Goal: Task Accomplishment & Management: Manage account settings

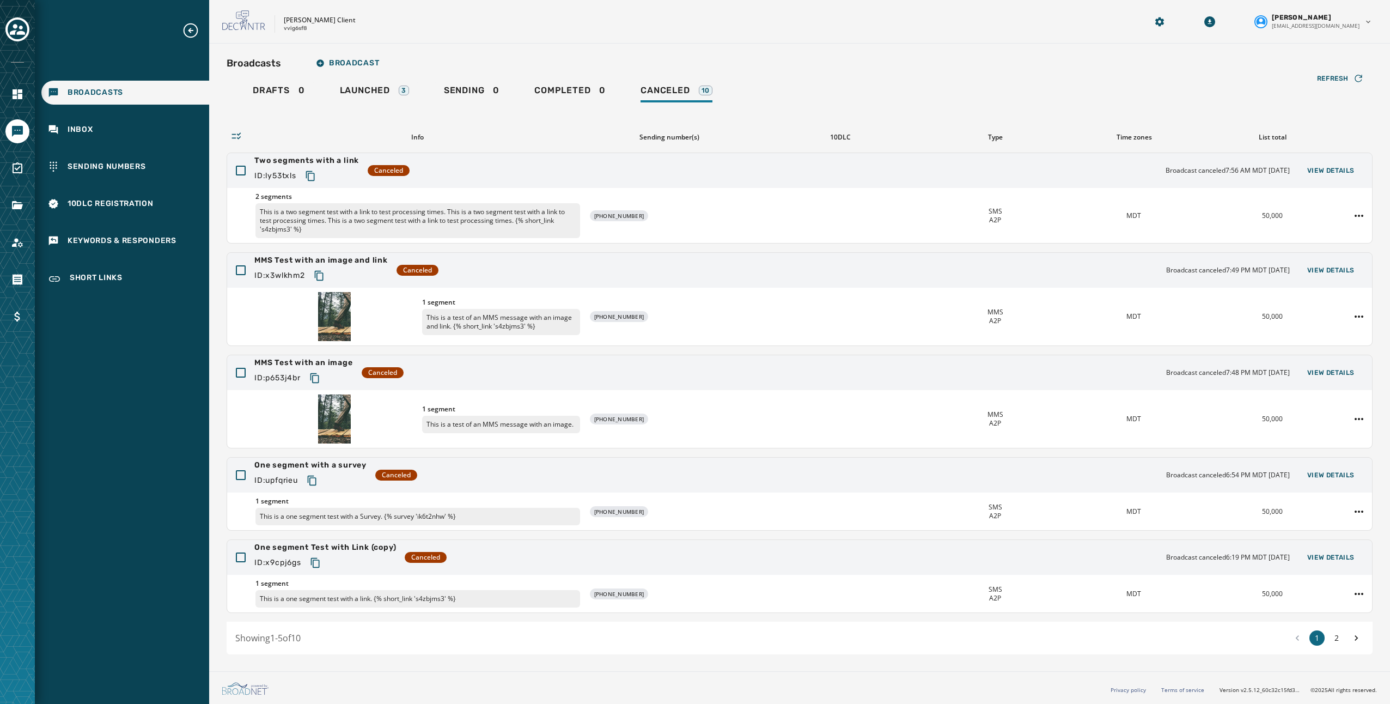
drag, startPoint x: 772, startPoint y: 80, endPoint x: 674, endPoint y: 80, distance: 98.0
click at [774, 78] on div "Broadcasts Broadcast Drafts 0 Launched 3 Sending 0 Completed 0 Canceled 10 Refr…" at bounding box center [800, 353] width 1146 height 602
click at [363, 94] on span "Launched" at bounding box center [365, 90] width 50 height 11
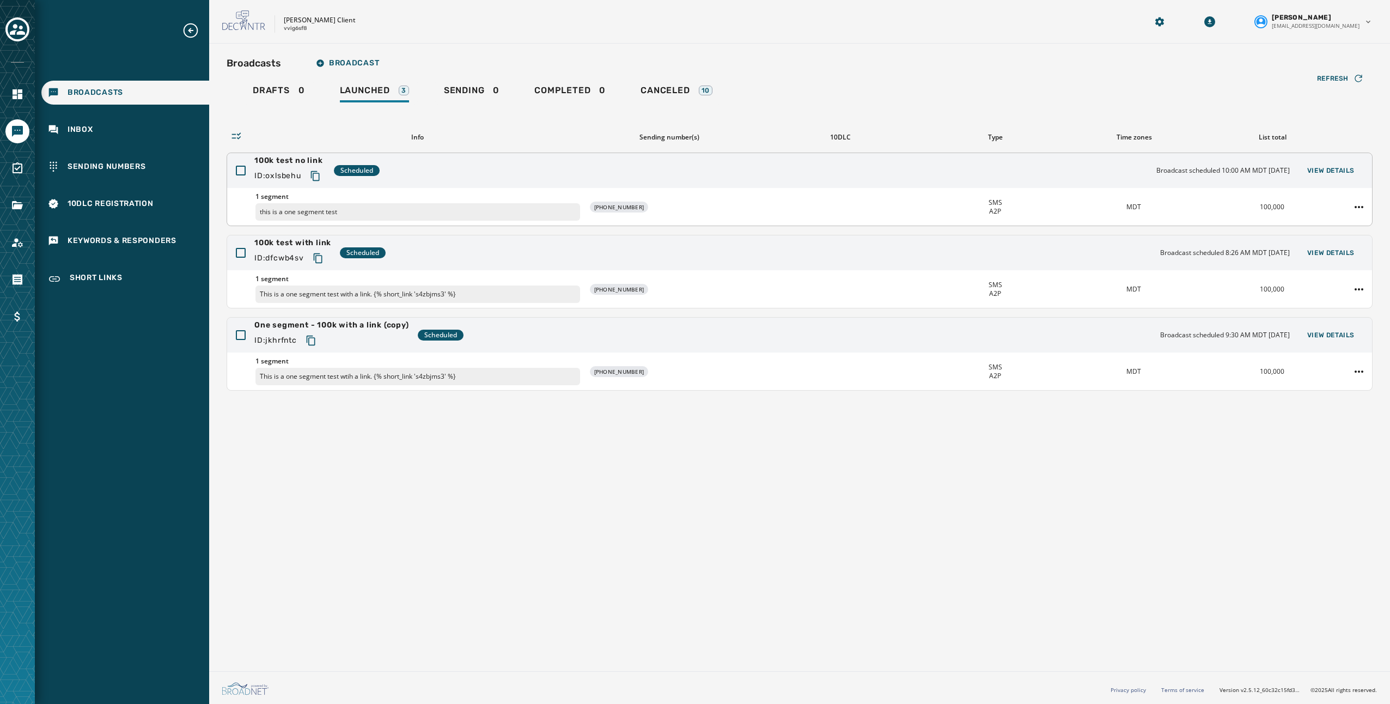
click at [573, 163] on div "100k test no link ID: oxlsbehu Scheduled Broadcast scheduled 10:00 AM MDT [DATE…" at bounding box center [799, 170] width 1145 height 35
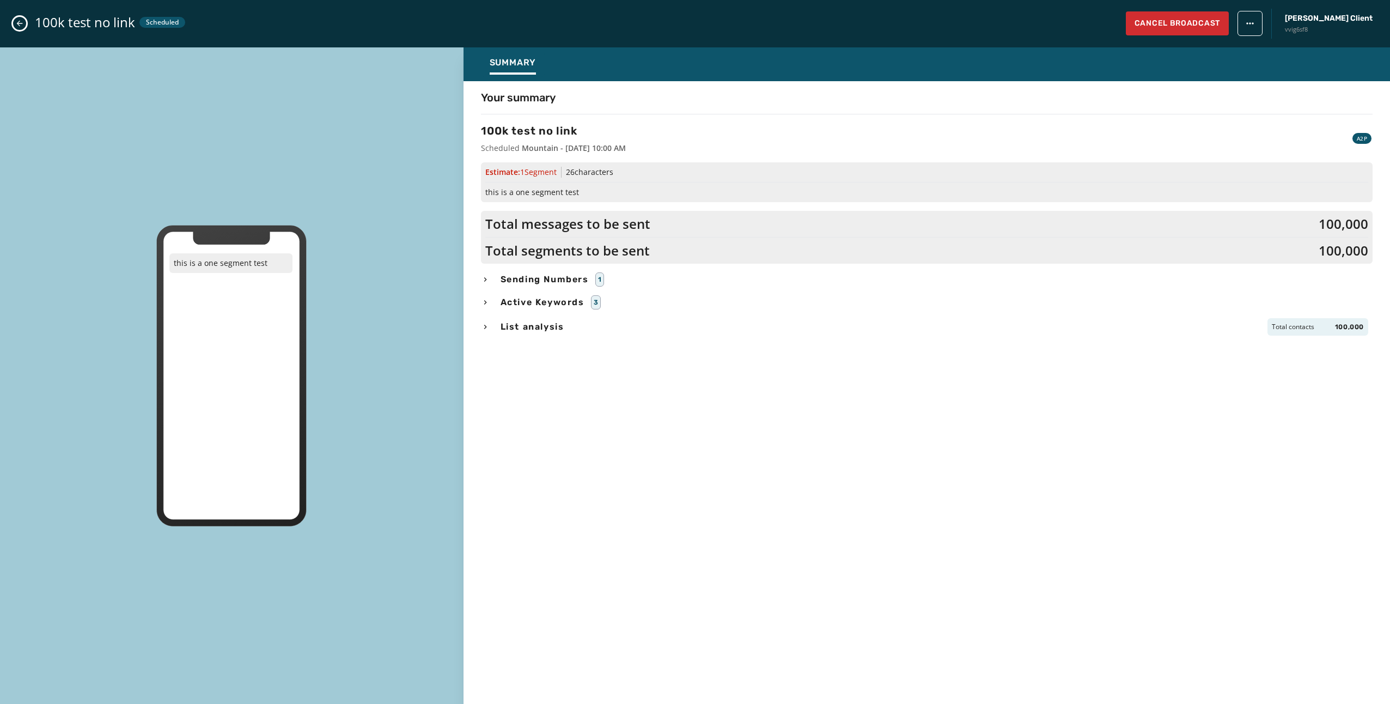
click at [17, 25] on icon "Close admin drawer" at bounding box center [19, 23] width 9 height 9
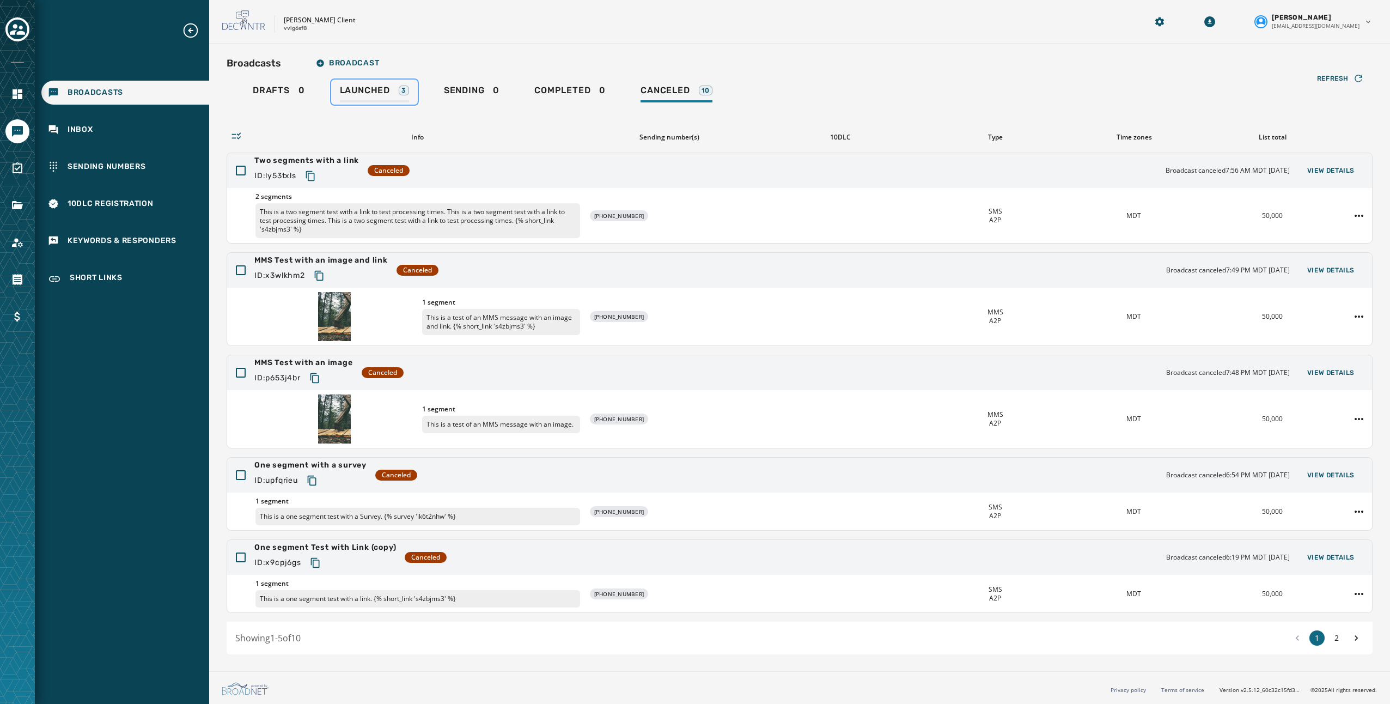
click at [375, 95] on span "Launched" at bounding box center [365, 90] width 50 height 11
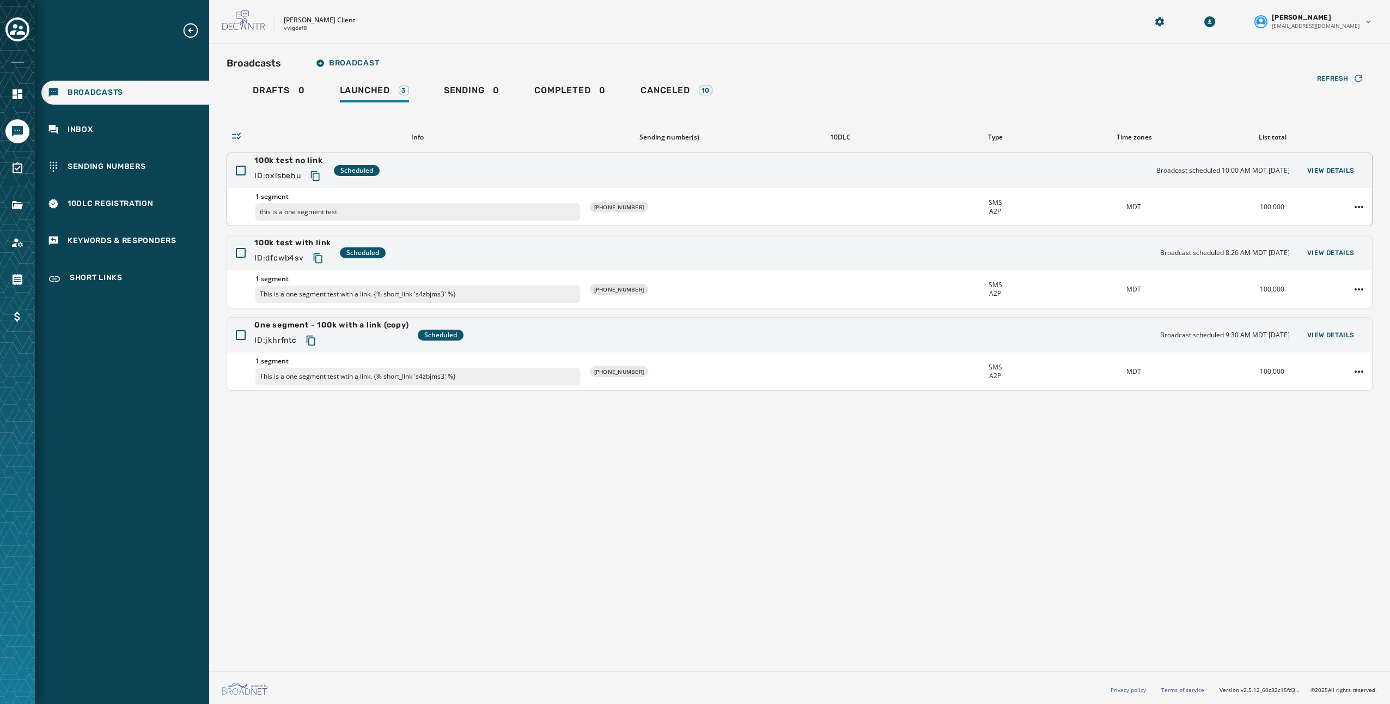
click at [1167, 168] on span "Broadcast scheduled 10:00 AM MDT [DATE]" at bounding box center [1222, 170] width 133 height 9
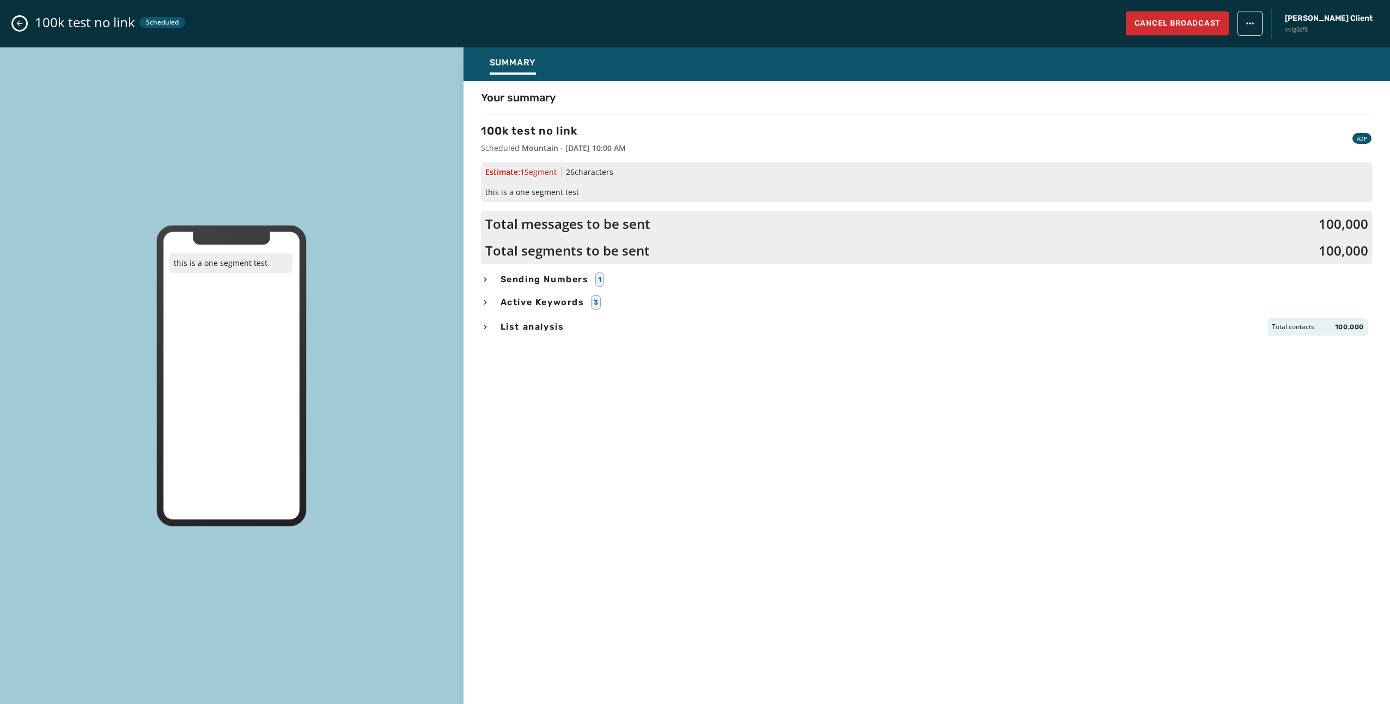
click at [25, 29] on div "100k test no link Scheduled Cancel Broadcast [PERSON_NAME] Client vvig6sf8" at bounding box center [695, 23] width 1390 height 47
click at [17, 25] on icon "Close admin drawer" at bounding box center [19, 23] width 9 height 9
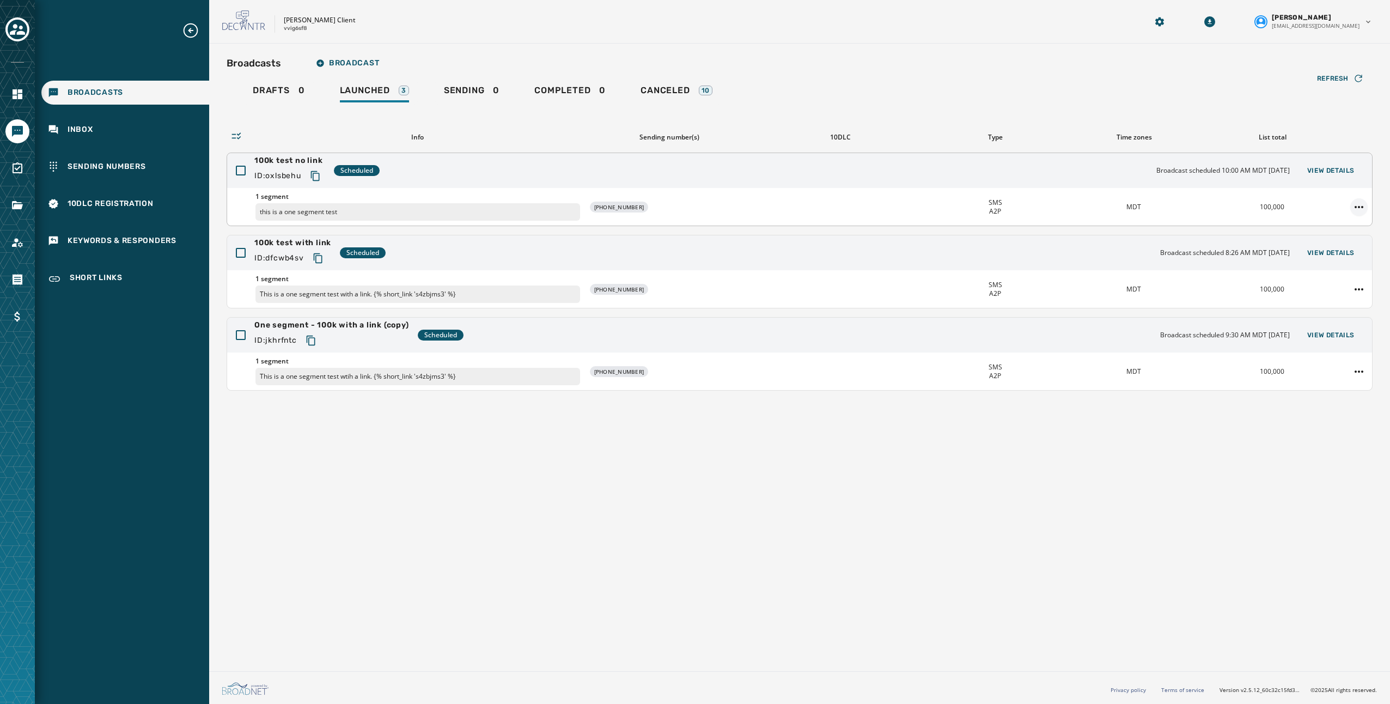
click at [1353, 205] on html "Broadcasts Inbox Sending Numbers 10DLC Registration Keywords & Responders Short…" at bounding box center [695, 352] width 1390 height 704
click at [1354, 204] on html "Broadcasts Inbox Sending Numbers 10DLC Registration Keywords & Responders Short…" at bounding box center [695, 352] width 1390 height 704
click at [924, 442] on div "Broadcasts Broadcast Drafts 0 Launched 3 Sending 0 Completed 0 Canceled 10 Refr…" at bounding box center [799, 355] width 1181 height 623
click at [832, 175] on div "100k test no link ID: oxlsbehu Scheduled Broadcast scheduled 10:00 AM MDT [DATE…" at bounding box center [799, 170] width 1145 height 35
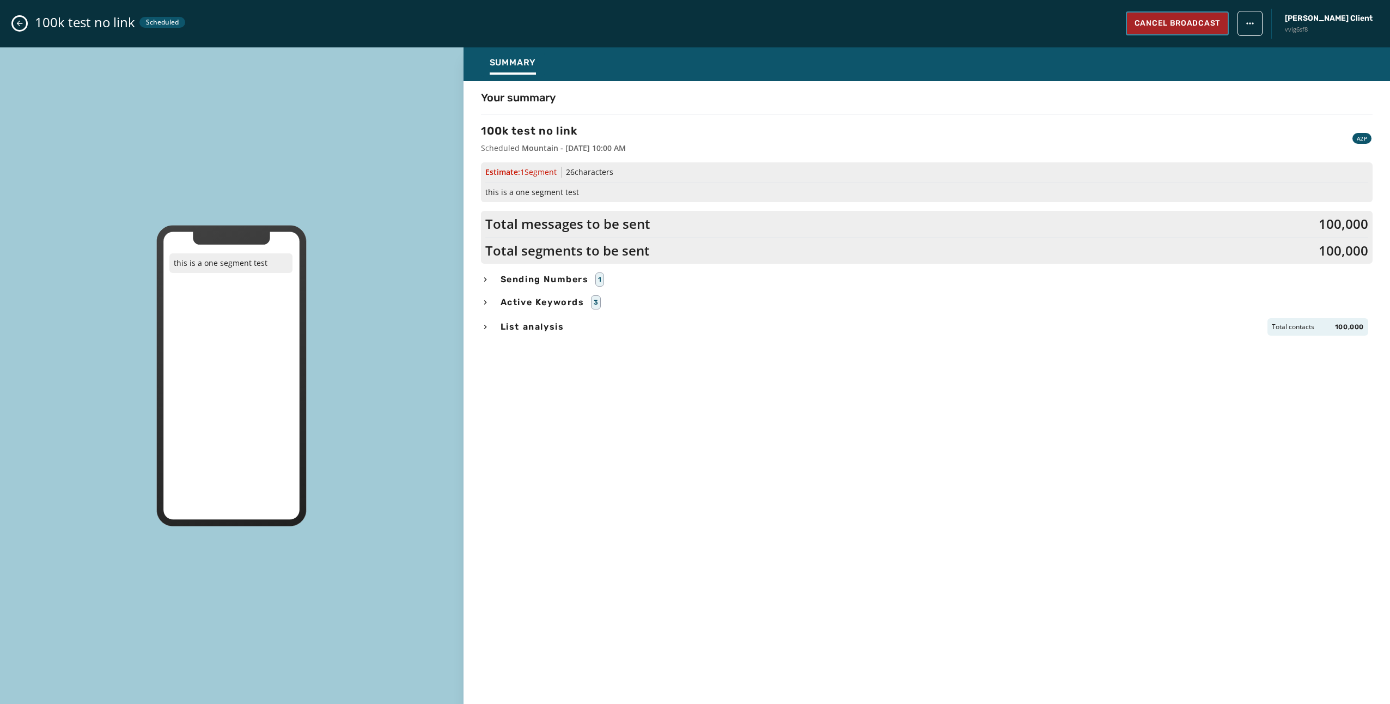
click at [1225, 32] on button "Cancel Broadcast" at bounding box center [1177, 23] width 103 height 24
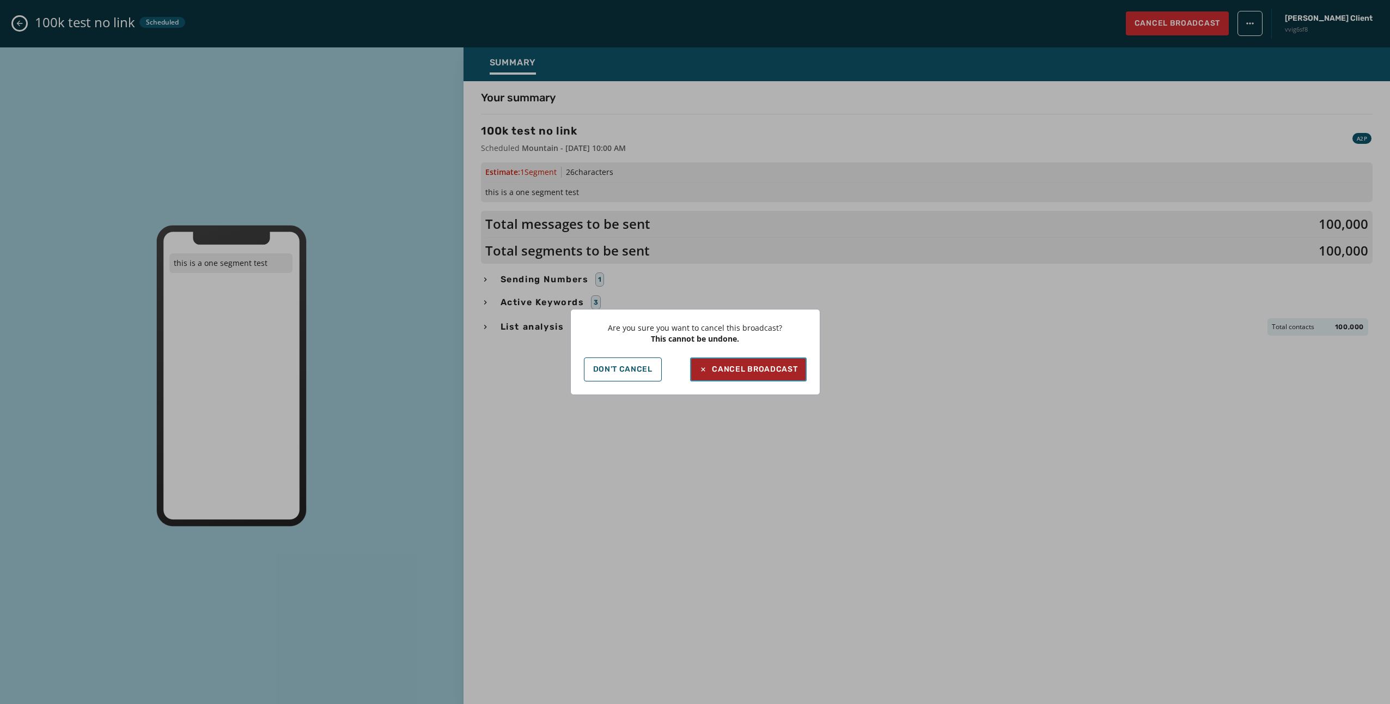
click at [740, 367] on div "Cancel Broadcast" at bounding box center [748, 369] width 99 height 11
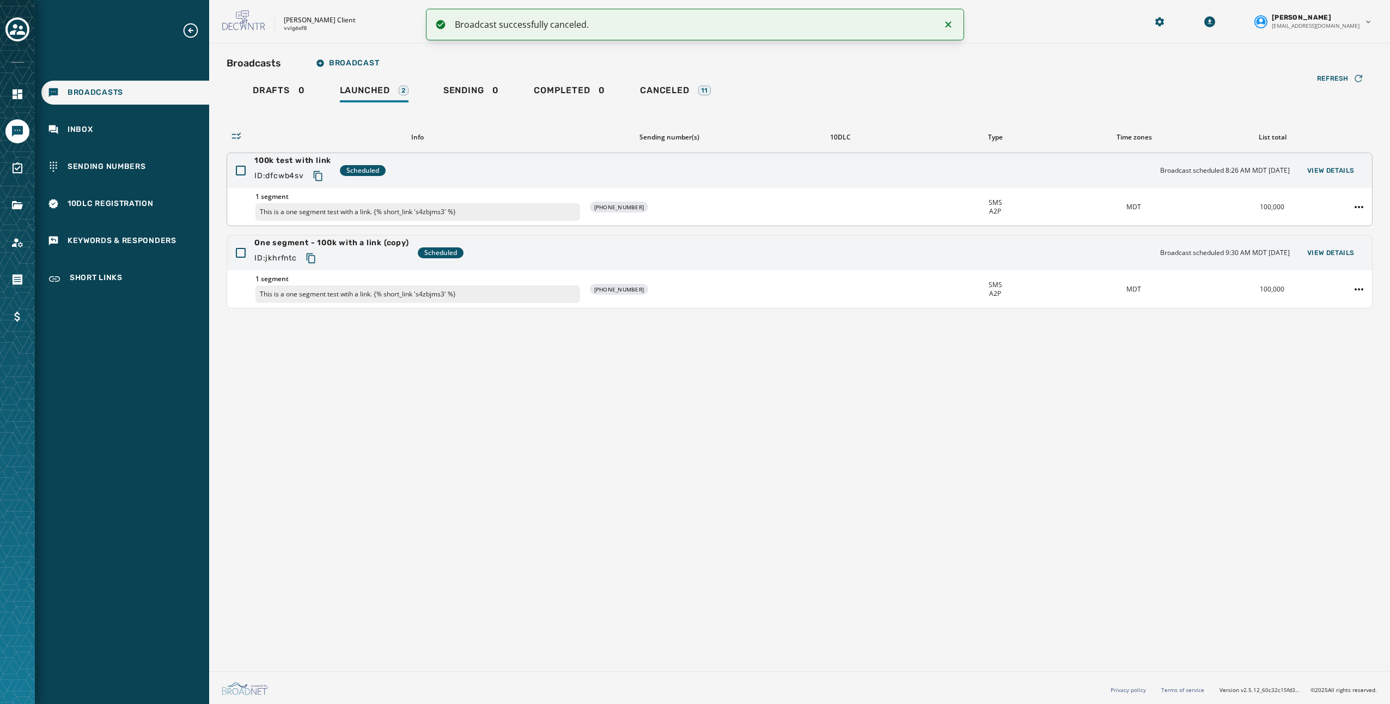
click at [797, 210] on div "1 segment This is a one segment test with a link. {% short_link 's4zbjms3' %} […" at bounding box center [799, 207] width 1145 height 38
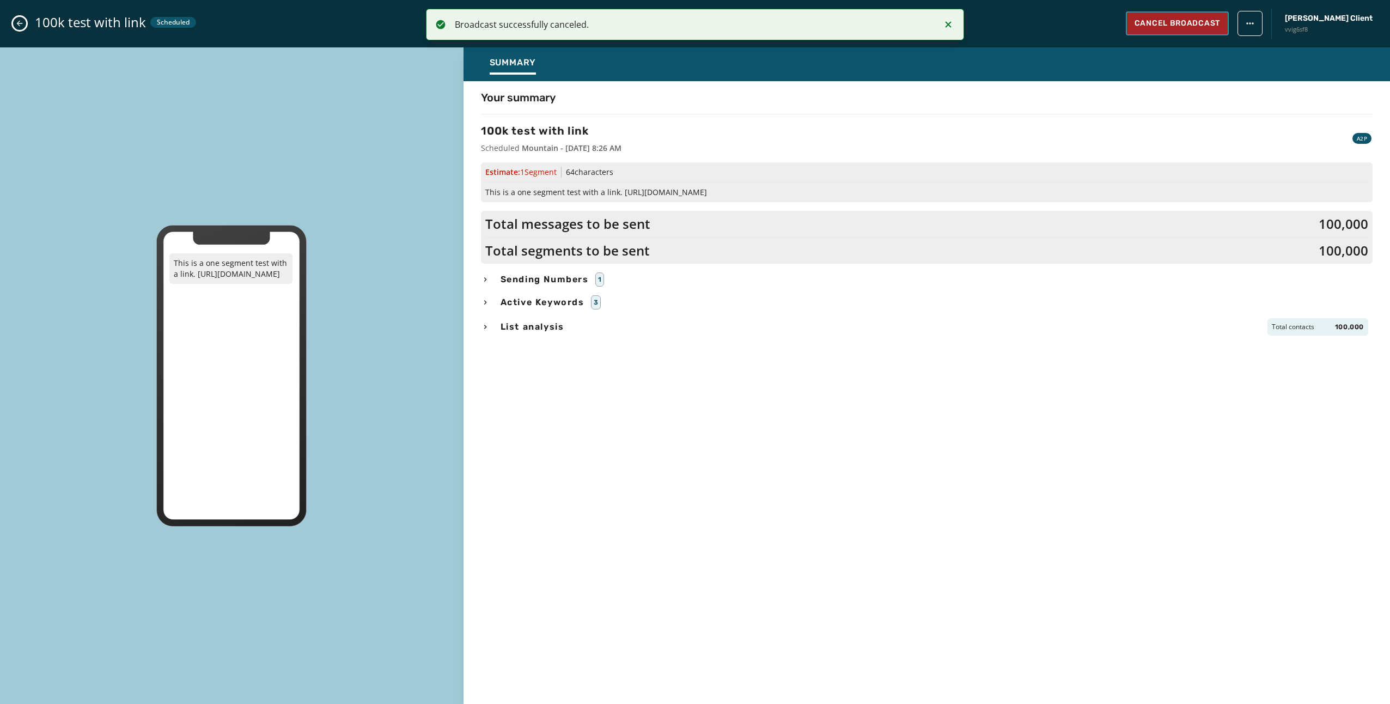
click at [1192, 16] on button "Cancel Broadcast" at bounding box center [1177, 23] width 103 height 24
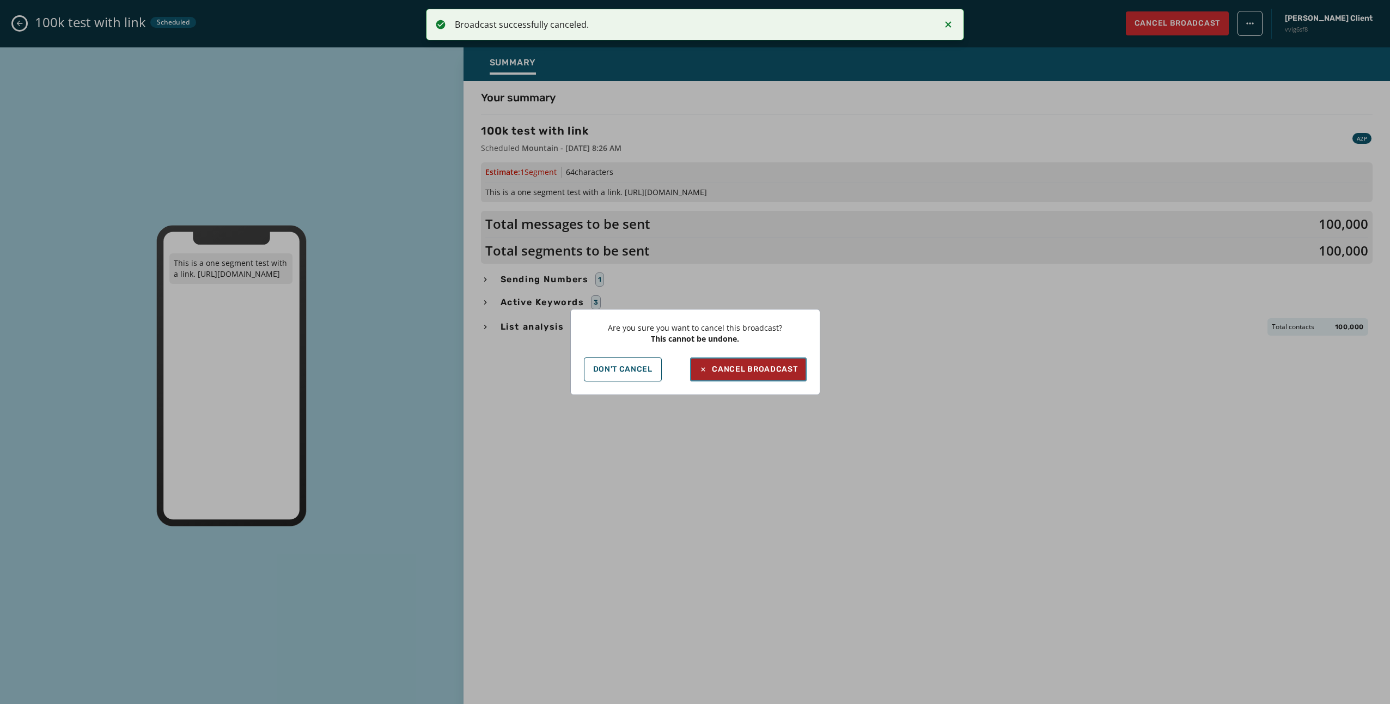
click at [759, 367] on div "Cancel Broadcast" at bounding box center [748, 369] width 99 height 11
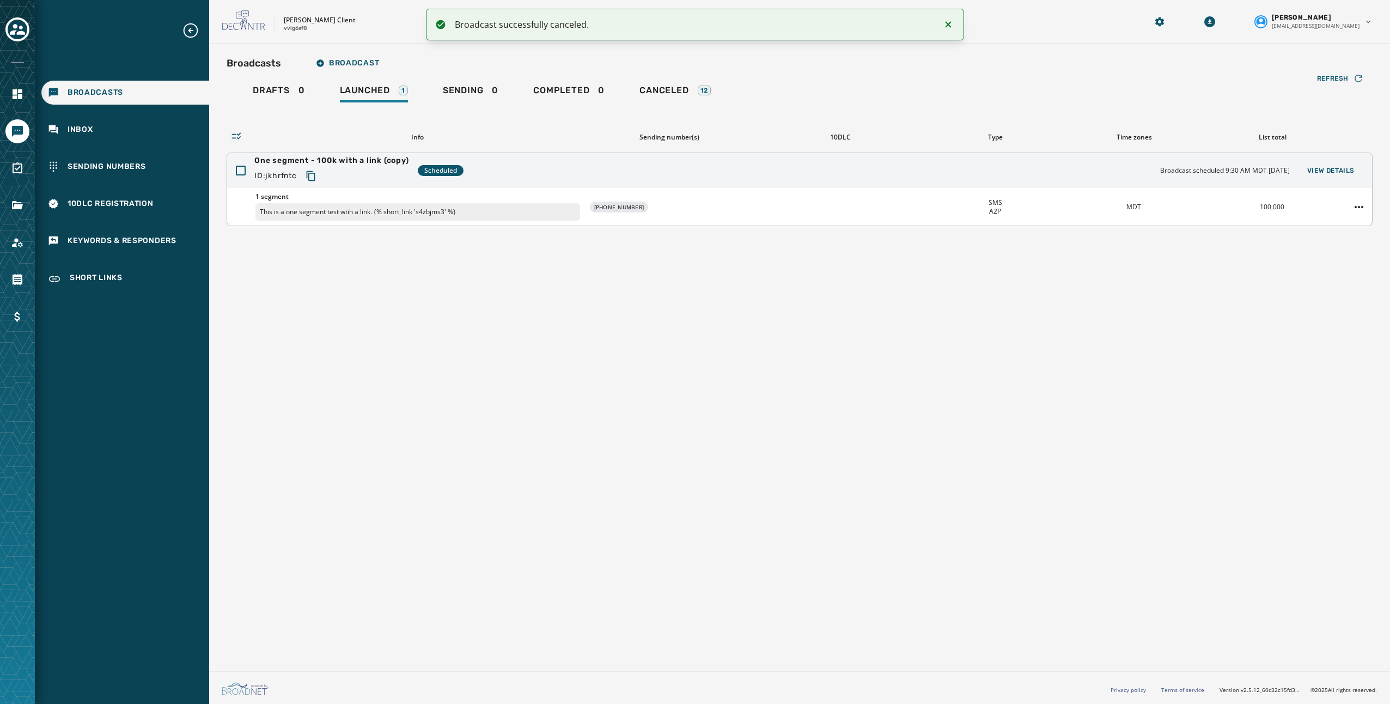
click at [774, 185] on div "One segment - 100k with a link (copy) ID: jkhrfntc Scheduled Broadcast schedule…" at bounding box center [799, 170] width 1145 height 35
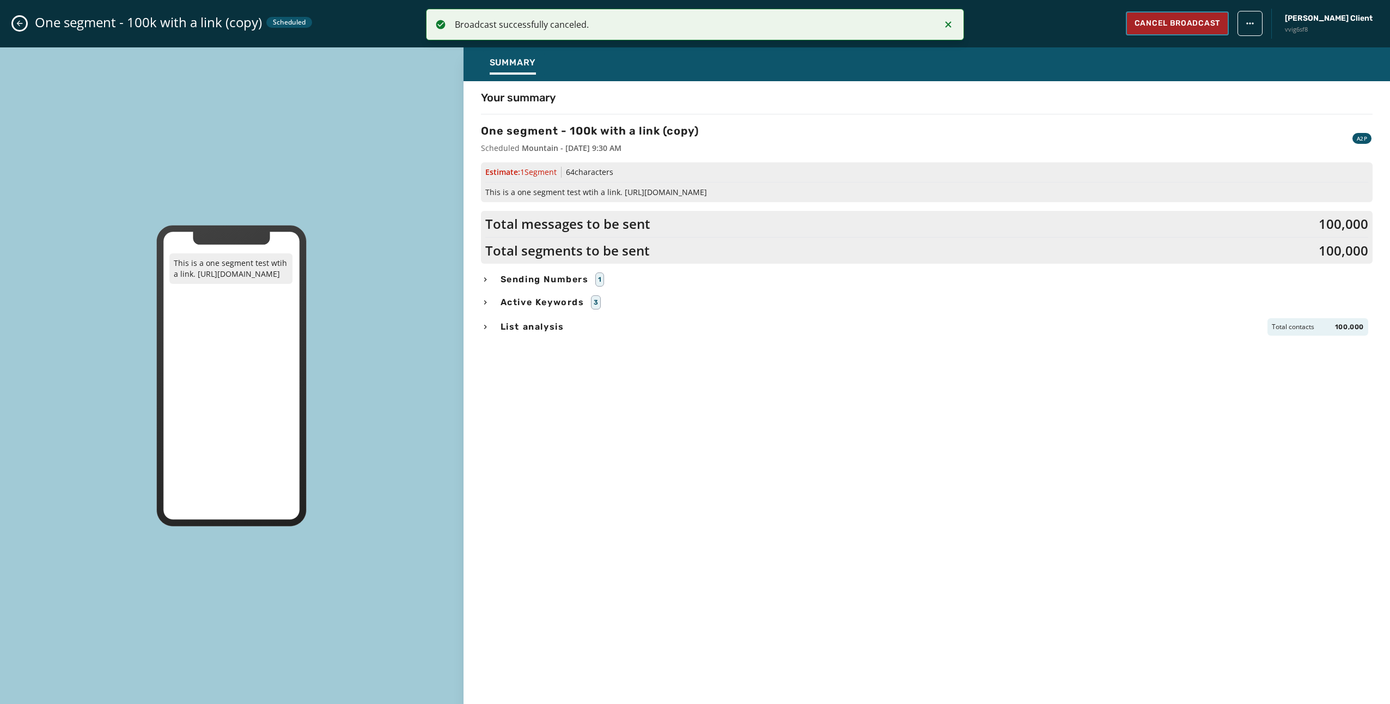
click at [1184, 28] on span "Cancel Broadcast" at bounding box center [1177, 23] width 86 height 11
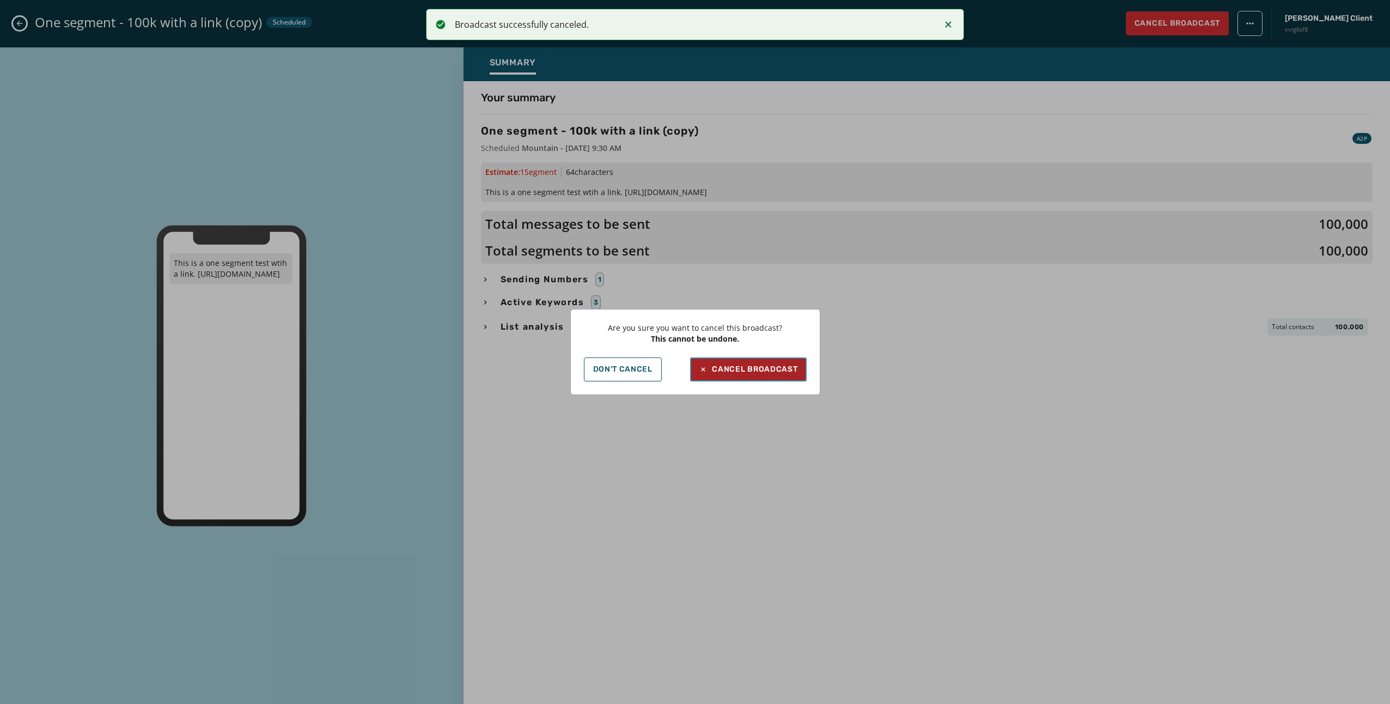
click at [759, 367] on div "Cancel Broadcast" at bounding box center [748, 369] width 99 height 11
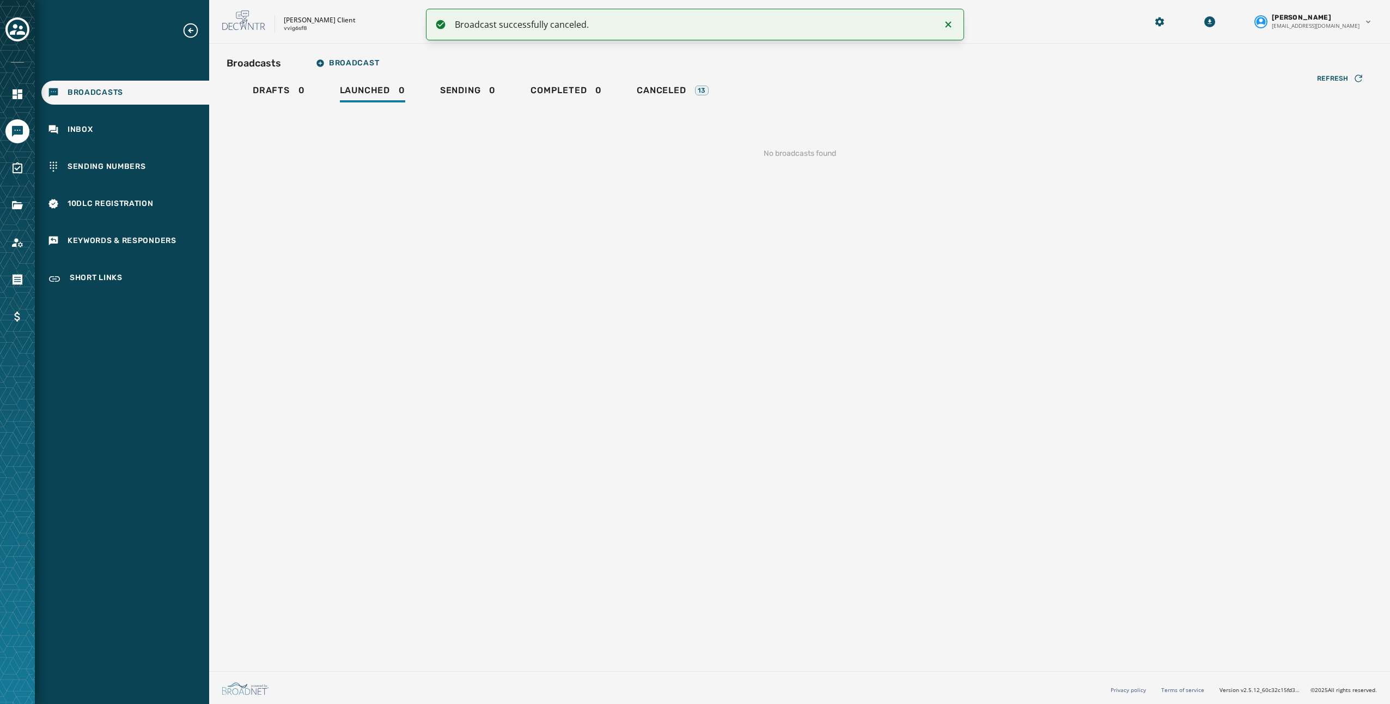
click at [26, 153] on div at bounding box center [17, 352] width 35 height 704
click at [21, 168] on icon "Navigate to Surveys" at bounding box center [17, 168] width 13 height 13
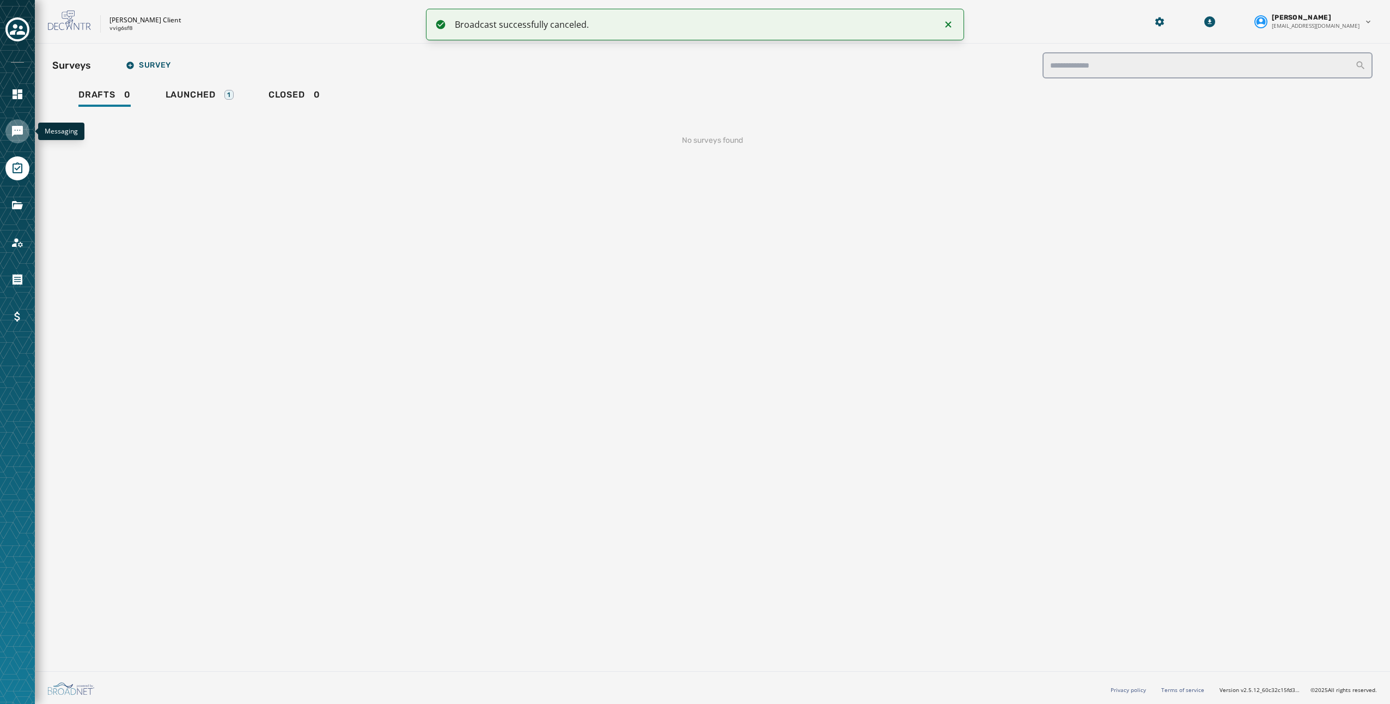
click at [10, 133] on link "Navigate to Messaging" at bounding box center [17, 131] width 24 height 24
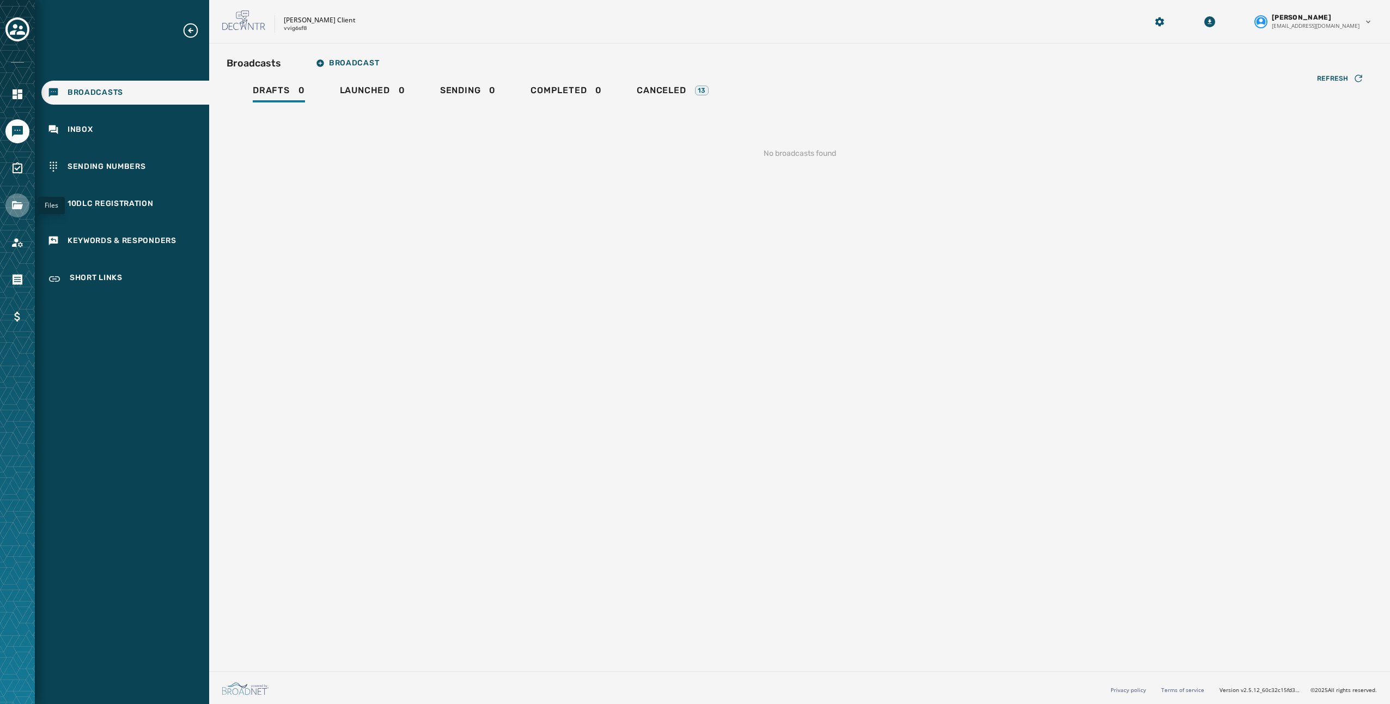
click at [21, 207] on icon "Navigate to Files" at bounding box center [17, 205] width 11 height 8
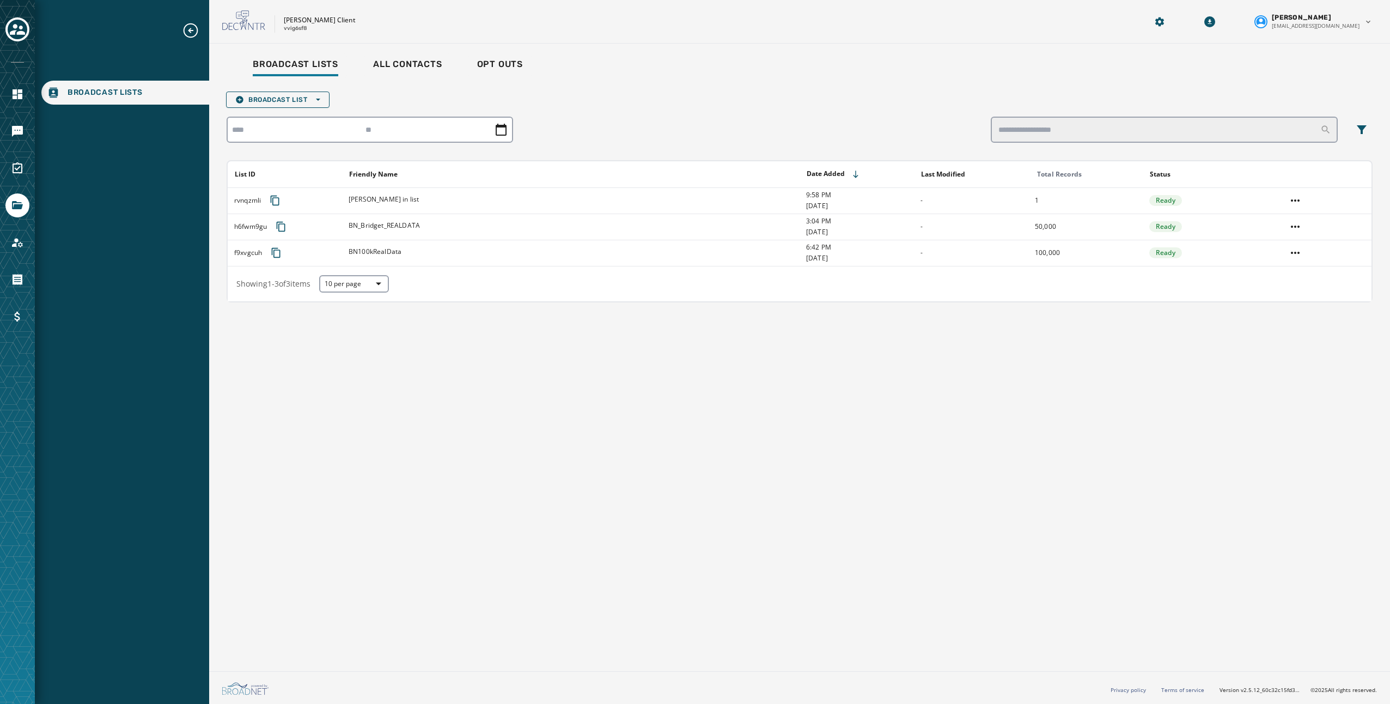
click at [732, 119] on div at bounding box center [800, 130] width 1146 height 26
click at [325, 101] on button "Broadcast List Open options" at bounding box center [277, 99] width 103 height 16
click at [305, 113] on span "Upload List" at bounding box center [277, 116] width 85 height 9
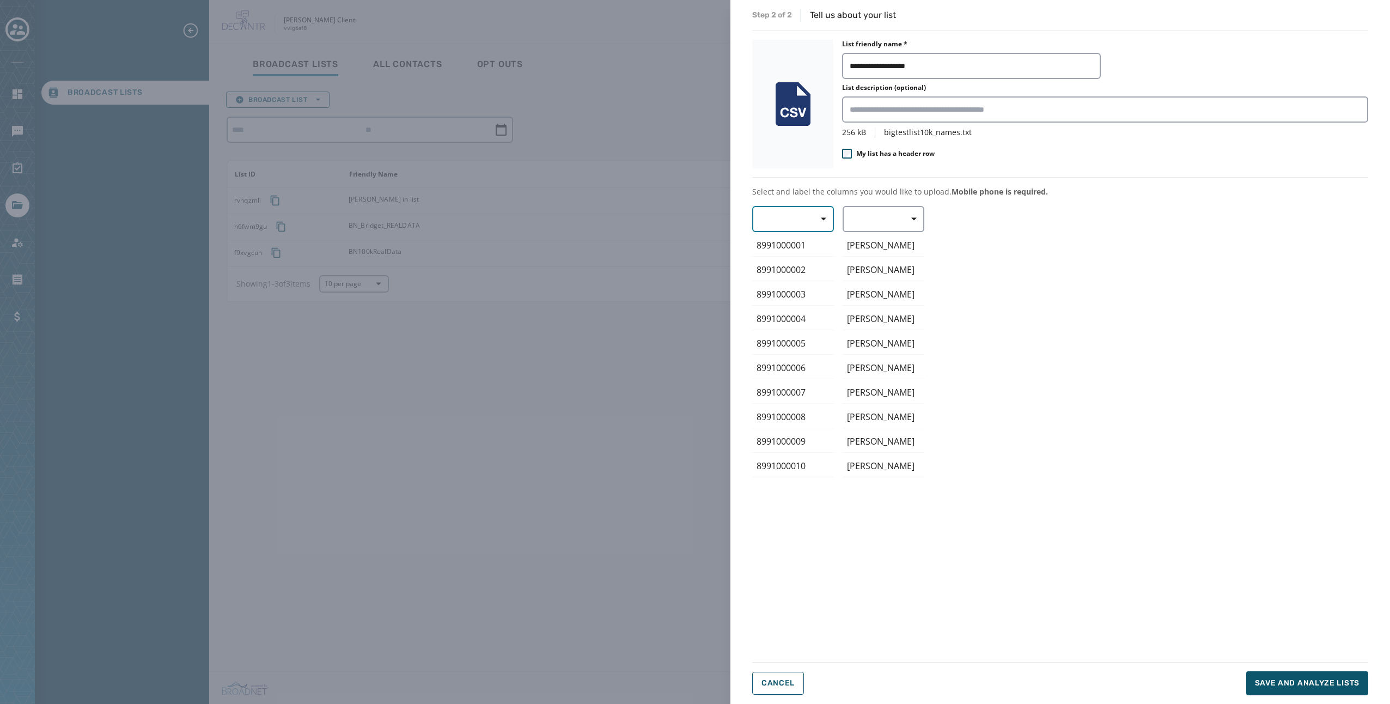
click at [790, 229] on button "button" at bounding box center [793, 219] width 82 height 26
click at [805, 246] on span "Mobile Phone" at bounding box center [790, 244] width 50 height 11
click at [890, 212] on button "button" at bounding box center [883, 219] width 82 height 26
click at [894, 283] on span "First Name" at bounding box center [881, 283] width 50 height 11
click at [1298, 688] on span "Save and analyze lists" at bounding box center [1307, 682] width 105 height 11
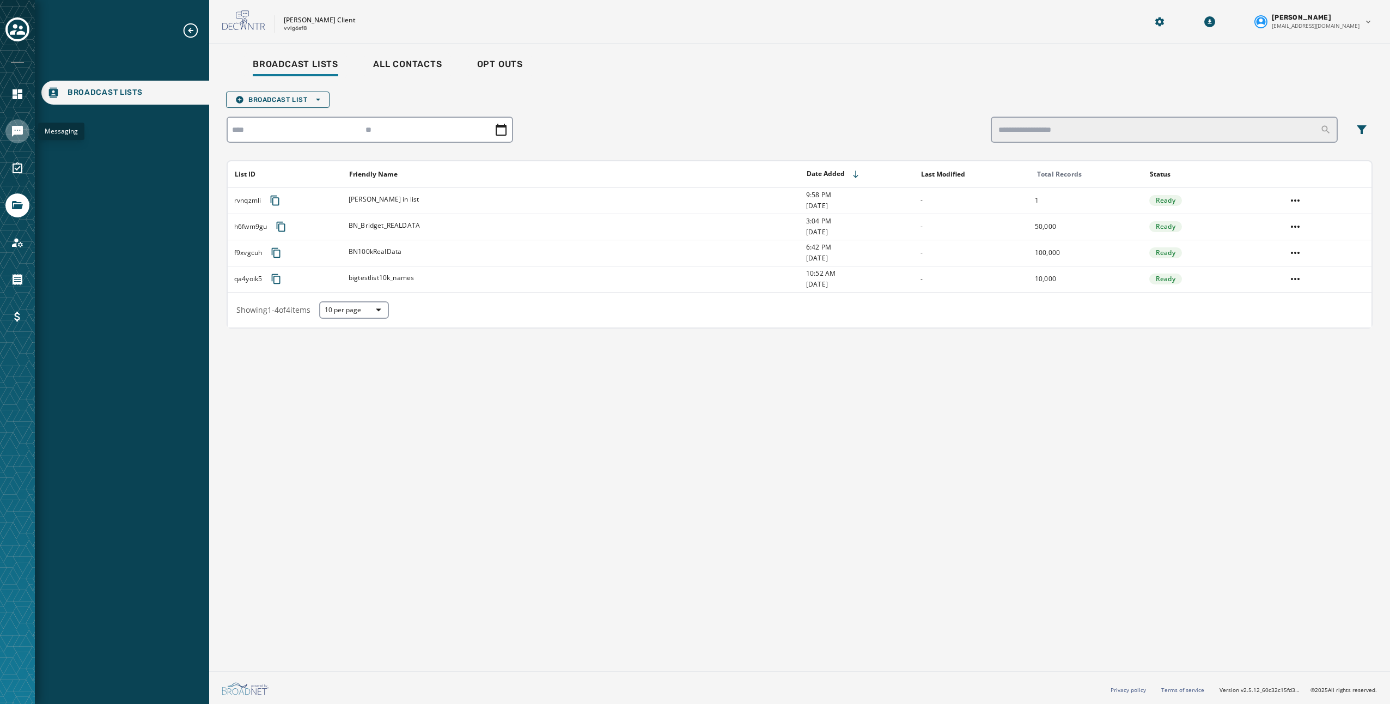
click at [15, 129] on icon "Navigate to Messaging" at bounding box center [17, 131] width 11 height 11
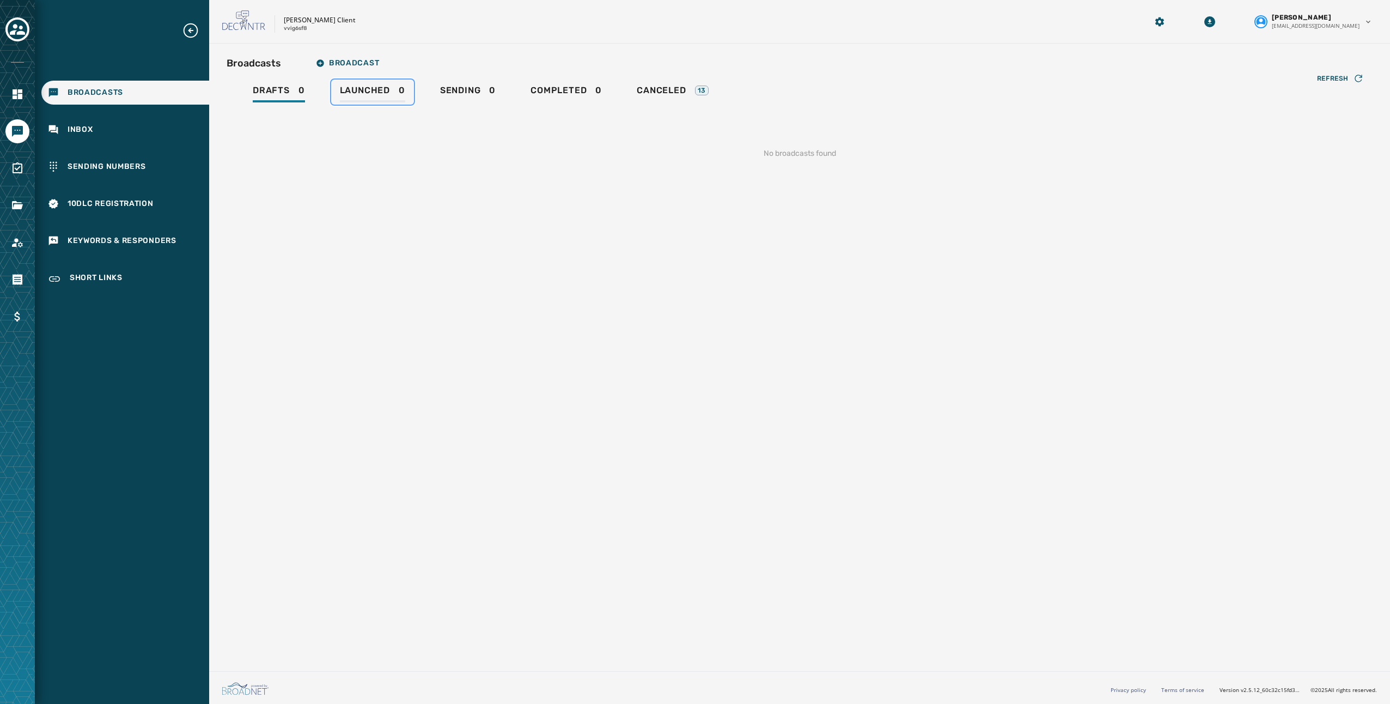
click at [391, 95] on div "Launched 0" at bounding box center [372, 93] width 65 height 17
click at [367, 64] on span "Broadcast" at bounding box center [347, 63] width 63 height 9
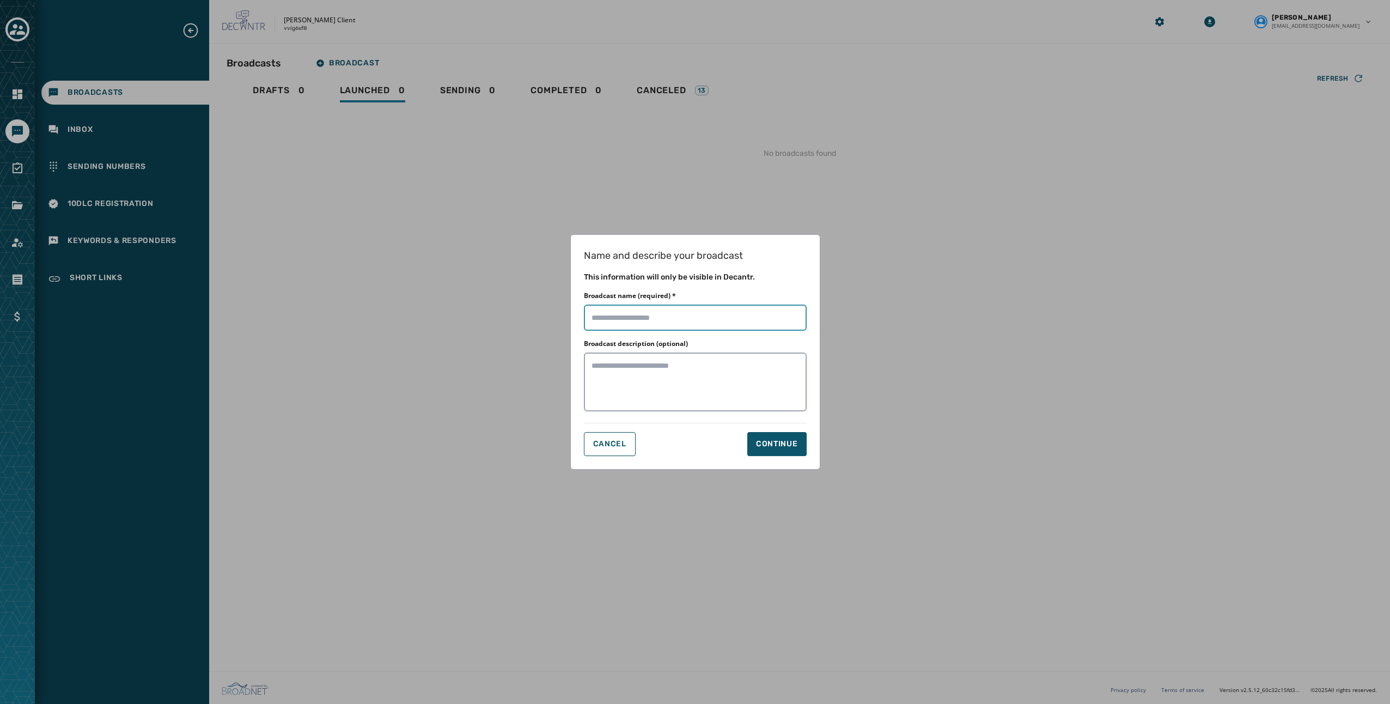
click at [666, 319] on input "Broadcast name (required) *" at bounding box center [695, 317] width 223 height 26
type input "********"
click at [669, 411] on textarea "Broadcast description (optional)" at bounding box center [695, 381] width 223 height 59
type textarea "**********"
click at [773, 440] on div "Continue" at bounding box center [777, 443] width 42 height 11
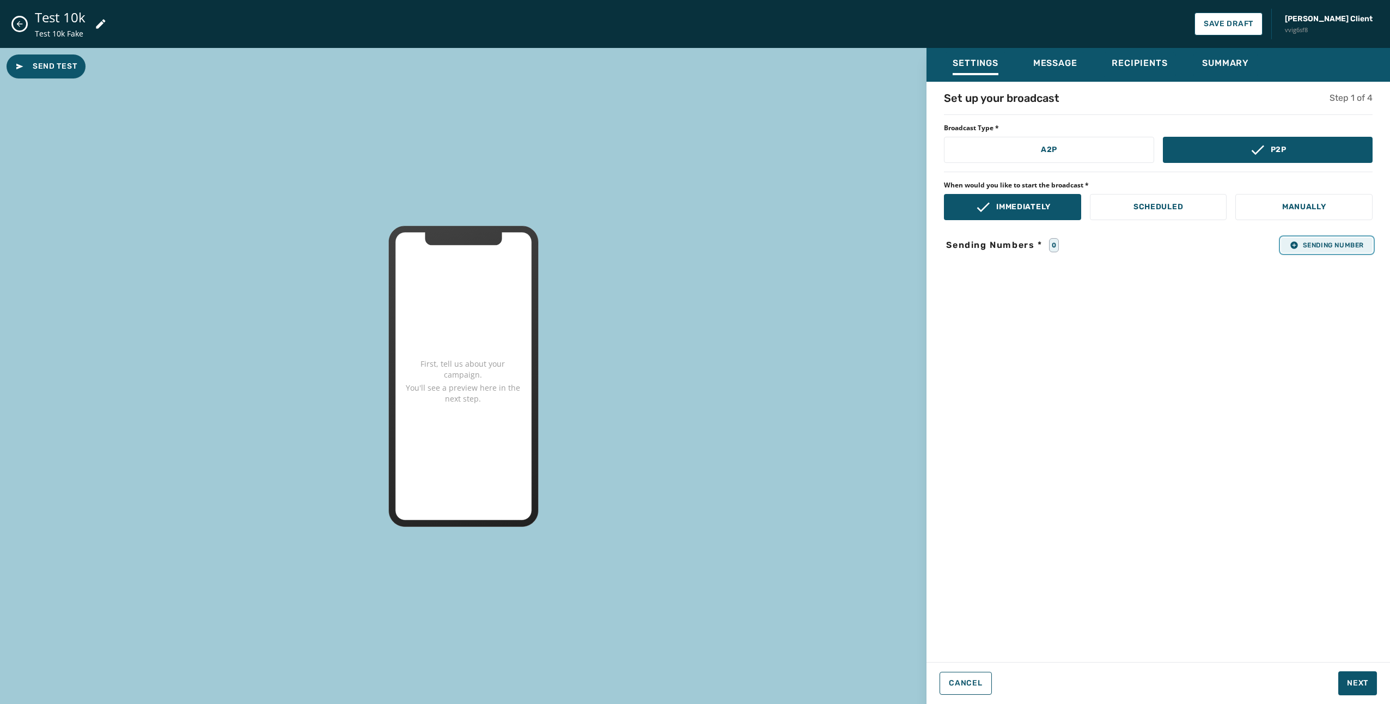
click at [1315, 250] on button "Sending Number" at bounding box center [1326, 244] width 91 height 15
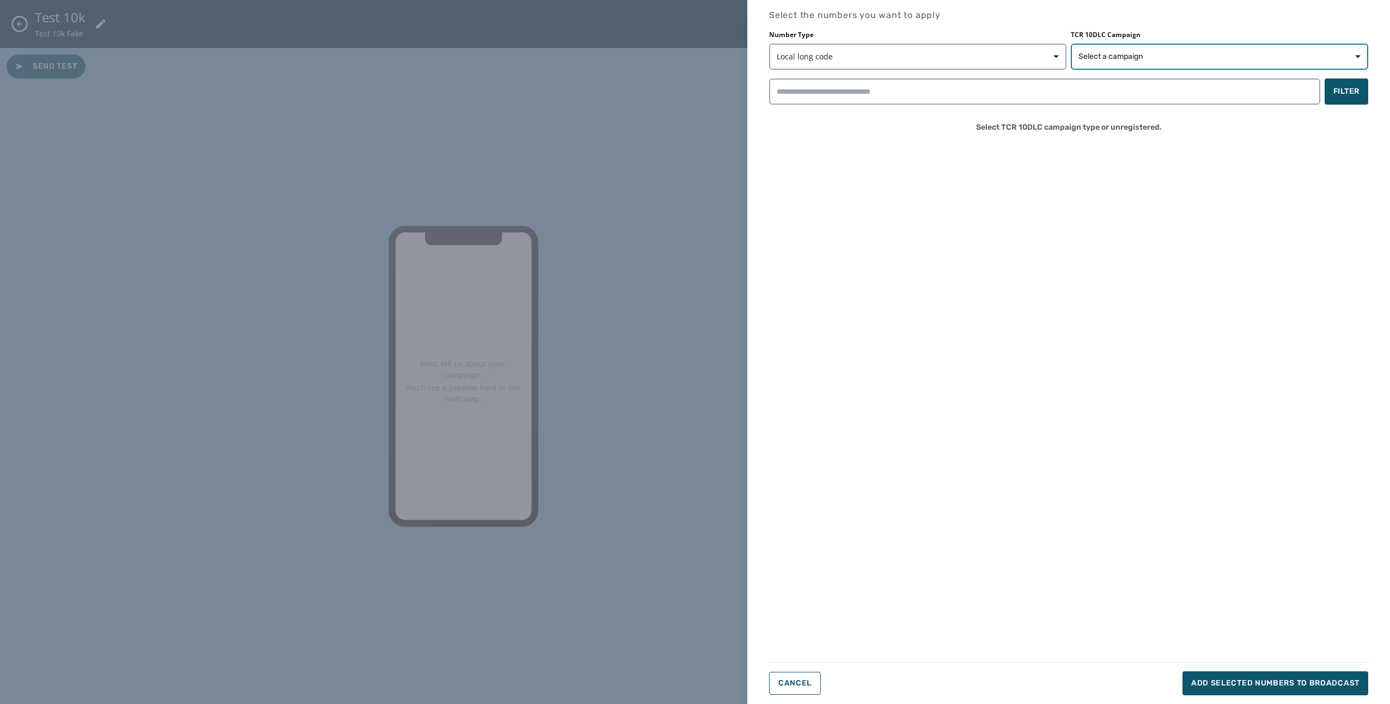
click at [1110, 59] on span "Select a campaign" at bounding box center [1110, 56] width 64 height 11
click at [1024, 53] on span "Local long code" at bounding box center [918, 56] width 282 height 11
click at [827, 83] on span "Local long code" at bounding box center [811, 81] width 58 height 11
click at [1189, 56] on span "Select a campaign" at bounding box center [1219, 56] width 282 height 11
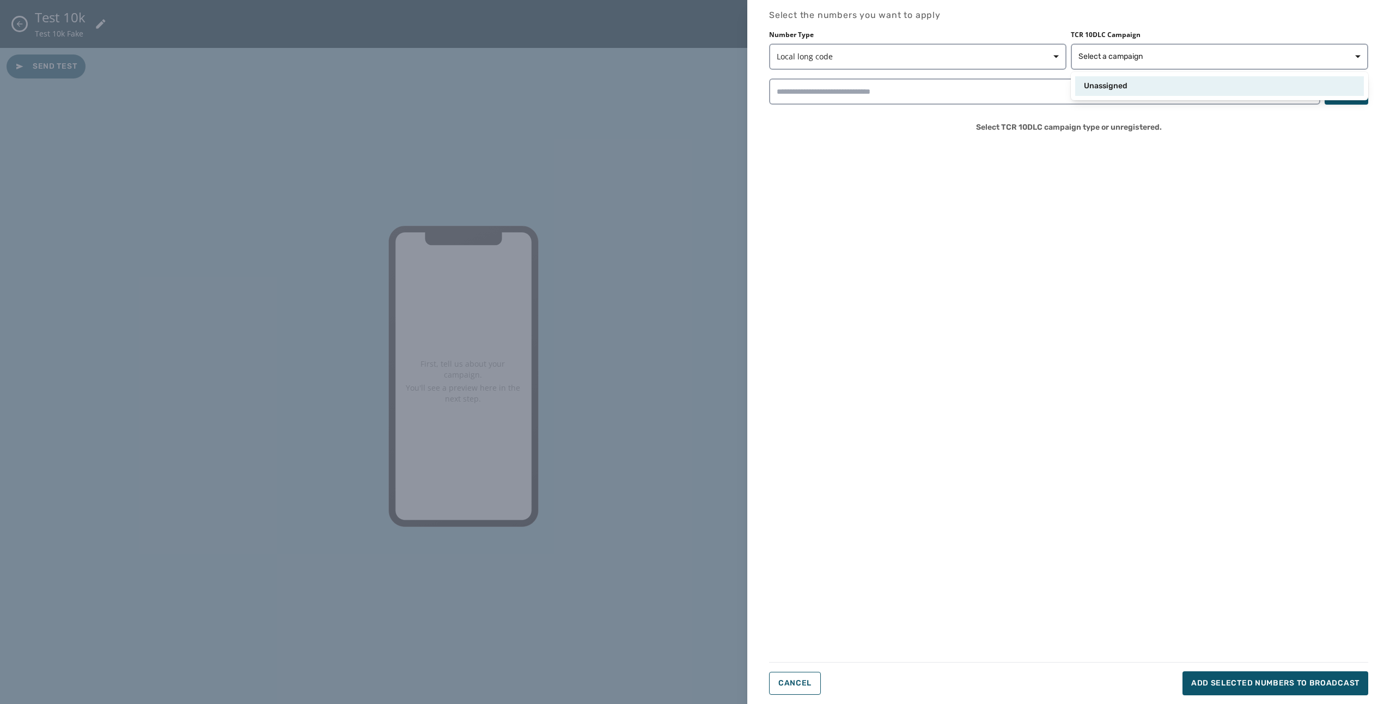
click at [1169, 89] on div "Unassigned" at bounding box center [1219, 86] width 271 height 11
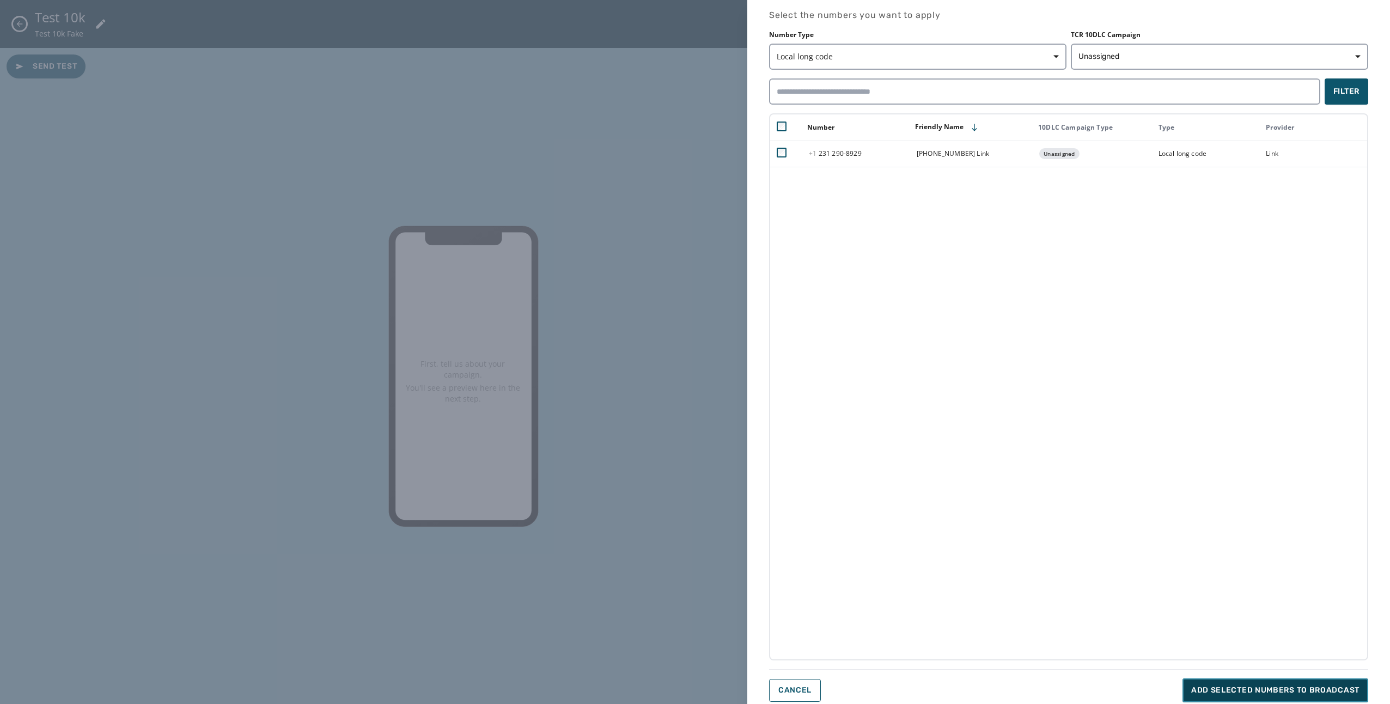
click at [1244, 683] on button "Add selected numbers to broadcast" at bounding box center [1275, 690] width 186 height 24
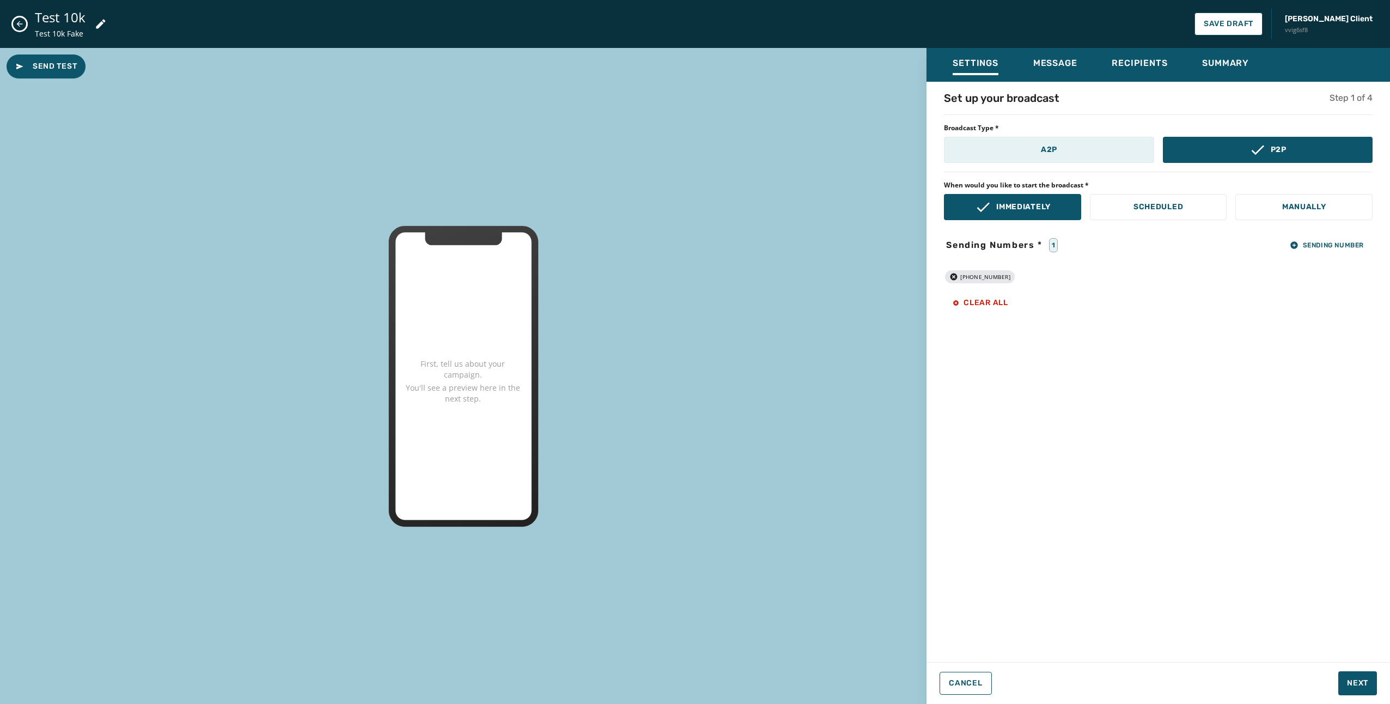
click at [1091, 152] on button "A2P" at bounding box center [1049, 150] width 210 height 26
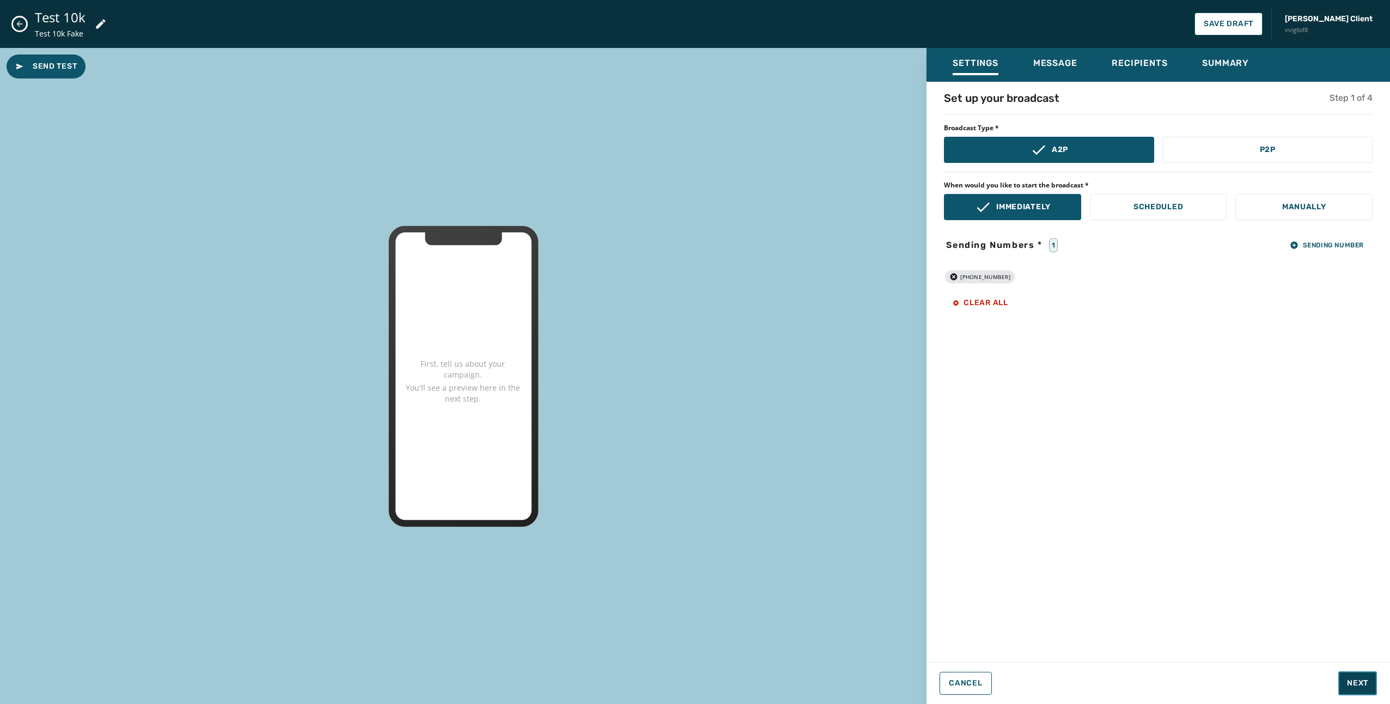
click at [1360, 681] on span "Next" at bounding box center [1357, 682] width 21 height 11
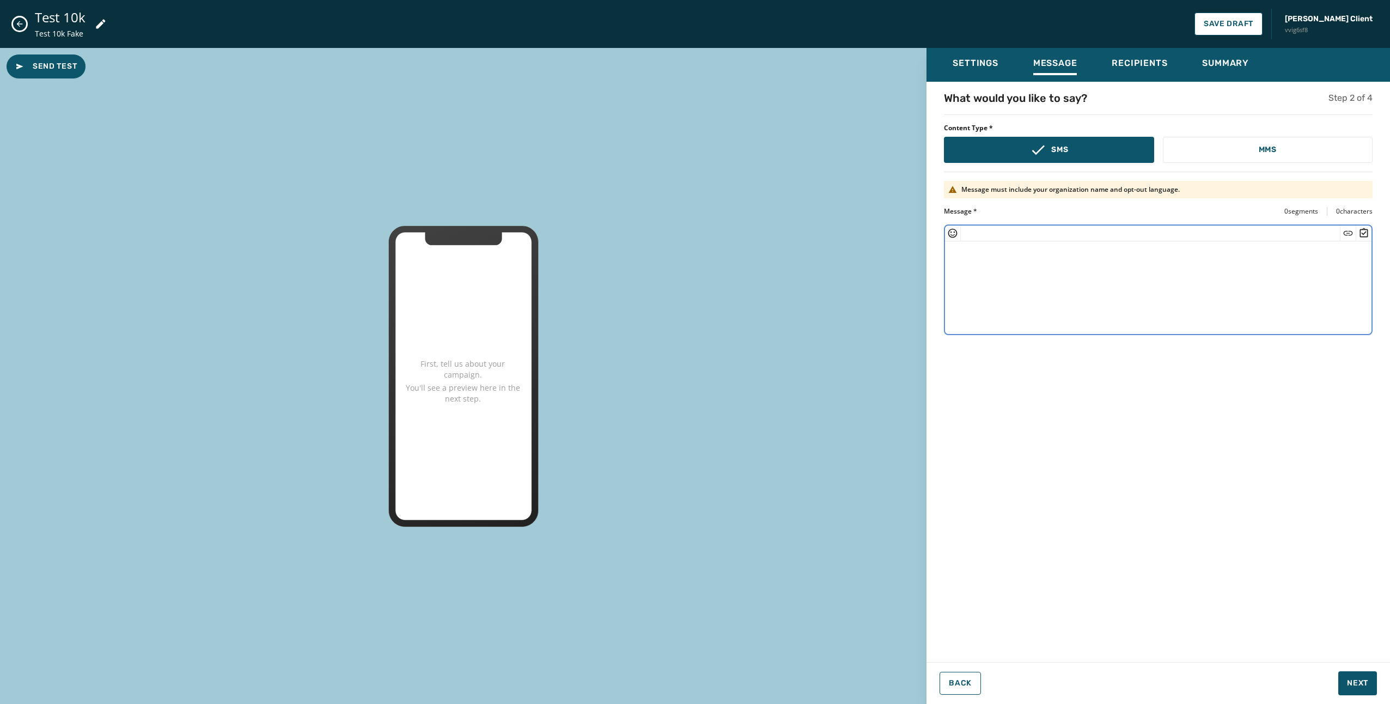
click at [1086, 285] on textarea at bounding box center [1158, 285] width 426 height 89
type textarea "**********"
click at [1356, 687] on span "Next" at bounding box center [1357, 682] width 21 height 11
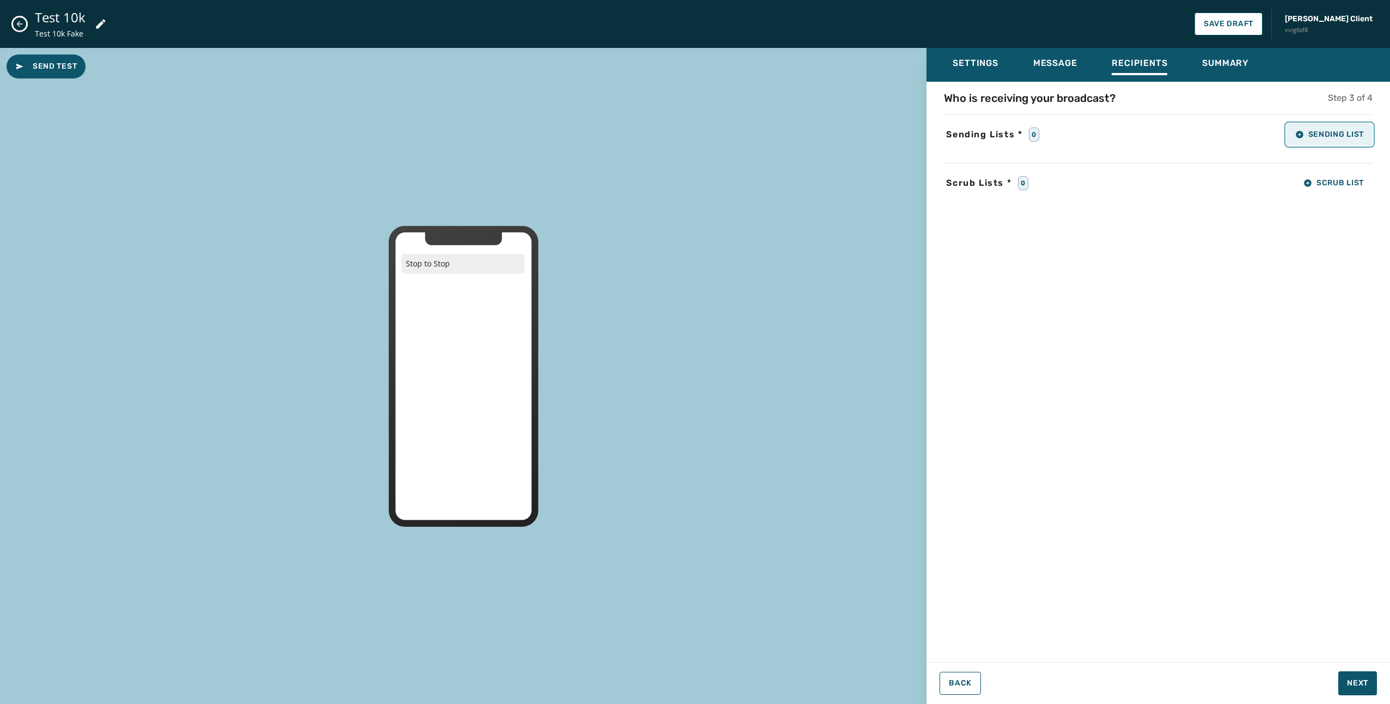
click at [1335, 135] on span "Sending List" at bounding box center [1329, 134] width 69 height 9
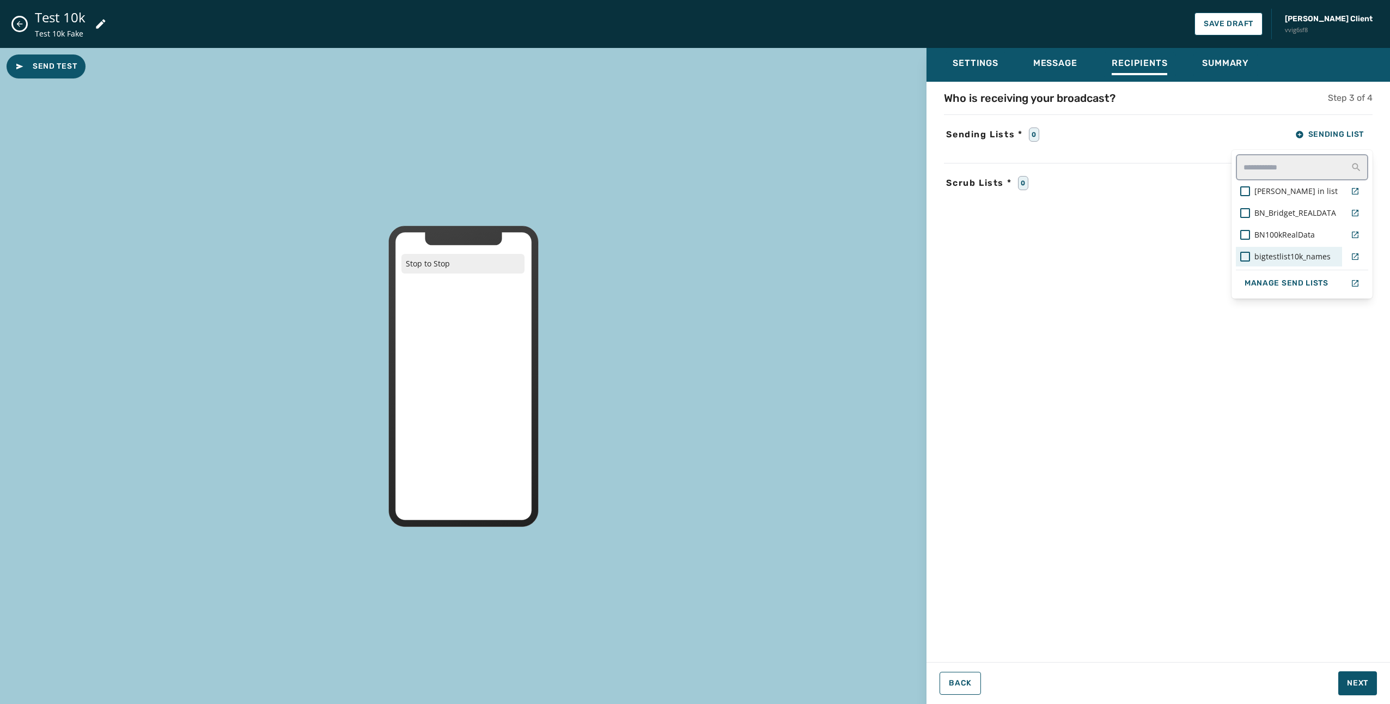
click at [1291, 258] on span "bigtestlist10k_names" at bounding box center [1292, 256] width 76 height 11
click at [1121, 321] on div "Who is receiving your broadcast? Step 3 of 4 Sending Lists * 1 Sending List [PE…" at bounding box center [1157, 368] width 463 height 557
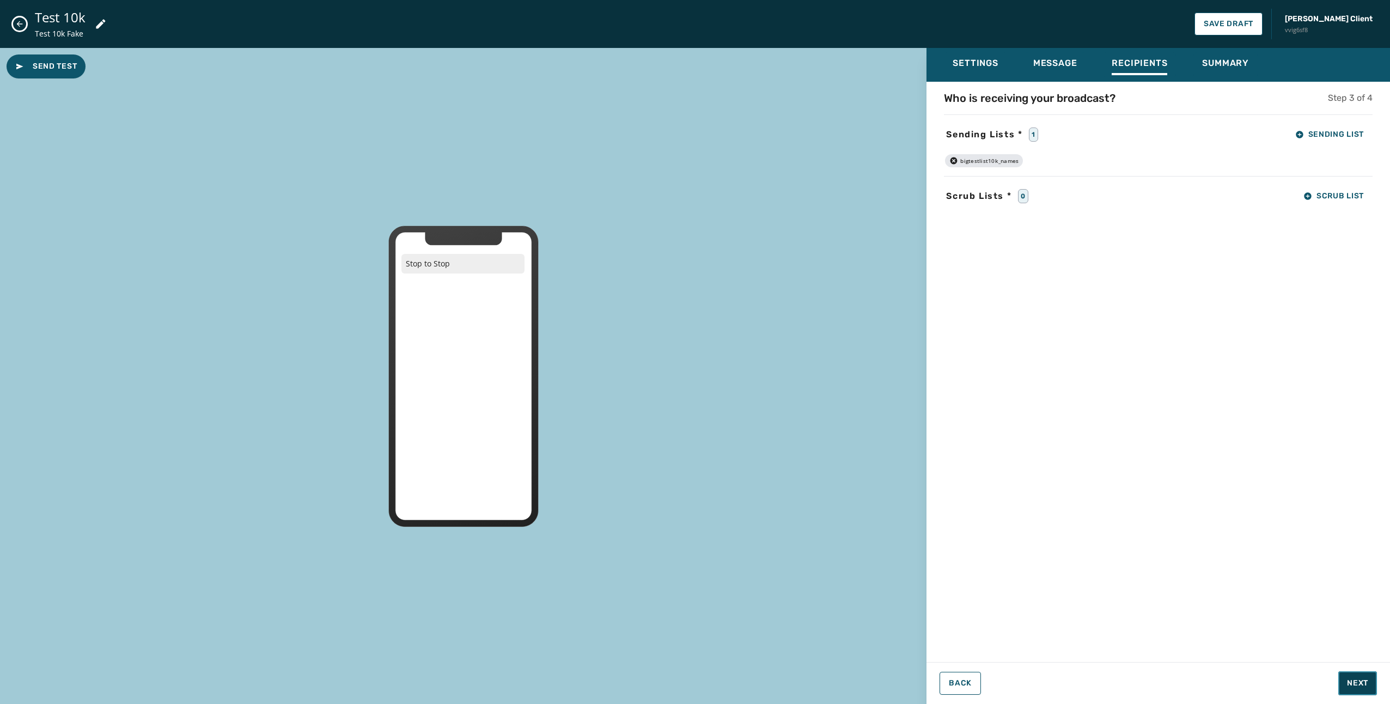
click at [1355, 685] on span "Next" at bounding box center [1357, 682] width 21 height 11
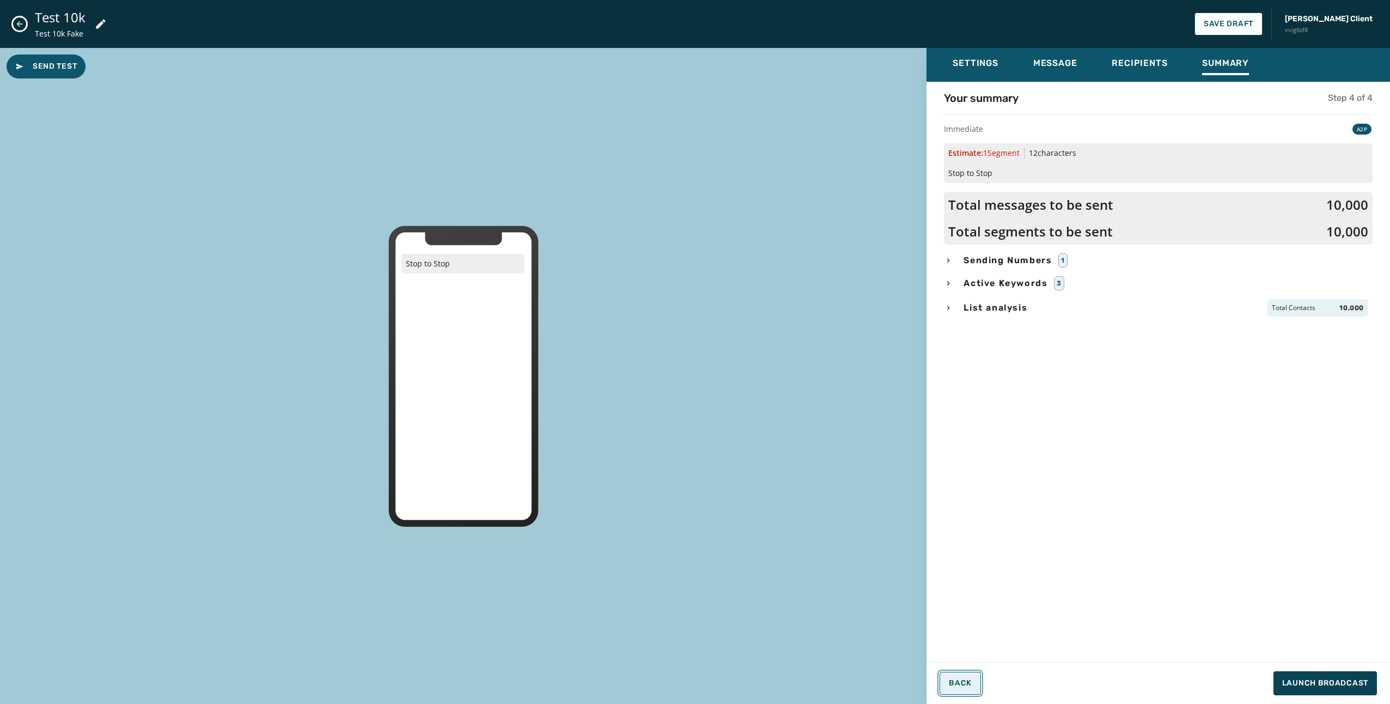
drag, startPoint x: 971, startPoint y: 681, endPoint x: 975, endPoint y: 671, distance: 10.5
click at [971, 681] on button "Back" at bounding box center [959, 682] width 41 height 23
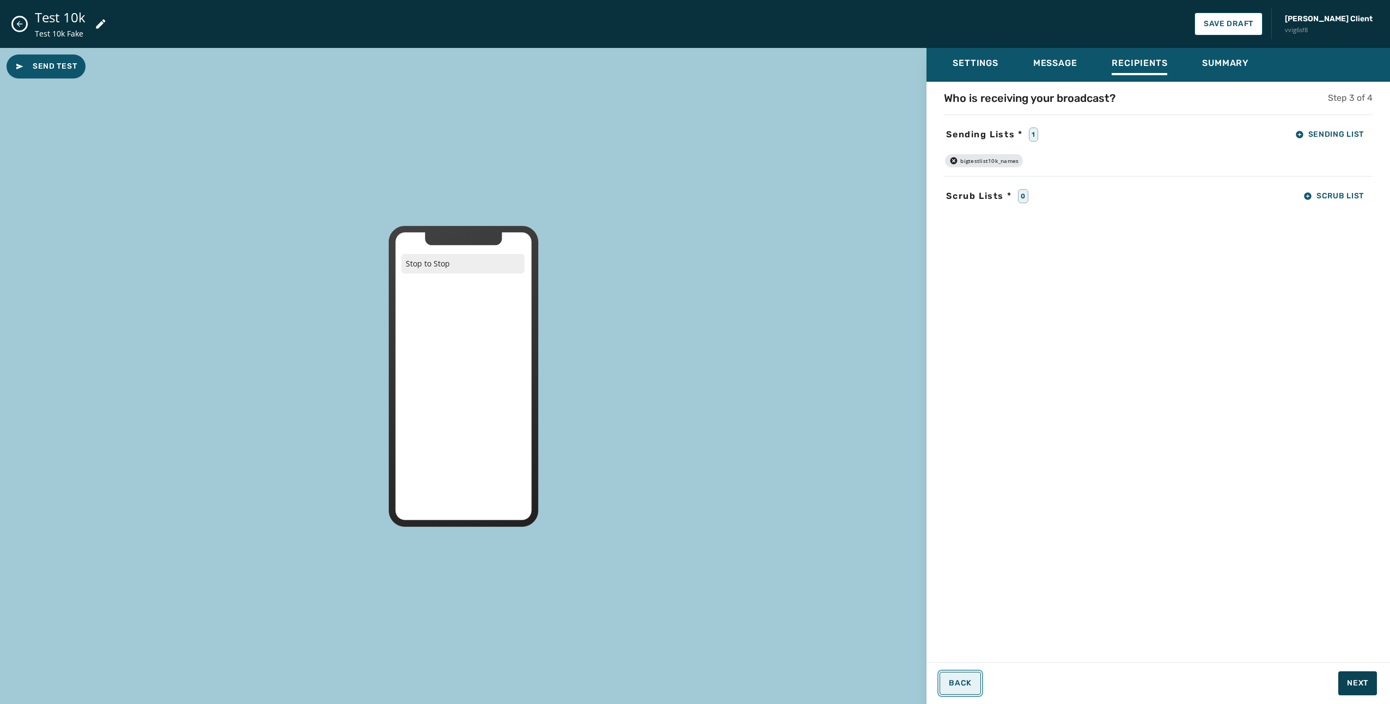
click at [964, 681] on span "Back" at bounding box center [960, 683] width 23 height 9
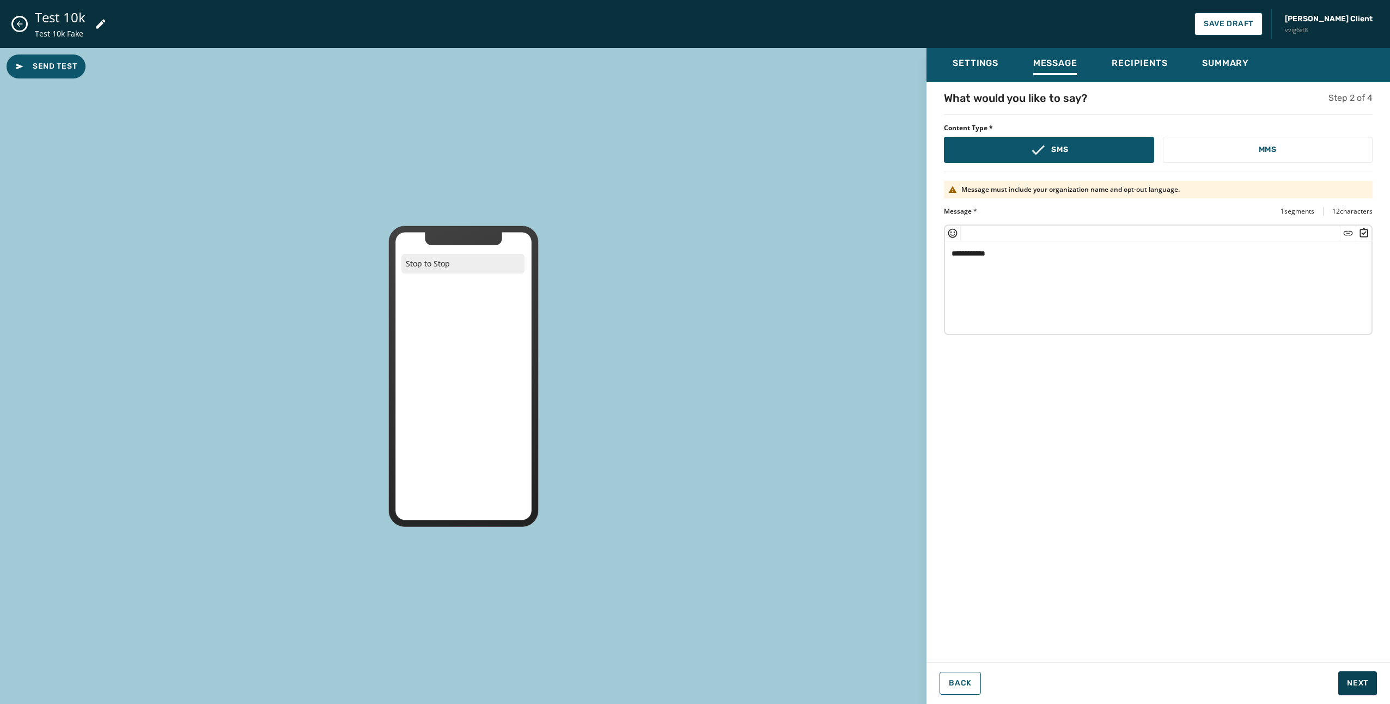
click at [1098, 266] on textarea "**********" at bounding box center [1158, 285] width 426 height 89
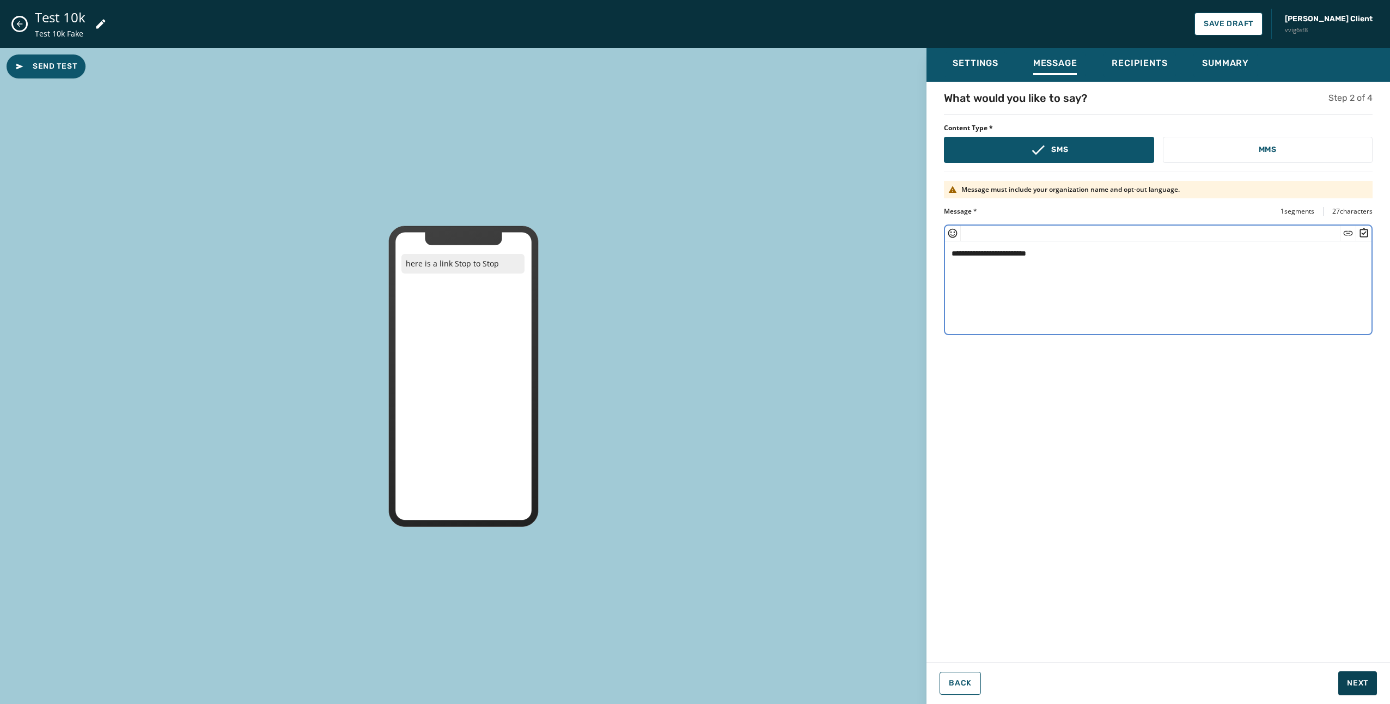
click at [1346, 233] on icon "Insert Short Link" at bounding box center [1347, 233] width 11 height 11
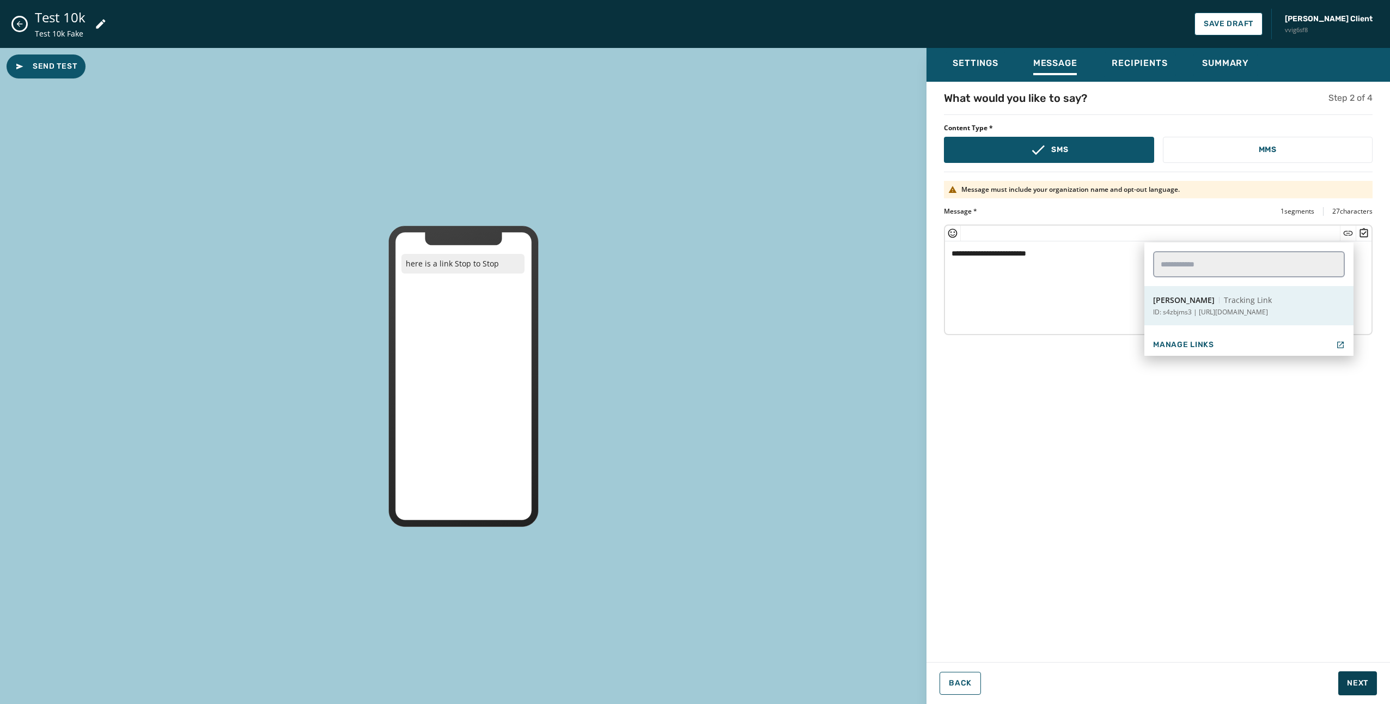
click at [1243, 309] on p "ID: s4zbjms3 | [URL][DOMAIN_NAME]" at bounding box center [1210, 312] width 115 height 9
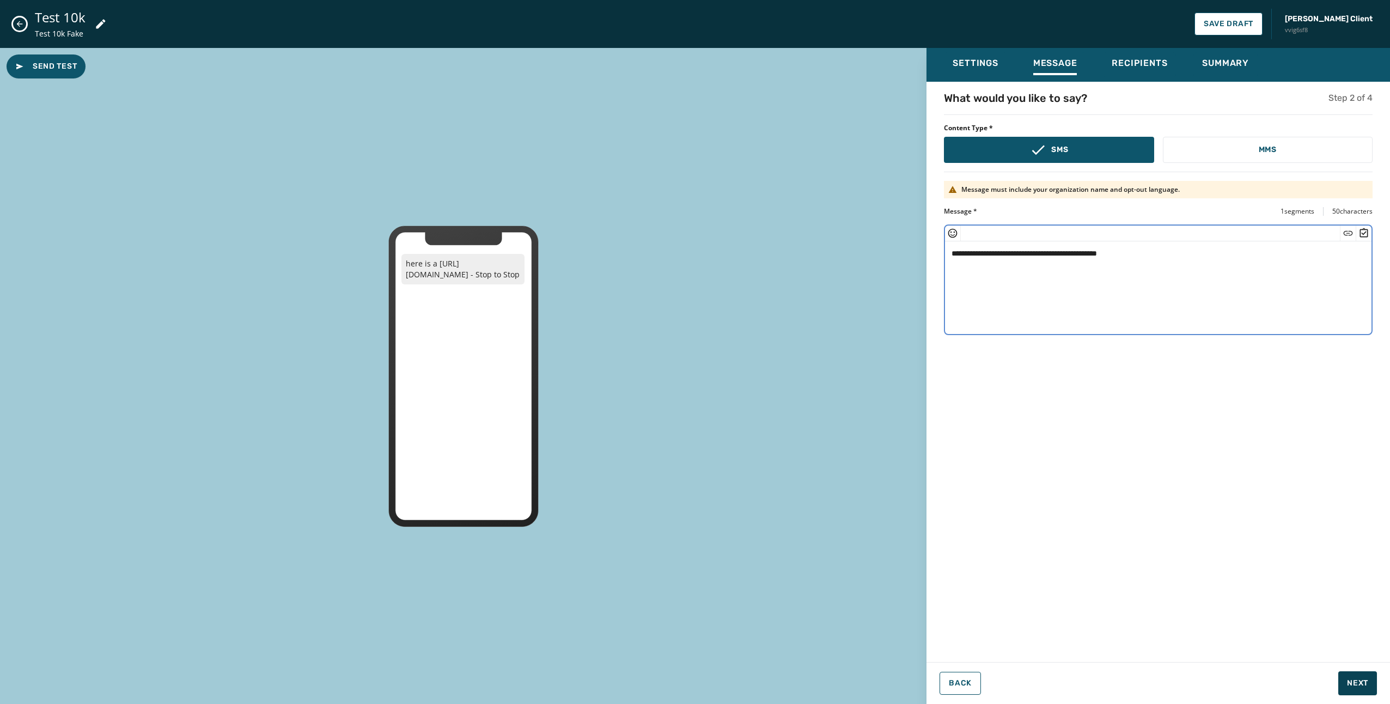
click at [1146, 288] on textarea "**********" at bounding box center [1158, 285] width 426 height 89
type textarea "**********"
click at [1357, 676] on button "Next" at bounding box center [1357, 683] width 39 height 24
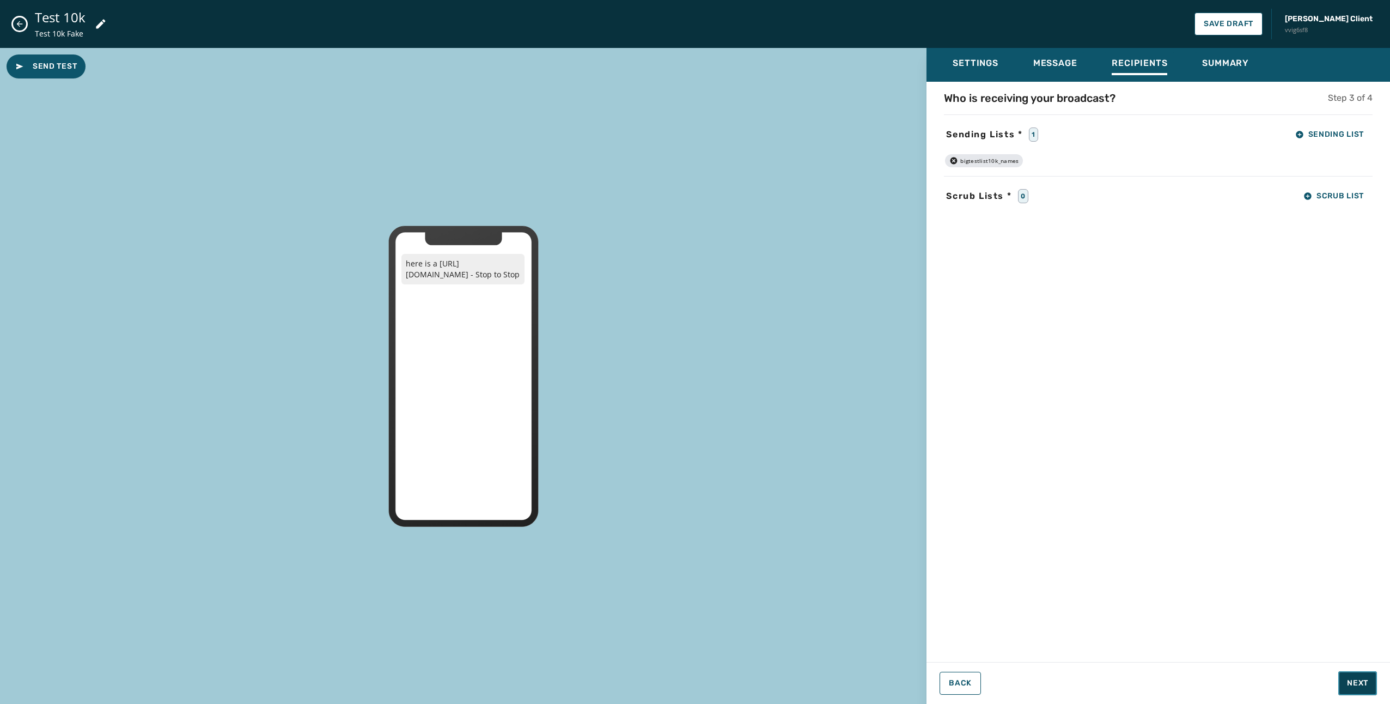
click at [1357, 676] on button "Next" at bounding box center [1357, 683] width 39 height 24
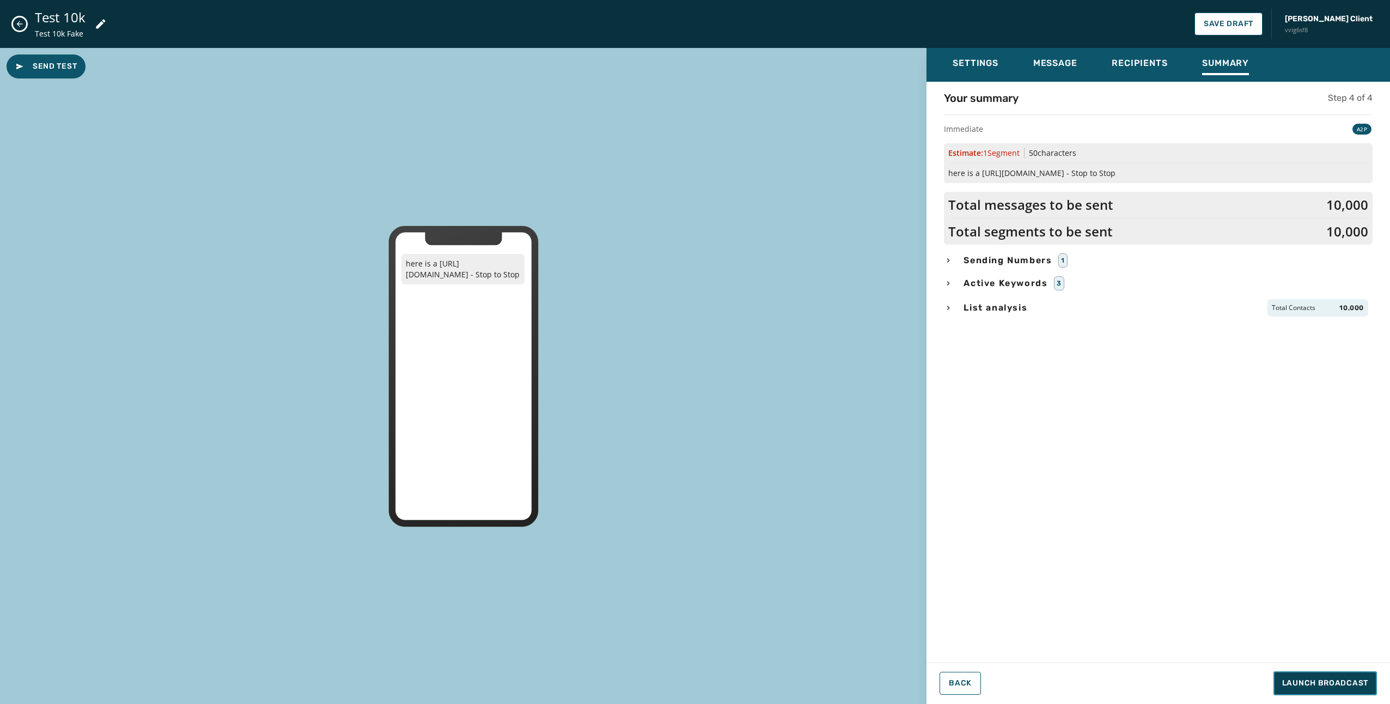
click at [1355, 684] on span "Launch Broadcast" at bounding box center [1325, 682] width 86 height 11
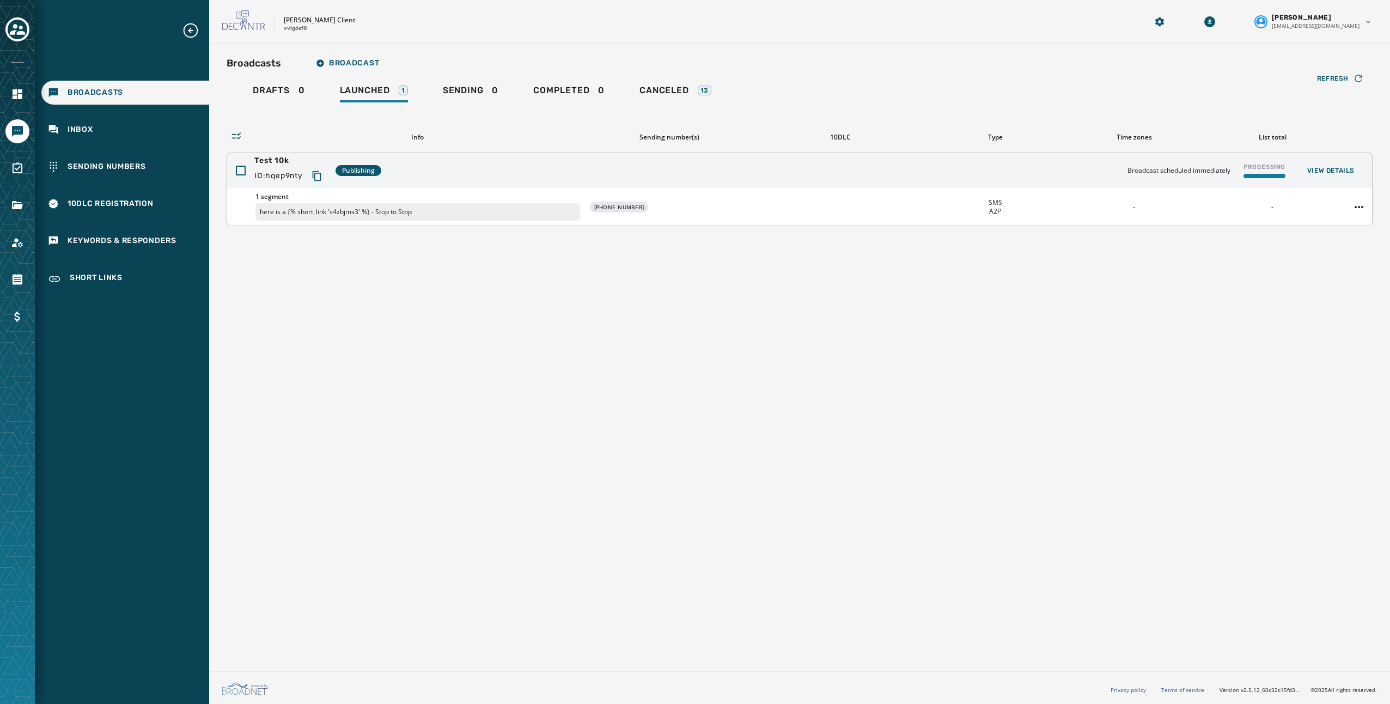
click at [1270, 164] on div "Processing" at bounding box center [1264, 170] width 51 height 25
click at [1274, 168] on div "Processing" at bounding box center [1264, 170] width 51 height 25
click at [1348, 172] on span "View Details" at bounding box center [1330, 170] width 47 height 9
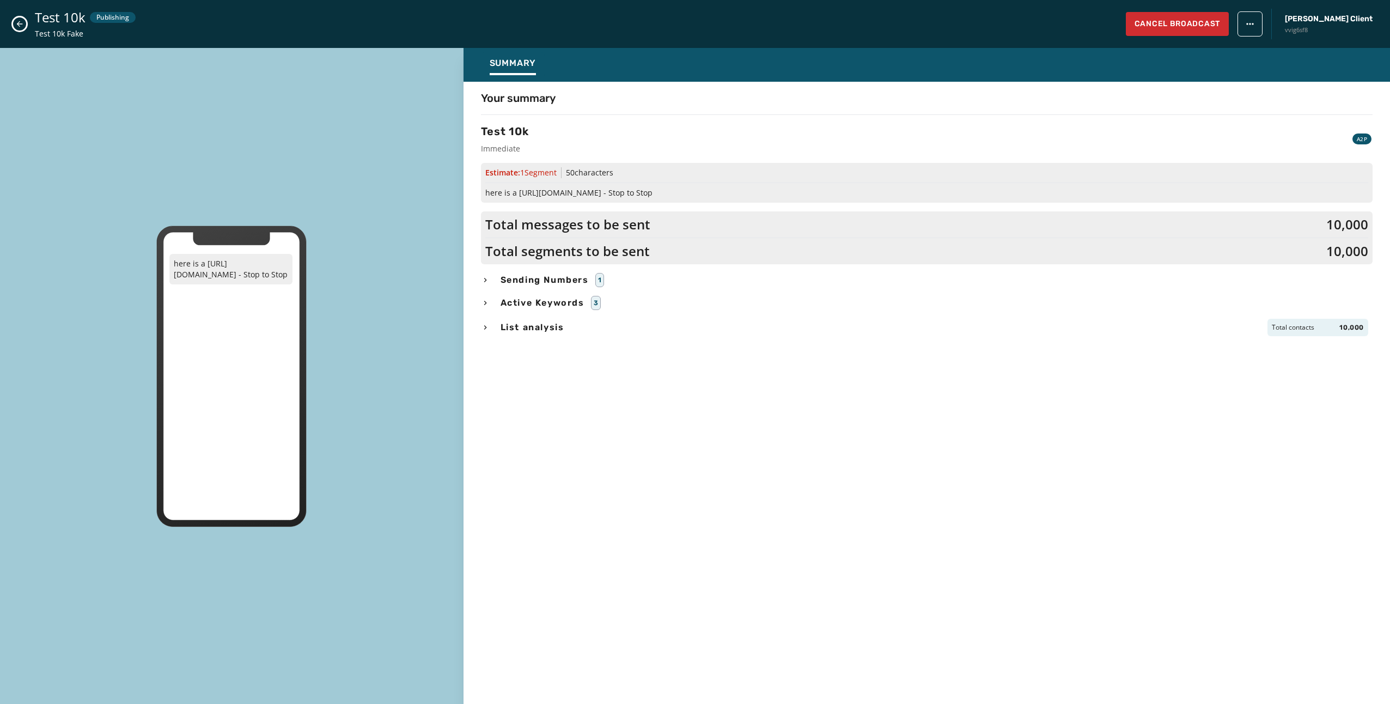
click at [15, 22] on icon "Close admin drawer" at bounding box center [19, 24] width 9 height 9
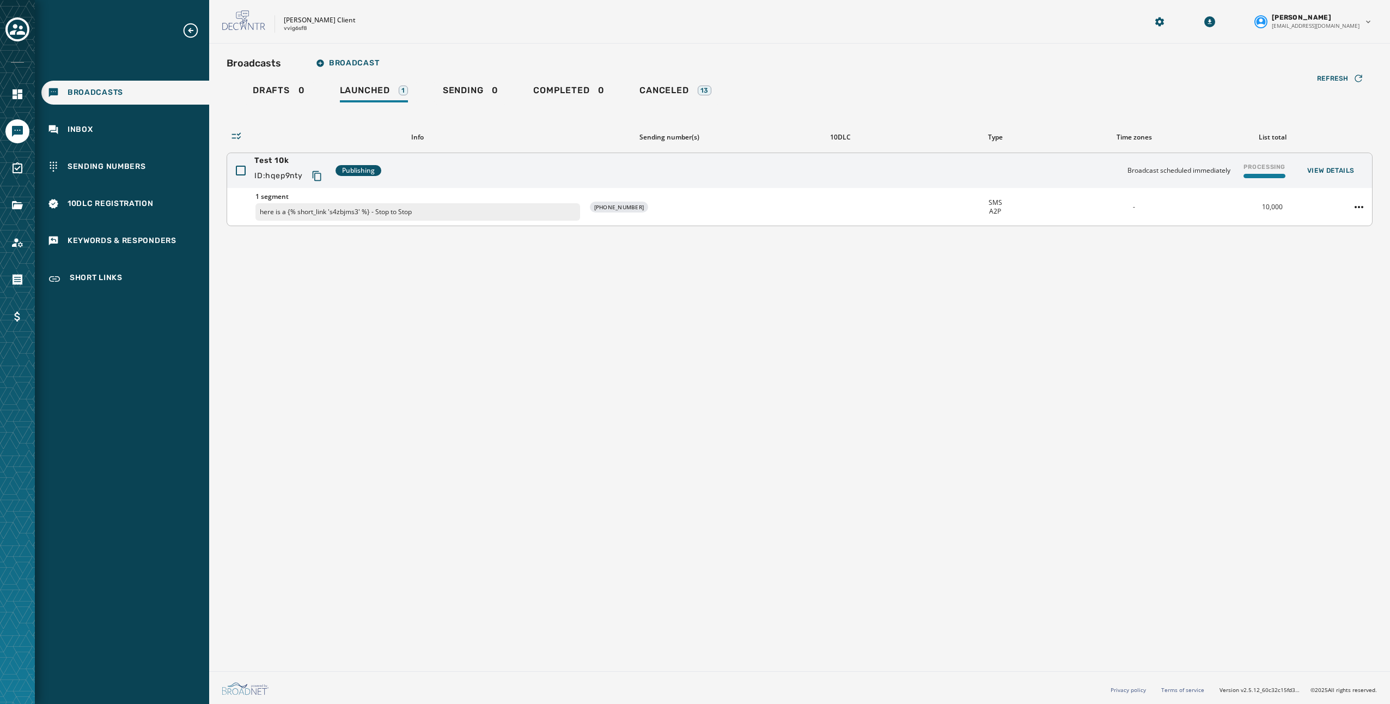
click at [761, 176] on div "Test 10k ID: hqep9nty Publishing Broadcast scheduled immediately Processing Vie…" at bounding box center [799, 170] width 1145 height 35
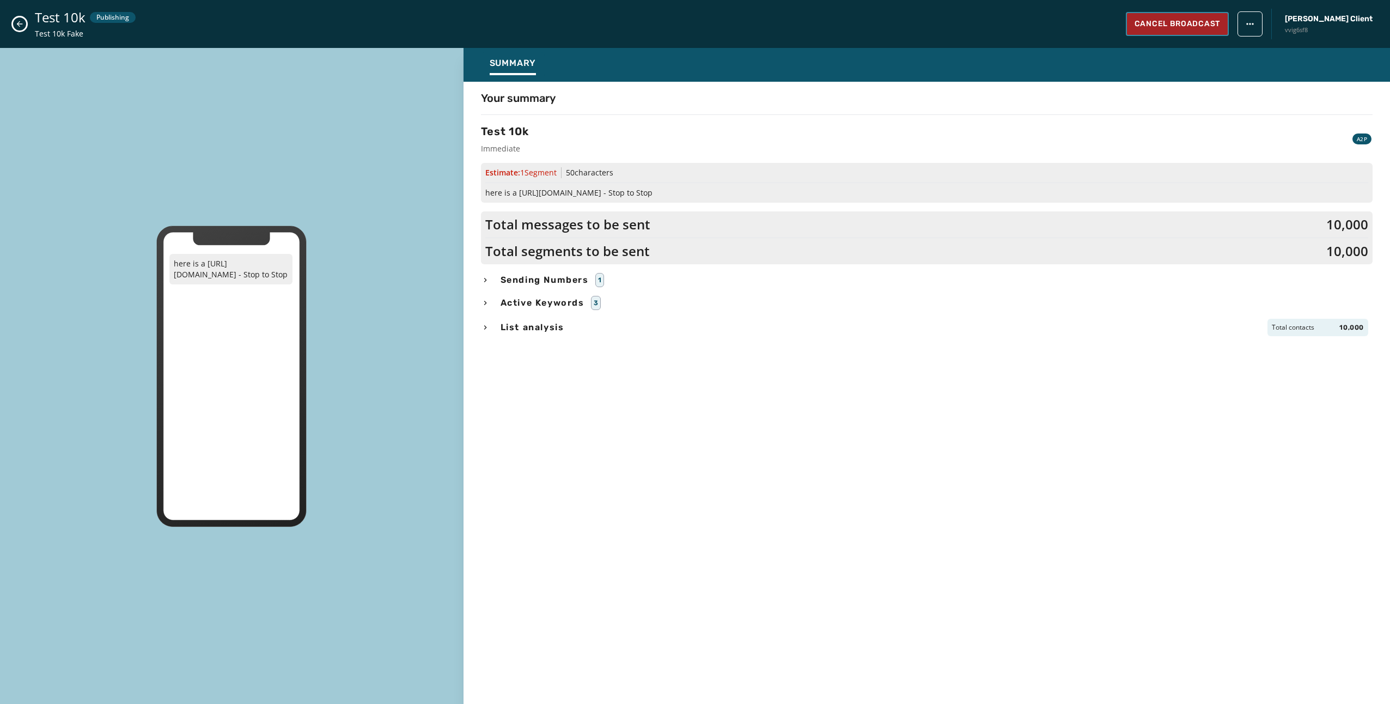
click at [1220, 26] on span "Cancel Broadcast" at bounding box center [1177, 24] width 86 height 11
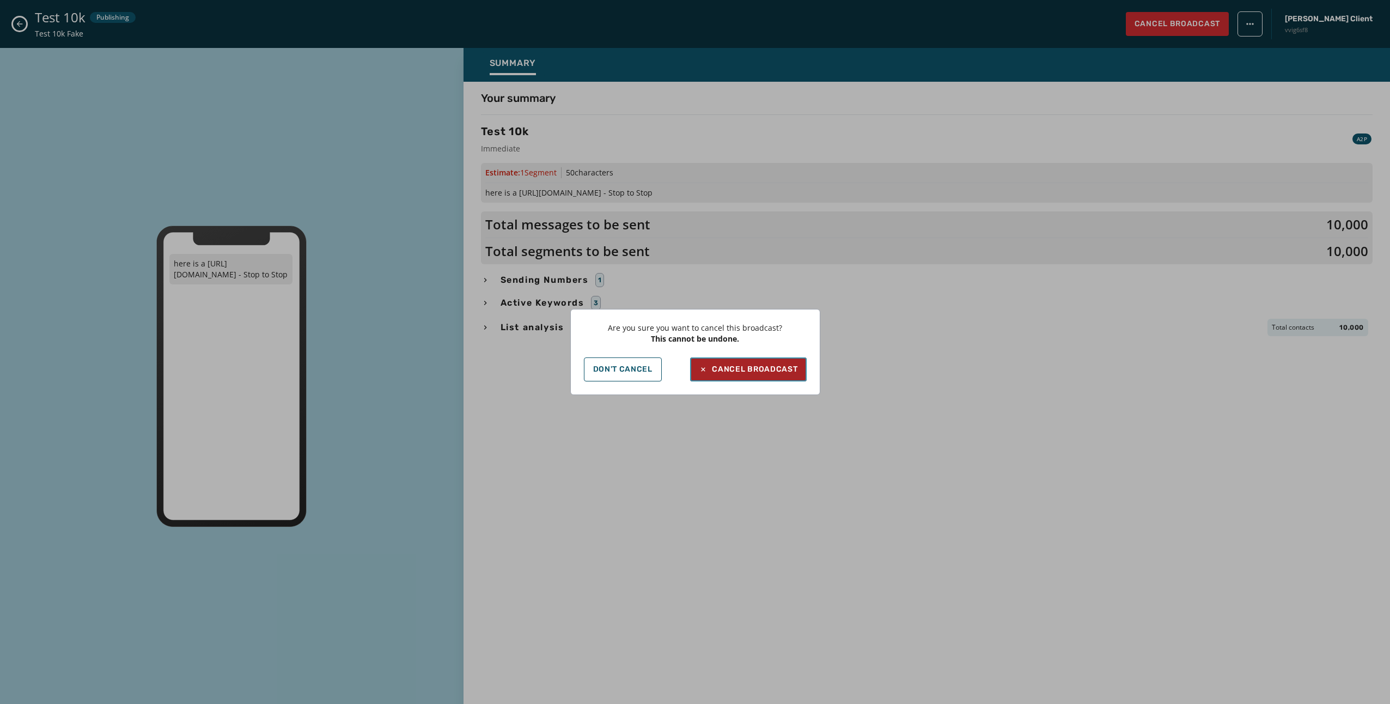
click at [774, 376] on button "Cancel Broadcast" at bounding box center [748, 369] width 116 height 24
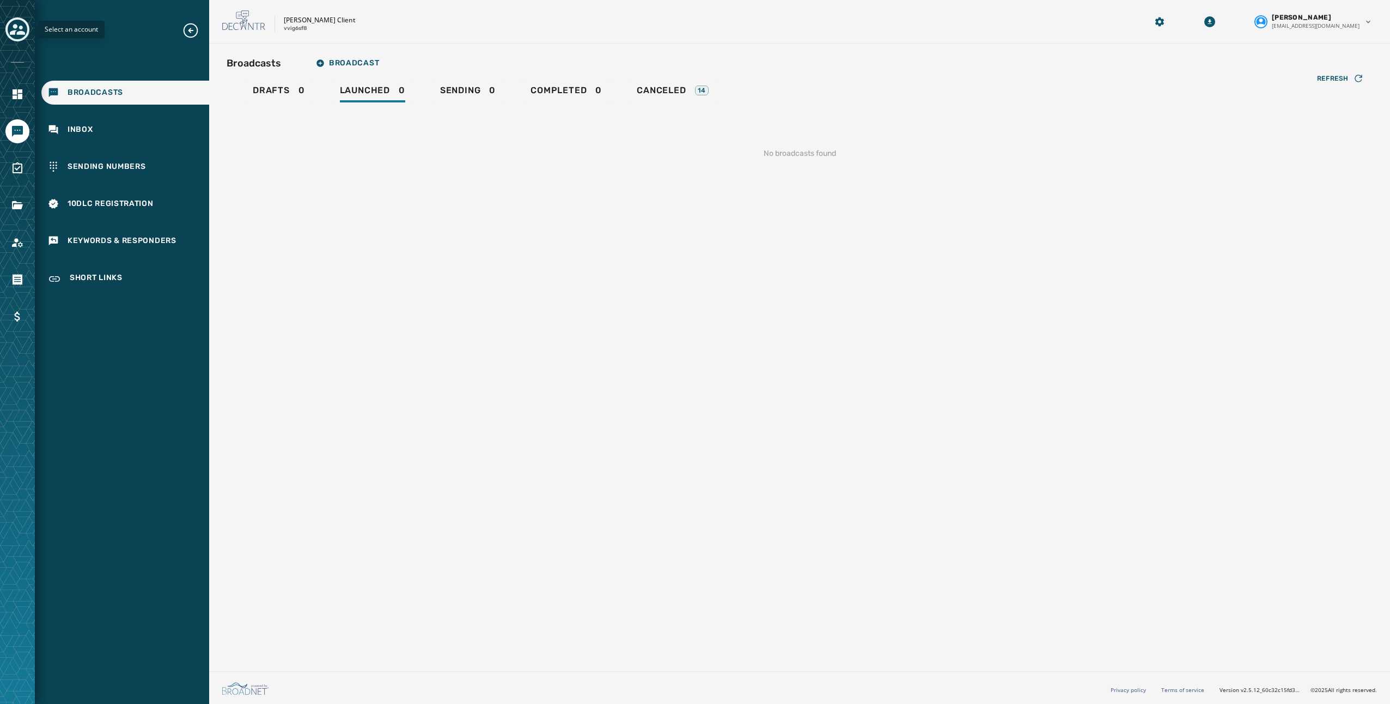
click at [15, 34] on icon "Toggle account select drawer" at bounding box center [17, 29] width 15 height 15
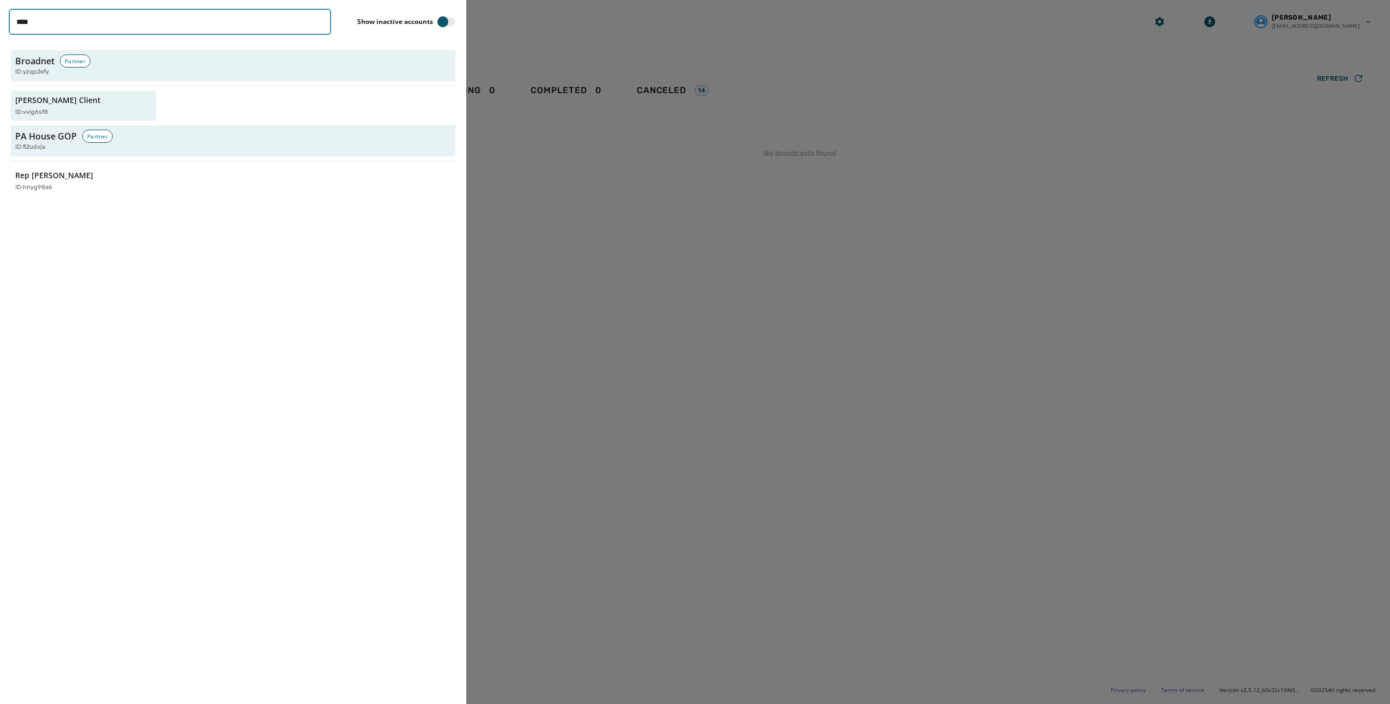
click at [131, 15] on input "****" at bounding box center [170, 22] width 322 height 26
type input "****"
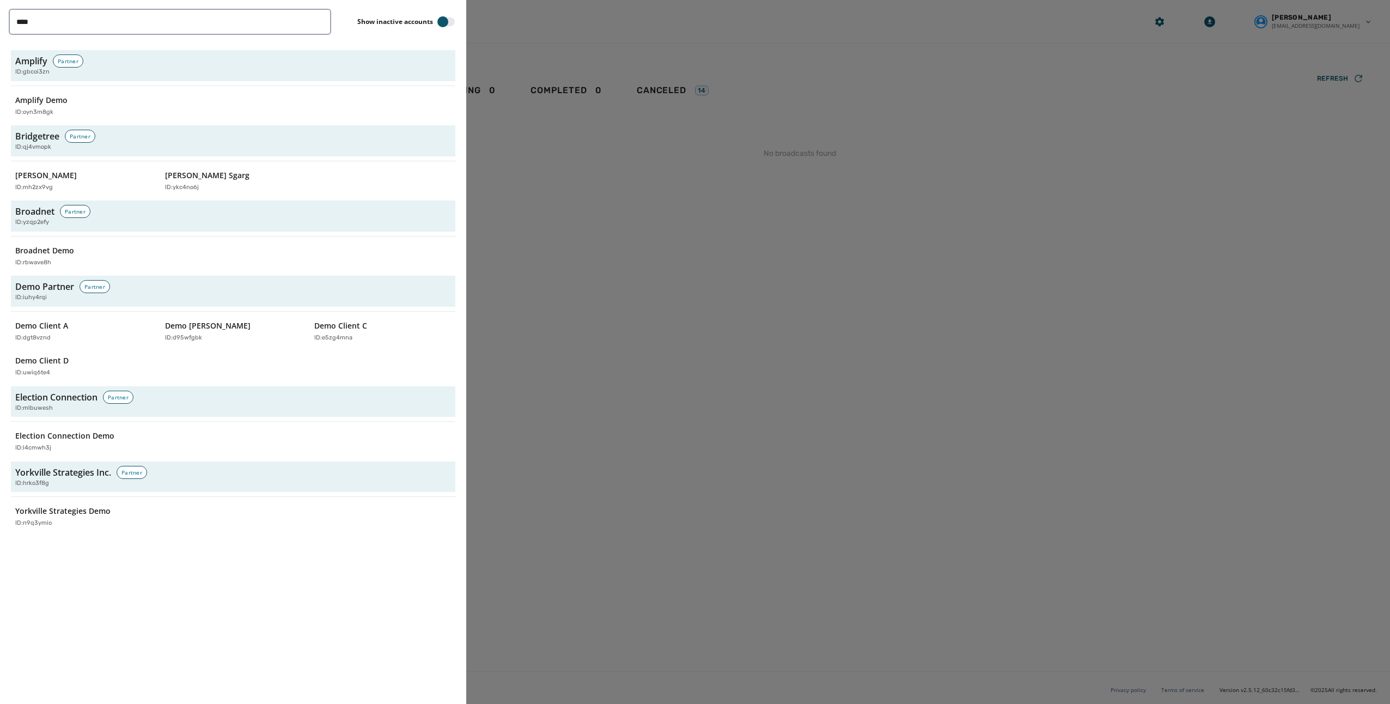
click at [689, 178] on div at bounding box center [695, 352] width 1390 height 704
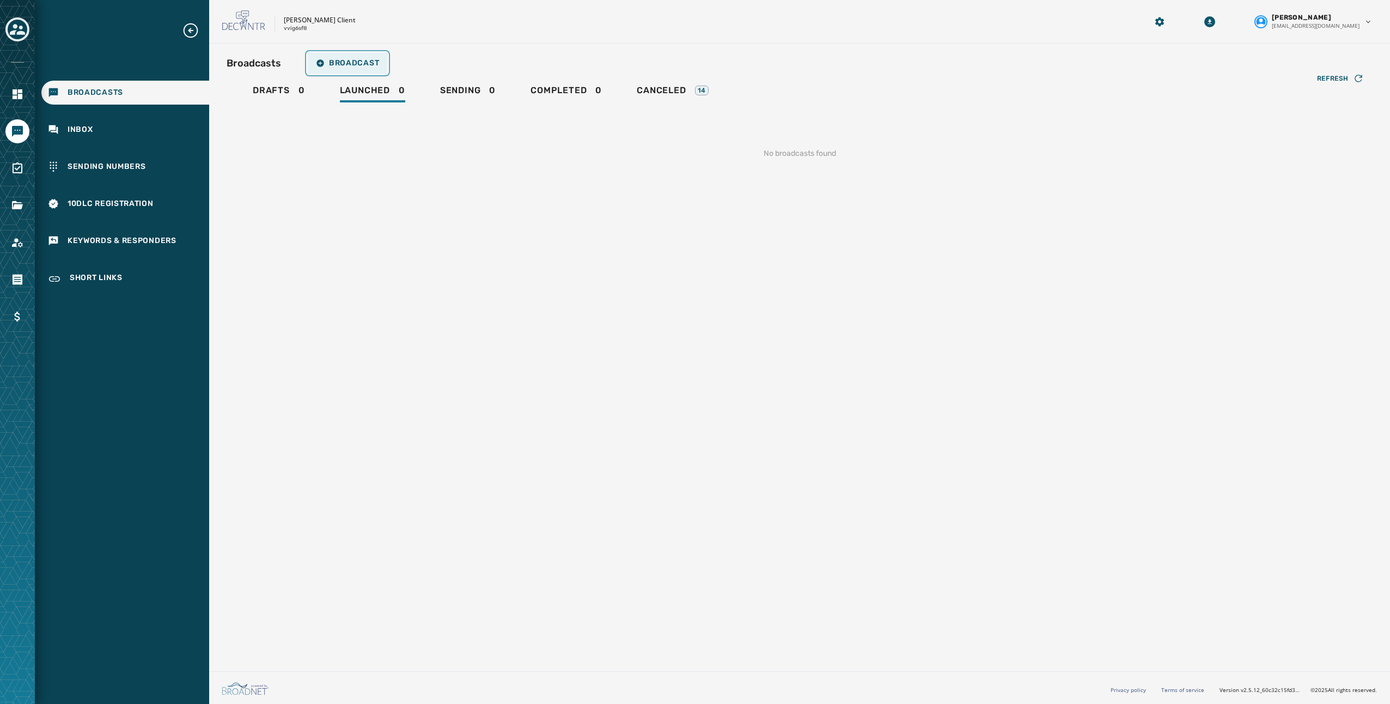
click at [356, 57] on button "Broadcast" at bounding box center [347, 63] width 81 height 22
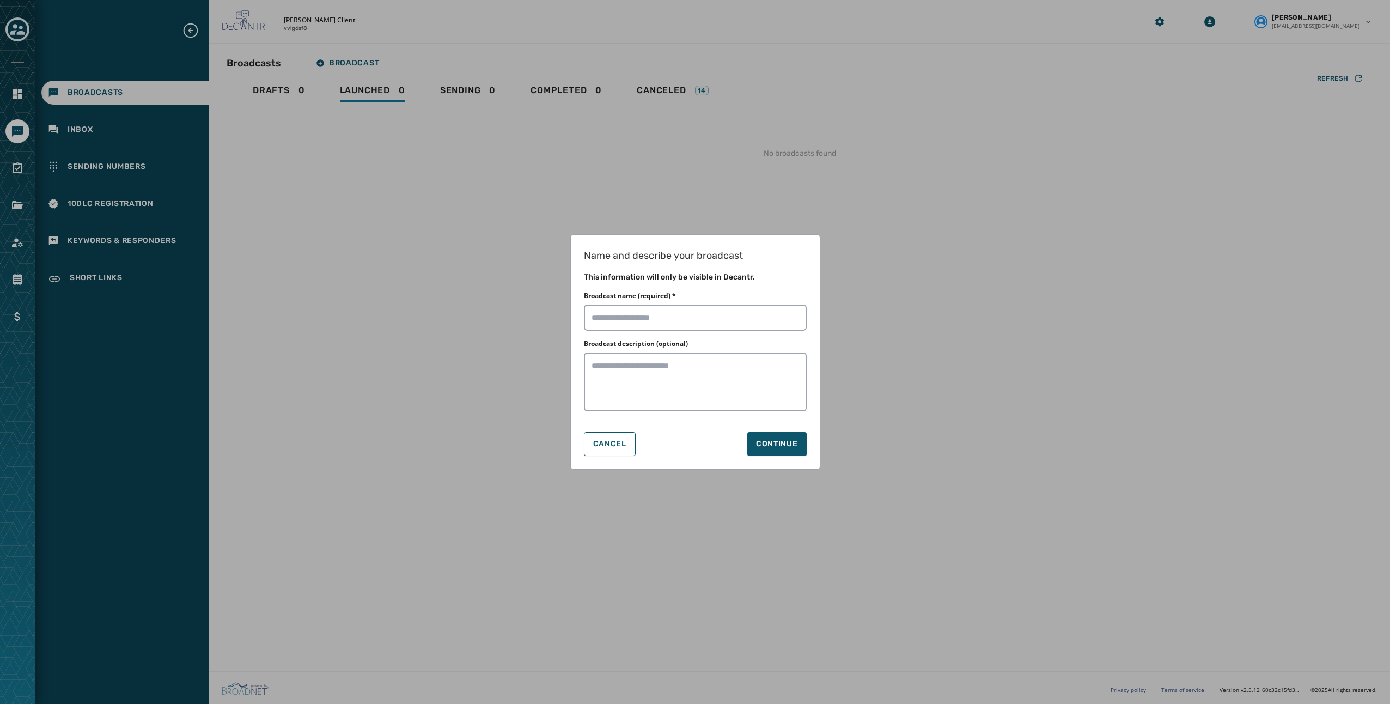
click at [682, 303] on div "Broadcast name (required) *" at bounding box center [695, 310] width 223 height 39
click at [683, 316] on input "Broadcast name (required) *" at bounding box center [695, 317] width 223 height 26
type input "********"
click at [674, 384] on textarea "Broadcast description (optional)" at bounding box center [695, 381] width 223 height 59
click at [773, 441] on div "Continue" at bounding box center [777, 443] width 42 height 11
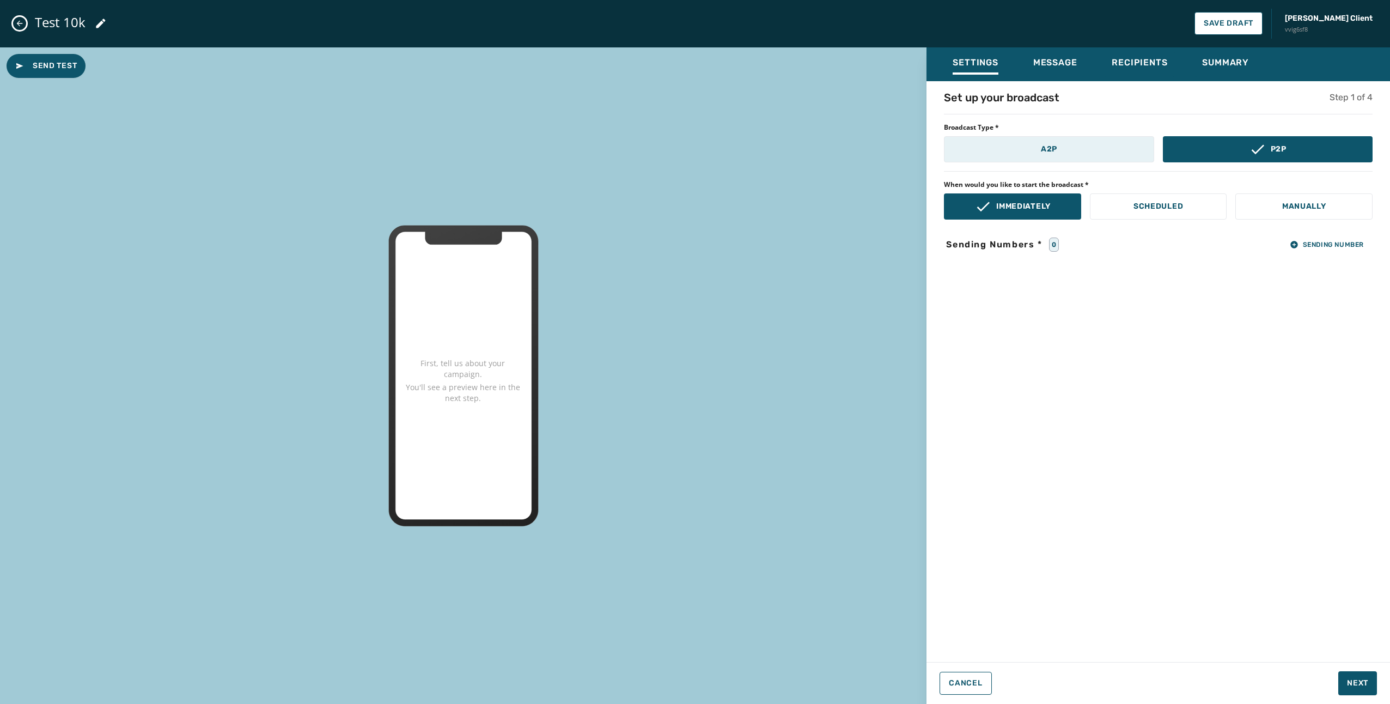
click at [1029, 148] on button "A2P" at bounding box center [1049, 149] width 210 height 26
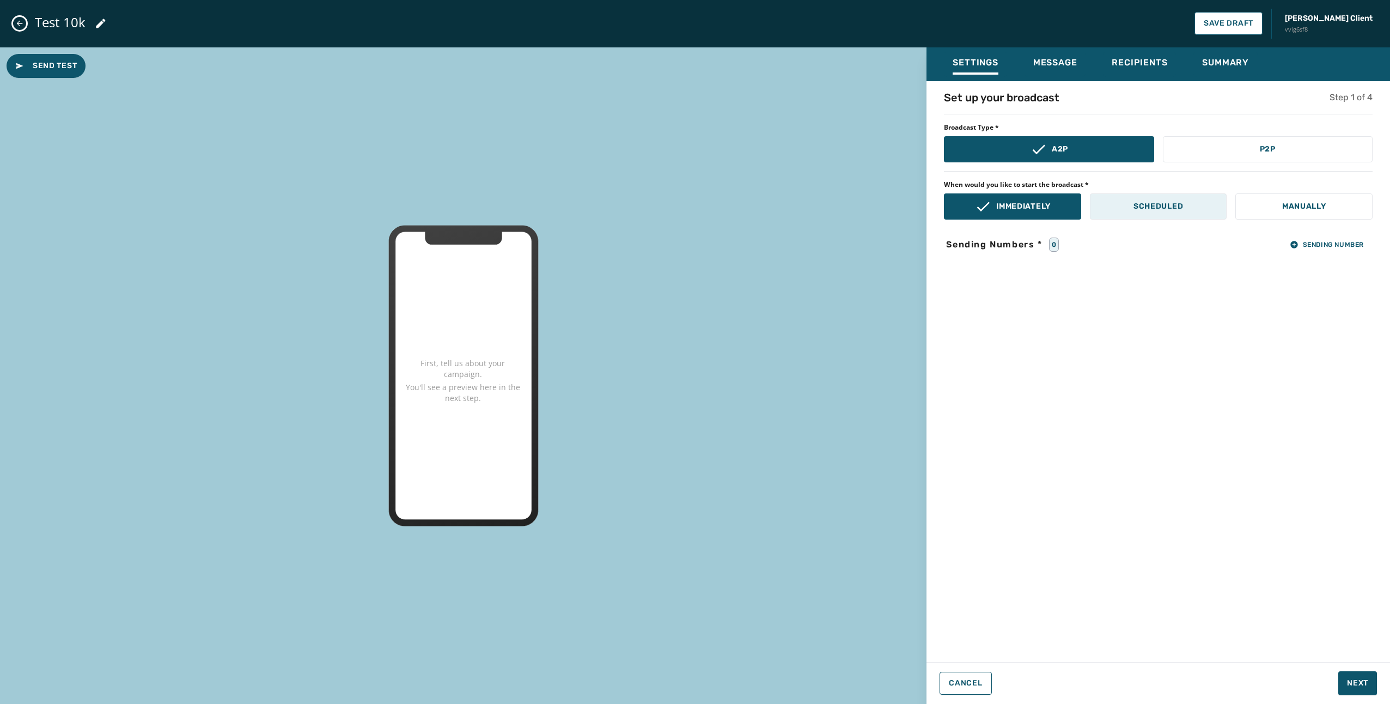
click at [1190, 206] on button "Scheduled" at bounding box center [1158, 206] width 137 height 26
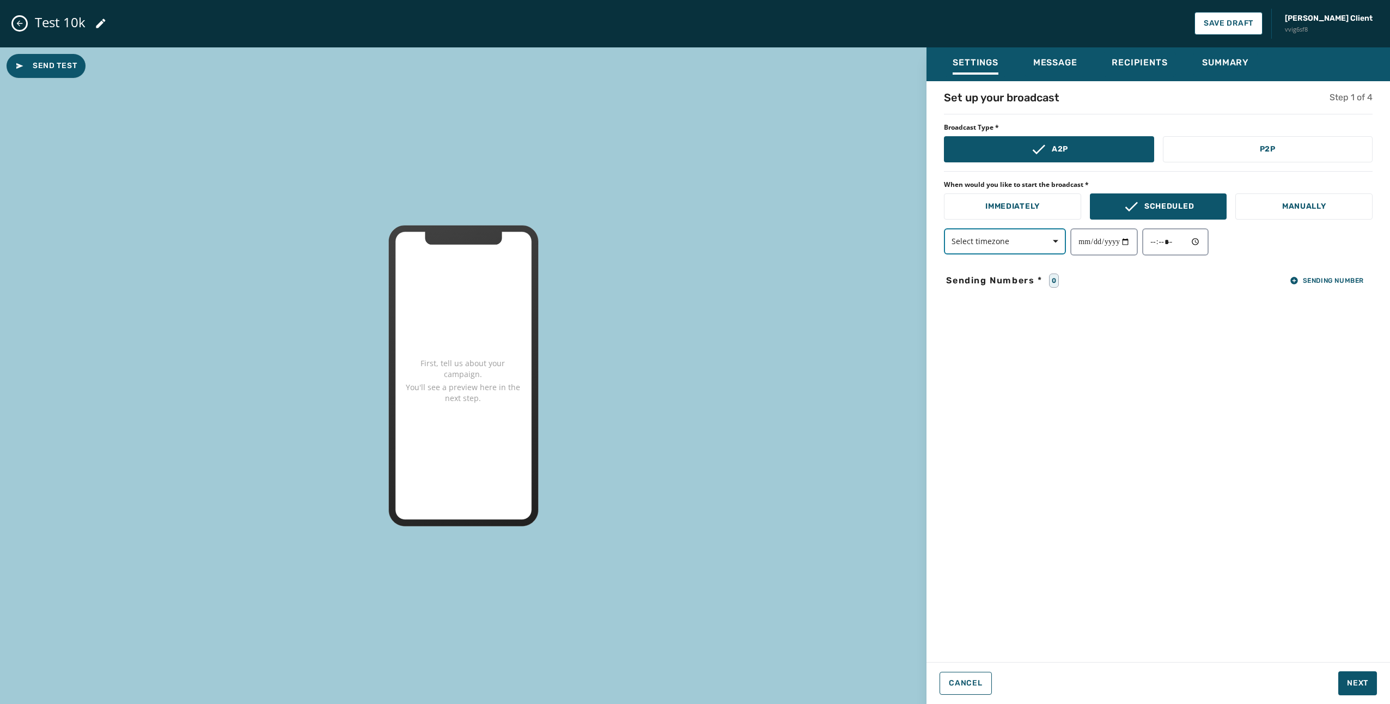
click at [1032, 246] on button "Select timezone" at bounding box center [1005, 241] width 122 height 26
click at [1011, 325] on div "Mountain ( [GEOGRAPHIC_DATA] / [GEOGRAPHIC_DATA] )" at bounding box center [1005, 319] width 122 height 20
click at [1116, 236] on input "date" at bounding box center [1104, 241] width 68 height 27
click at [1134, 245] on input "date" at bounding box center [1104, 241] width 68 height 27
type input "**********"
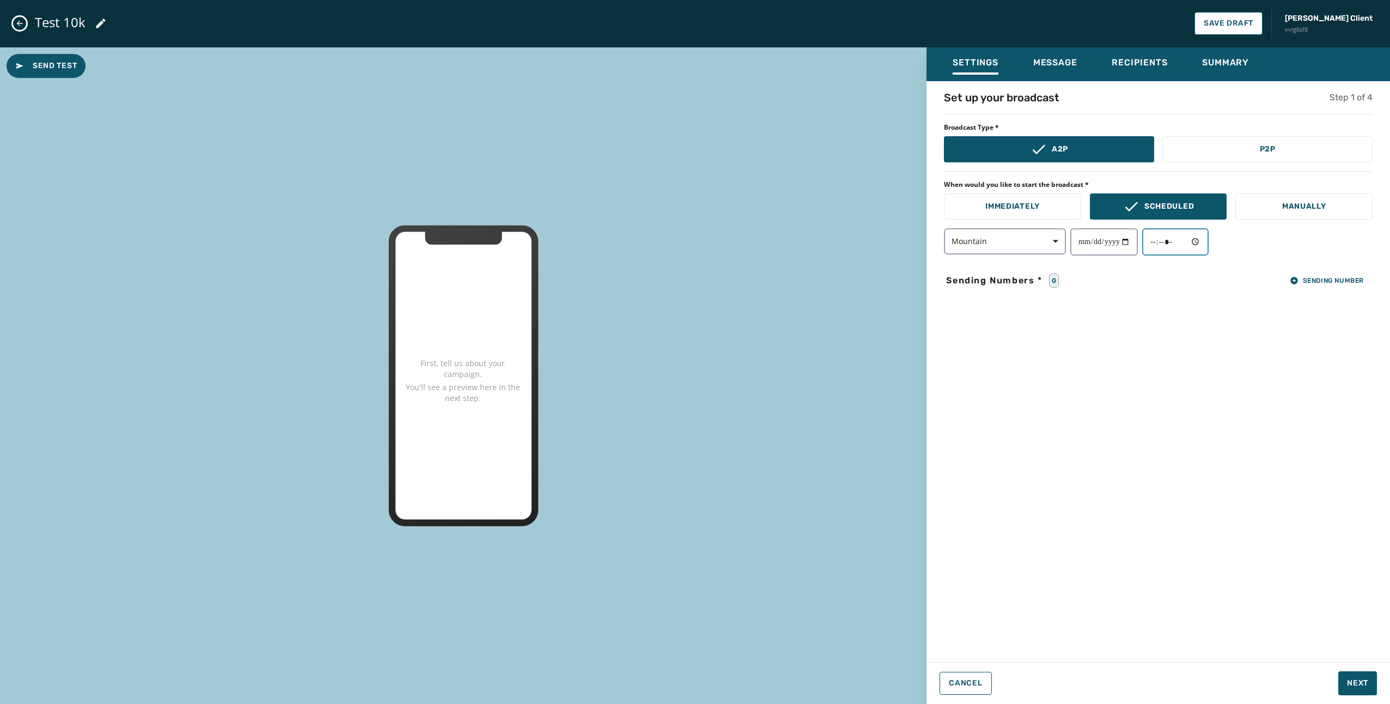
click at [1168, 235] on input "time" at bounding box center [1175, 241] width 66 height 27
click at [1201, 242] on input "time" at bounding box center [1175, 241] width 66 height 27
click at [1289, 332] on div "**********" at bounding box center [1157, 368] width 463 height 557
click at [1308, 285] on button "Sending Number" at bounding box center [1326, 280] width 91 height 15
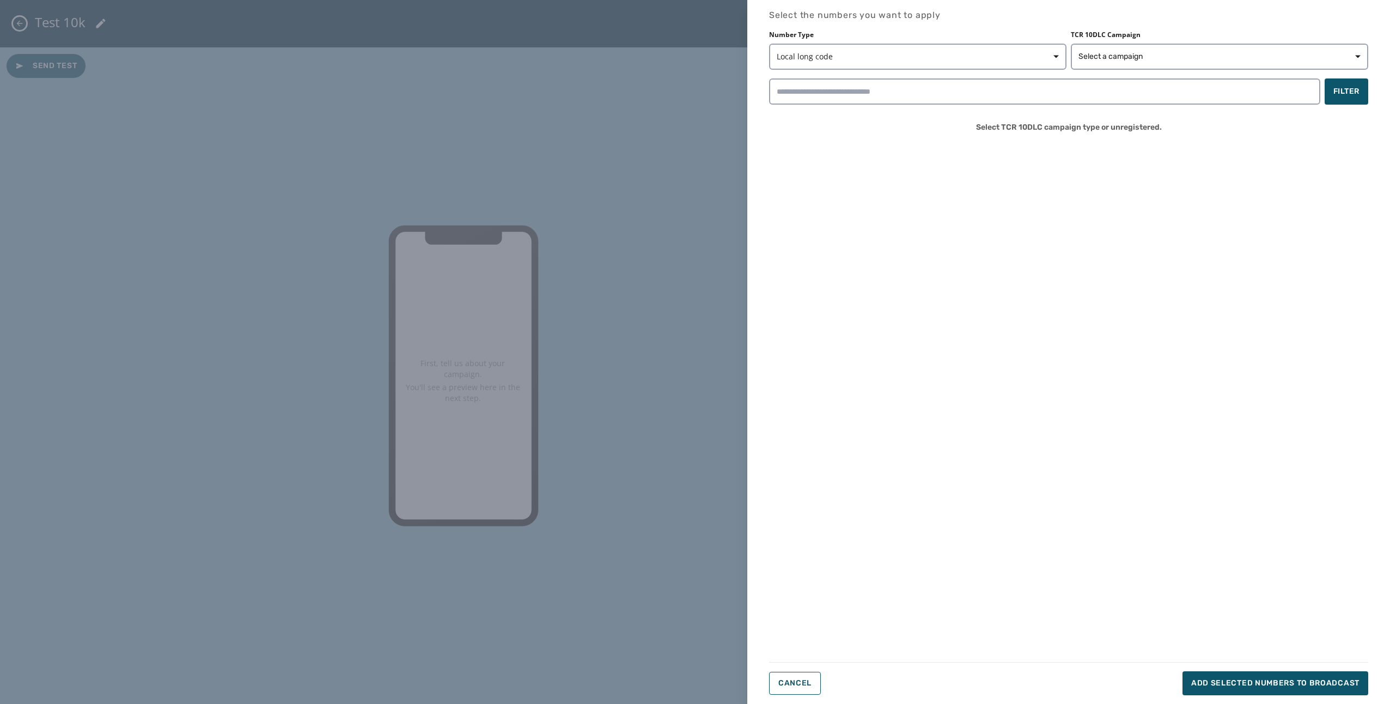
click at [1211, 75] on div "Number Type Local long code TCR 10DLC Campaign Select a campaign Filter Select …" at bounding box center [1068, 85] width 599 height 111
click at [1208, 62] on button "Select a campaign" at bounding box center [1219, 57] width 297 height 26
click at [1189, 72] on div "Unassigned" at bounding box center [1219, 86] width 297 height 28
click at [1179, 82] on div "Unassigned" at bounding box center [1219, 86] width 271 height 11
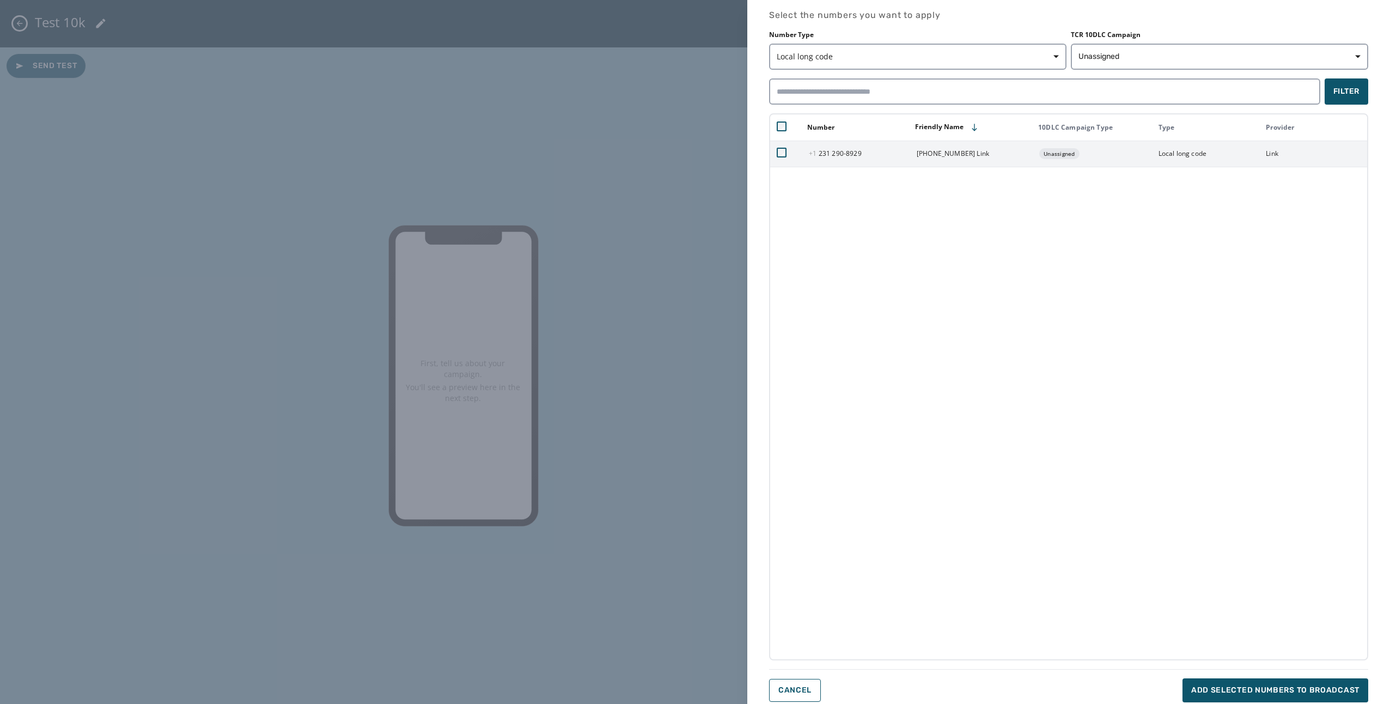
click at [787, 151] on td at bounding box center [786, 154] width 32 height 26
click at [1214, 691] on span "Add selected numbers to broadcast" at bounding box center [1275, 690] width 168 height 11
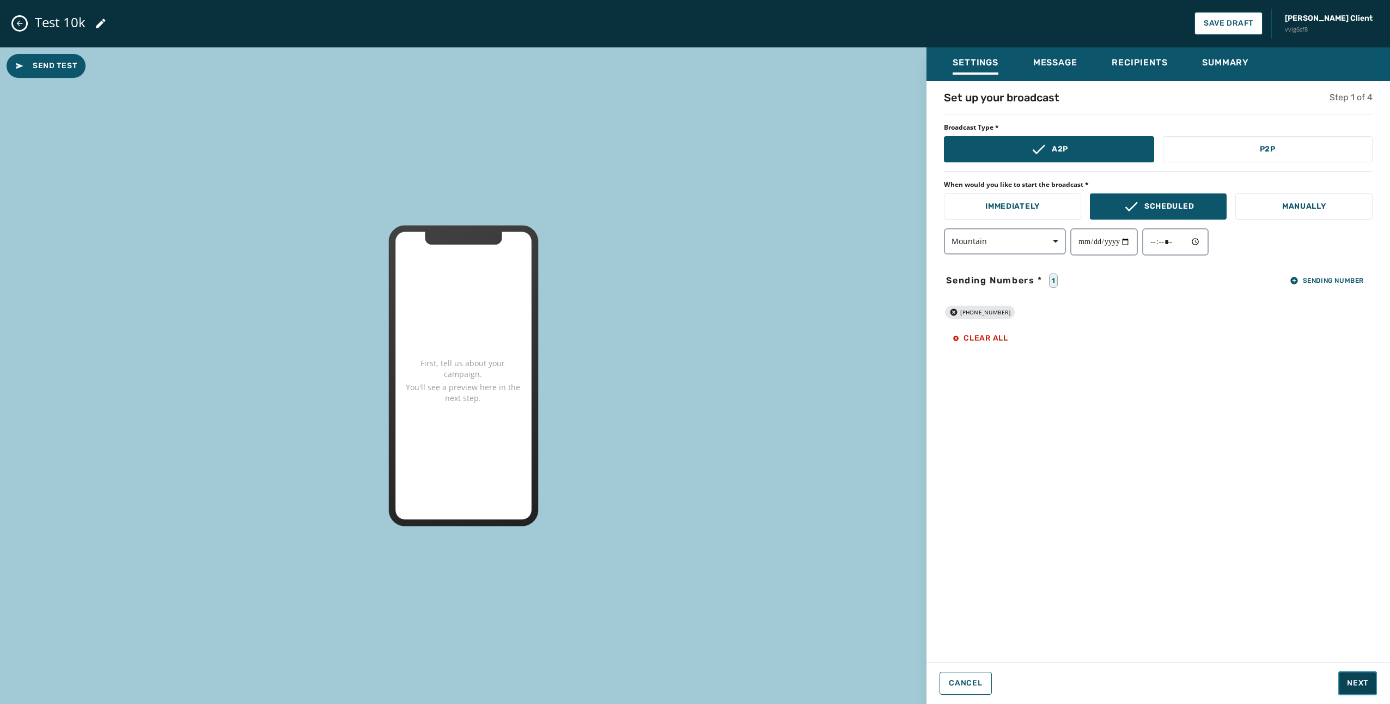
click at [1361, 686] on span "Next" at bounding box center [1357, 682] width 21 height 11
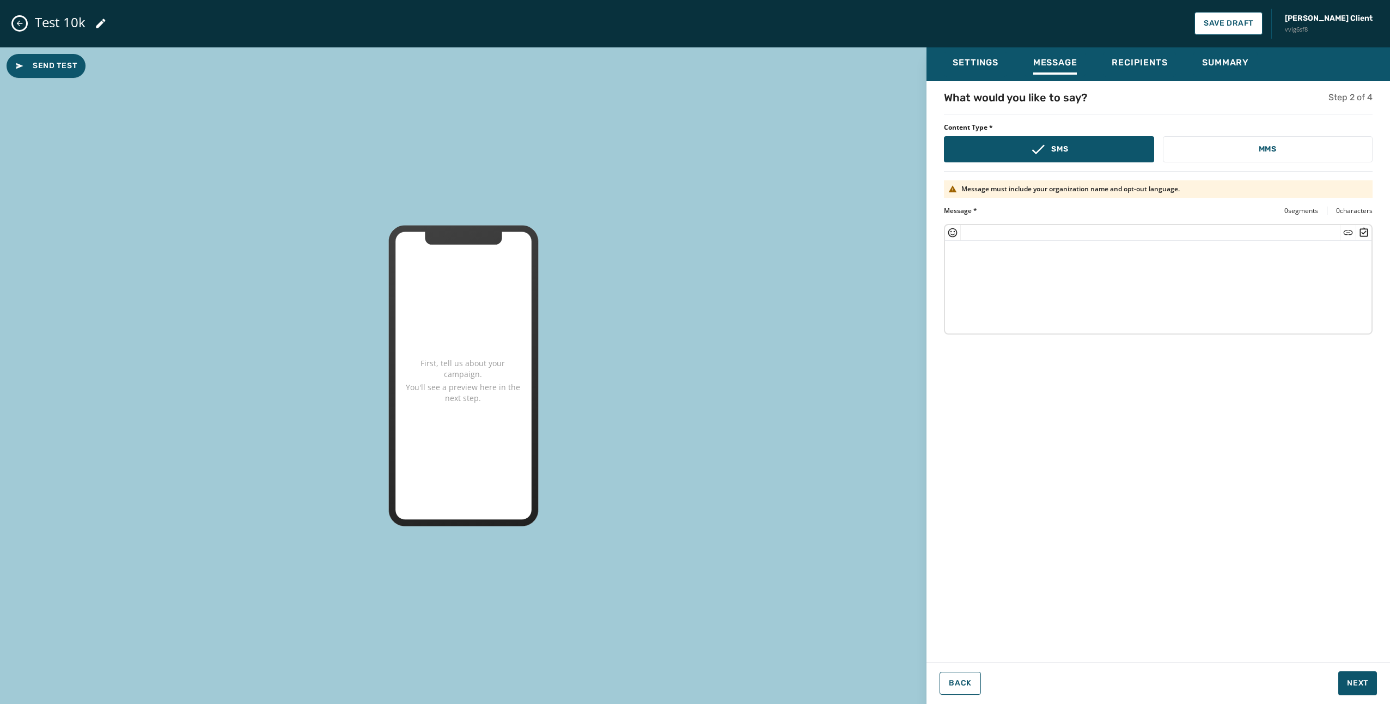
click at [1092, 309] on textarea at bounding box center [1158, 285] width 426 height 89
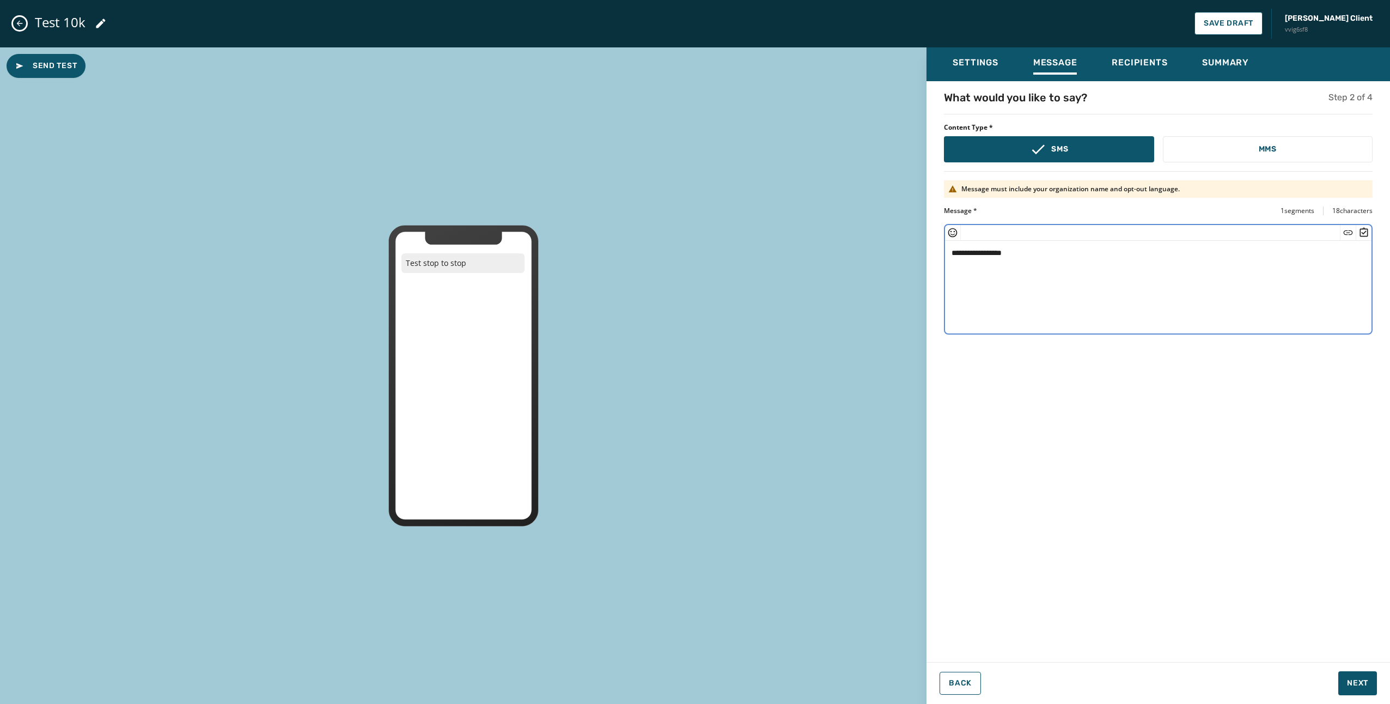
click at [1343, 229] on icon "Insert Short Link" at bounding box center [1347, 232] width 11 height 11
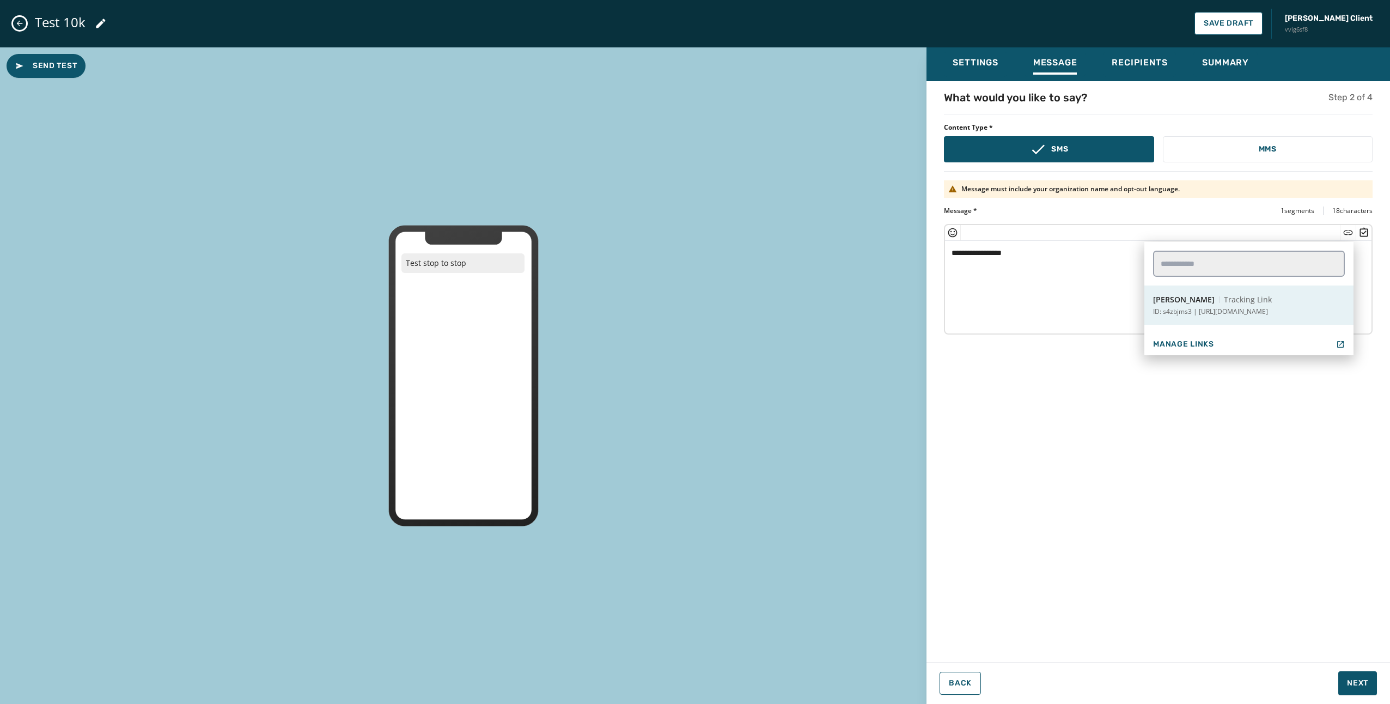
click at [1242, 301] on span "Tracking Link" at bounding box center [1248, 299] width 48 height 11
type textarea "**********"
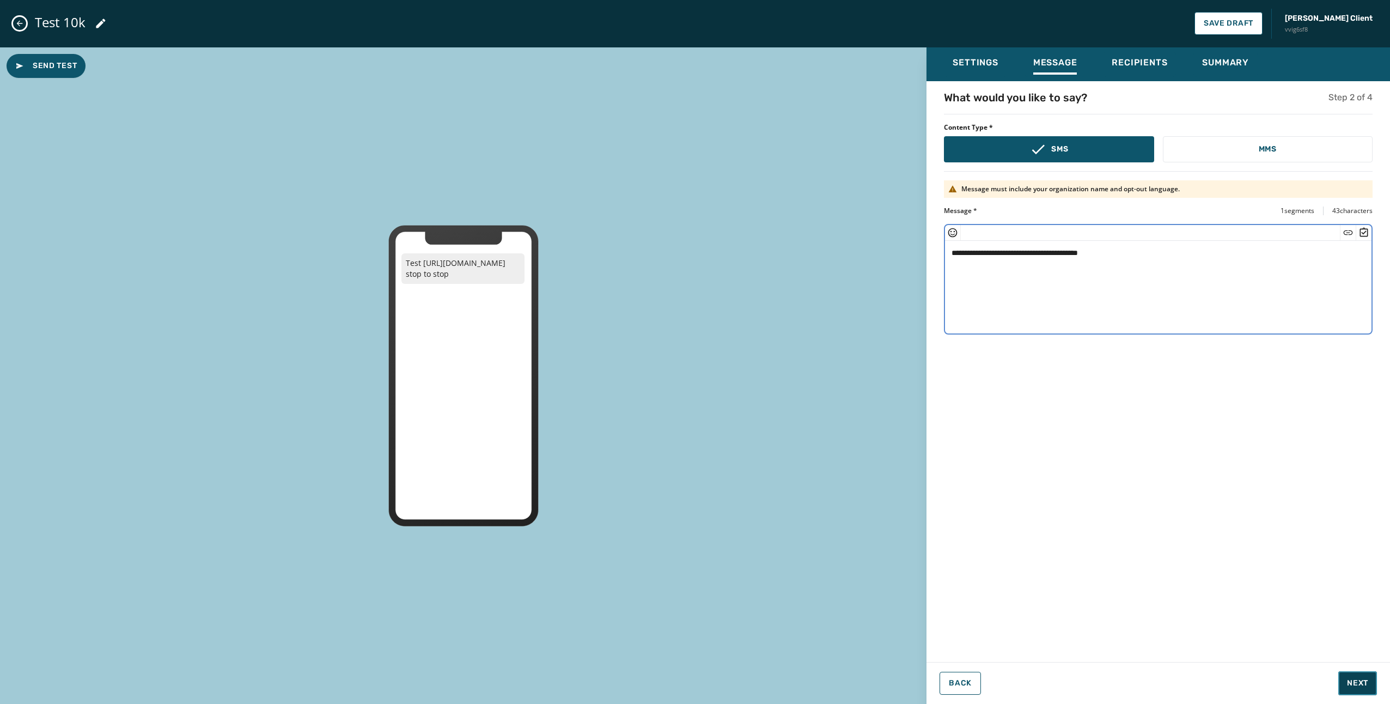
click at [1357, 682] on span "Next" at bounding box center [1357, 682] width 21 height 11
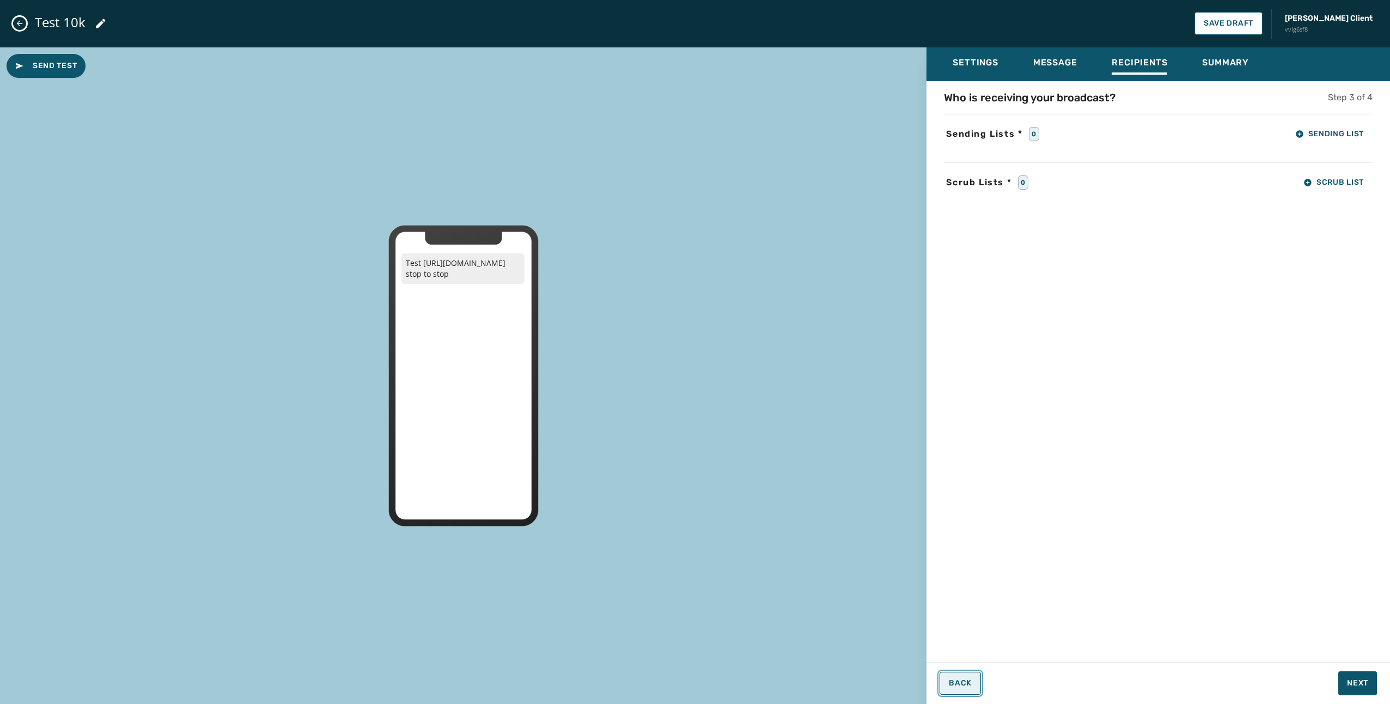
click at [954, 676] on button "Back" at bounding box center [959, 682] width 41 height 23
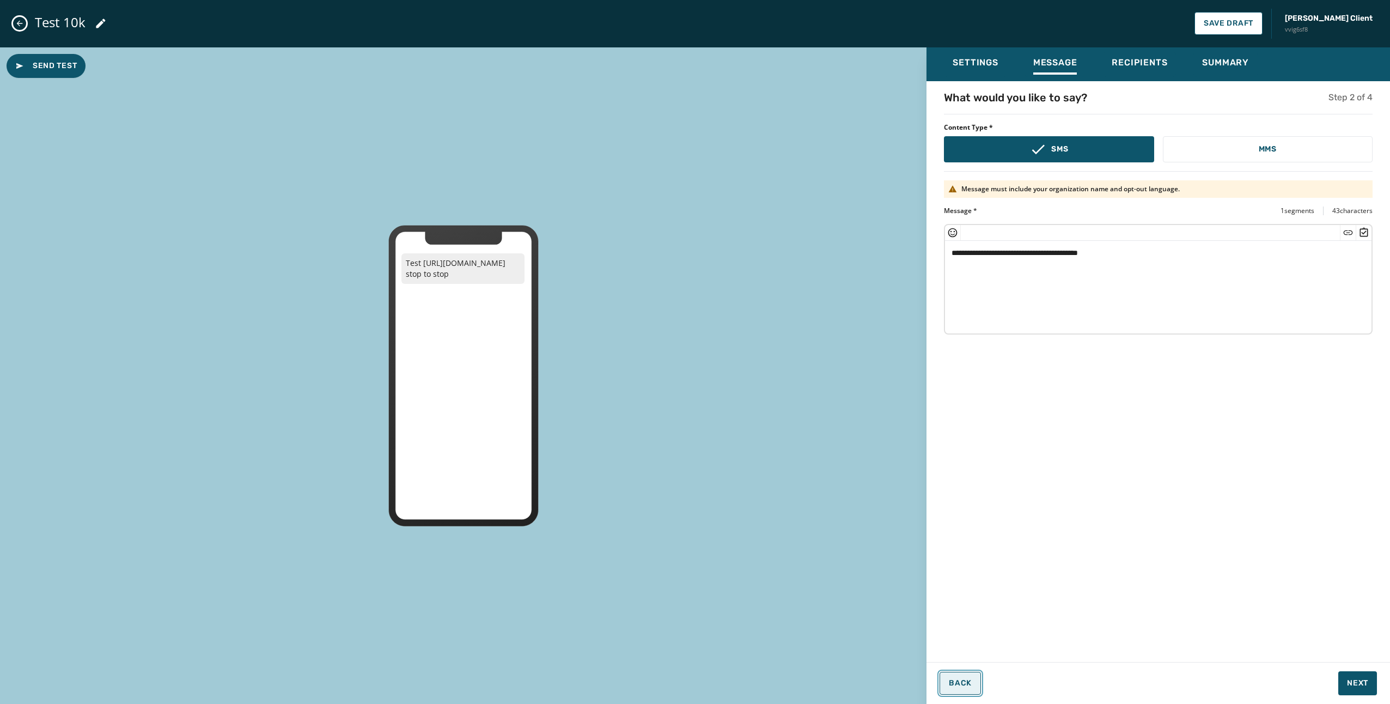
click at [954, 679] on span "Back" at bounding box center [960, 683] width 23 height 9
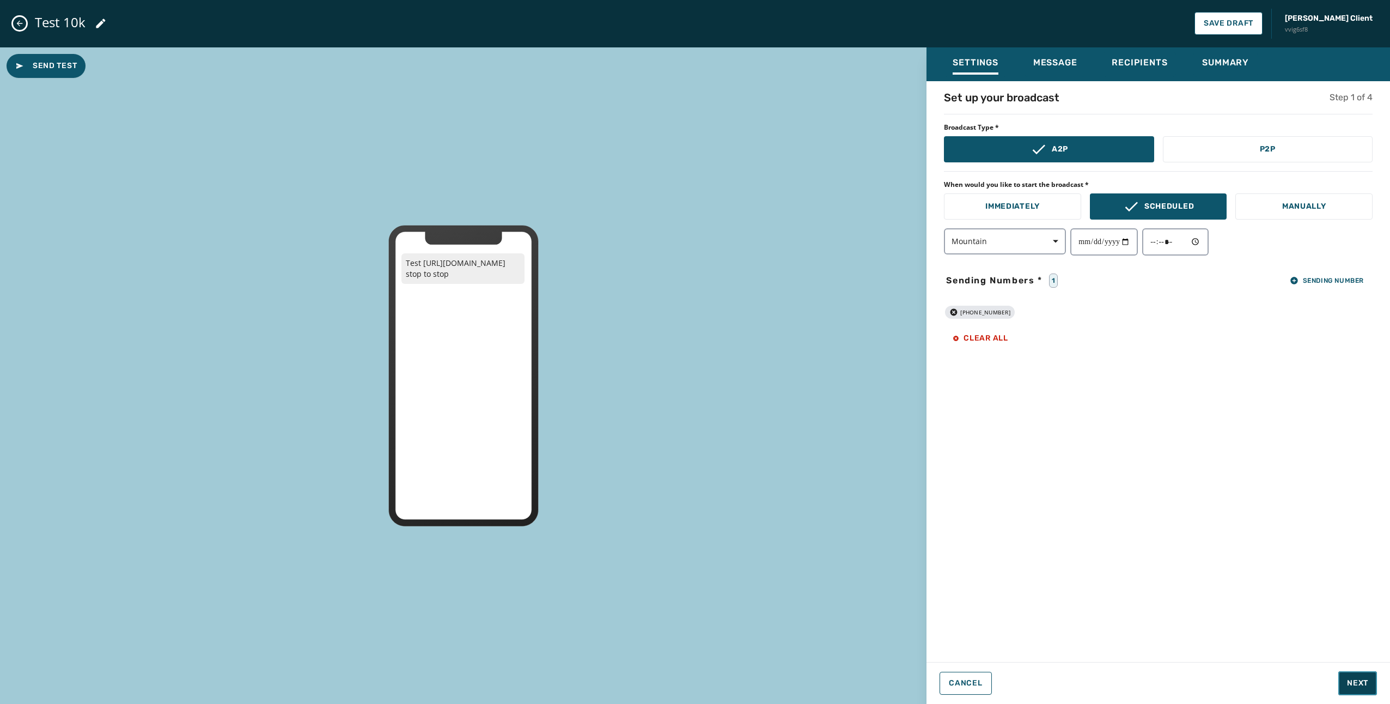
click at [1359, 673] on button "Next" at bounding box center [1357, 683] width 39 height 24
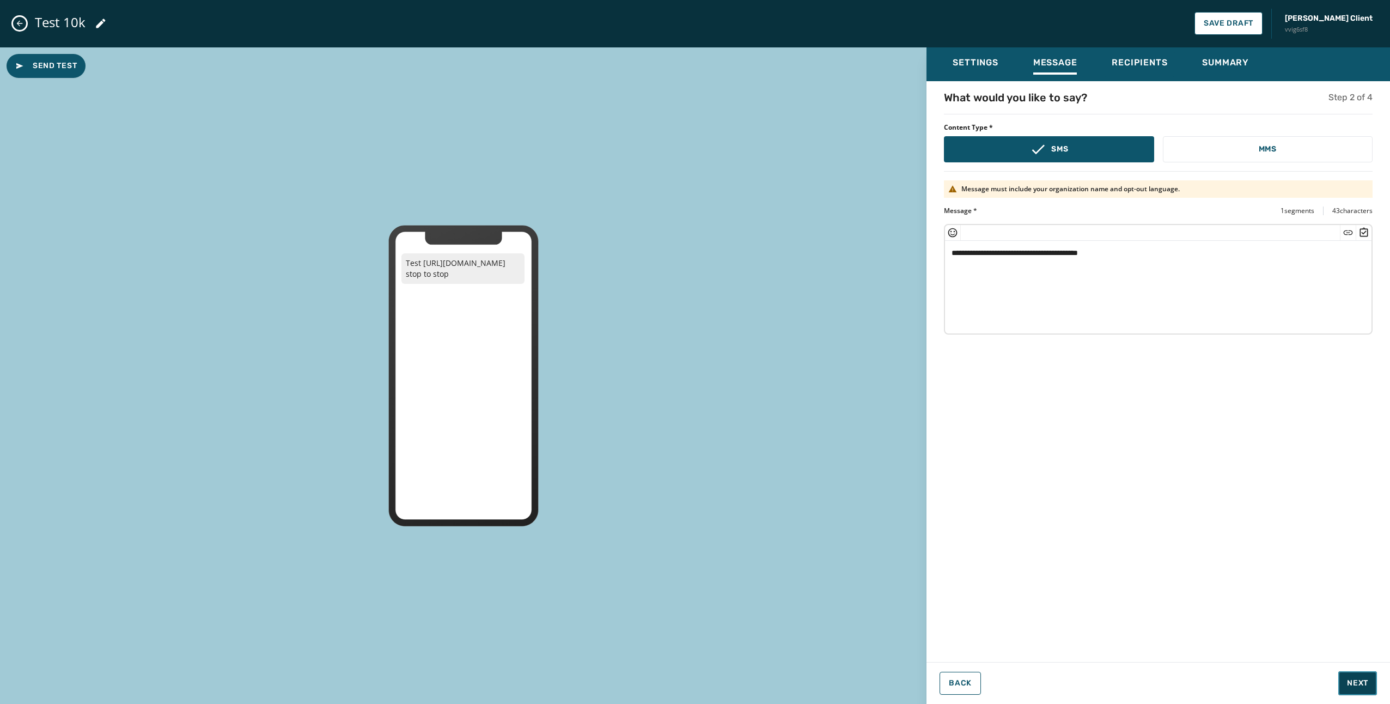
click at [1360, 682] on span "Next" at bounding box center [1357, 682] width 21 height 11
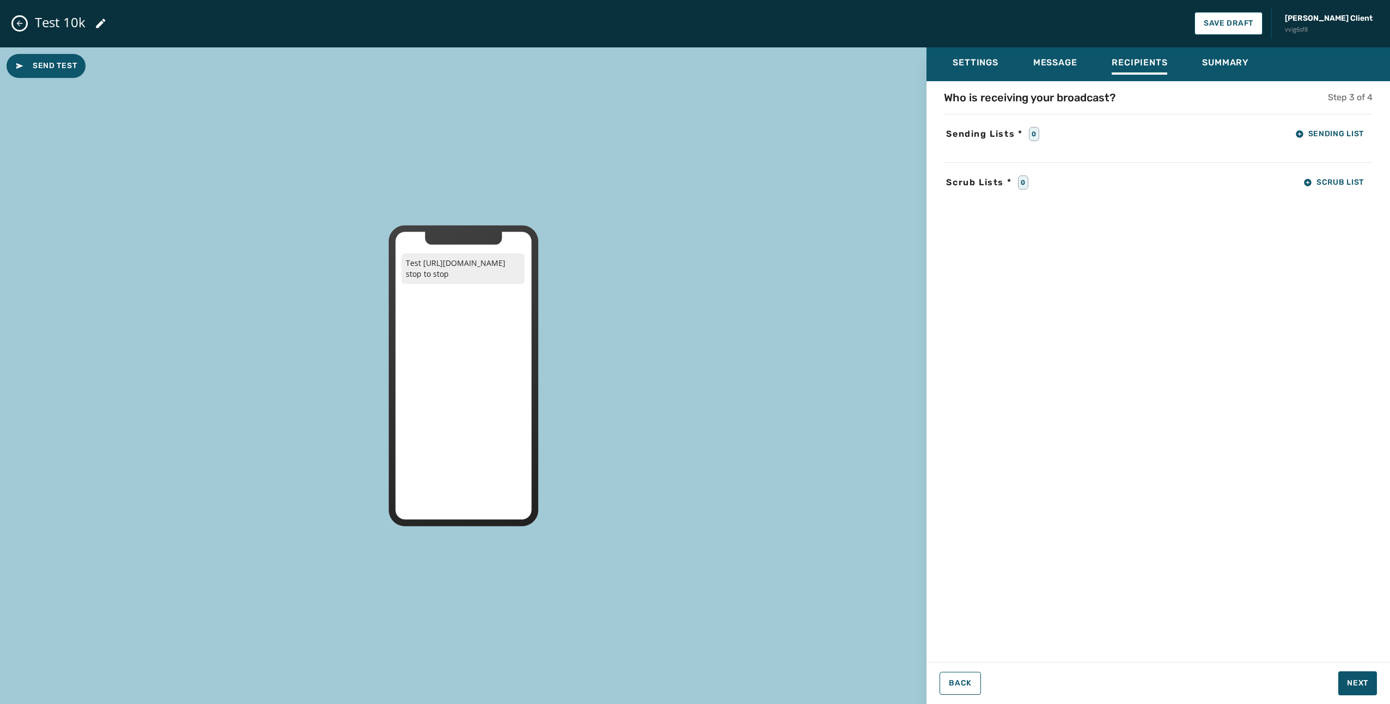
click at [1329, 119] on div "Who is receiving your broadcast? Step 3 of 4 Sending Lists * 0 Sending List Scr…" at bounding box center [1157, 368] width 463 height 557
click at [1330, 126] on button "Sending List" at bounding box center [1329, 134] width 86 height 22
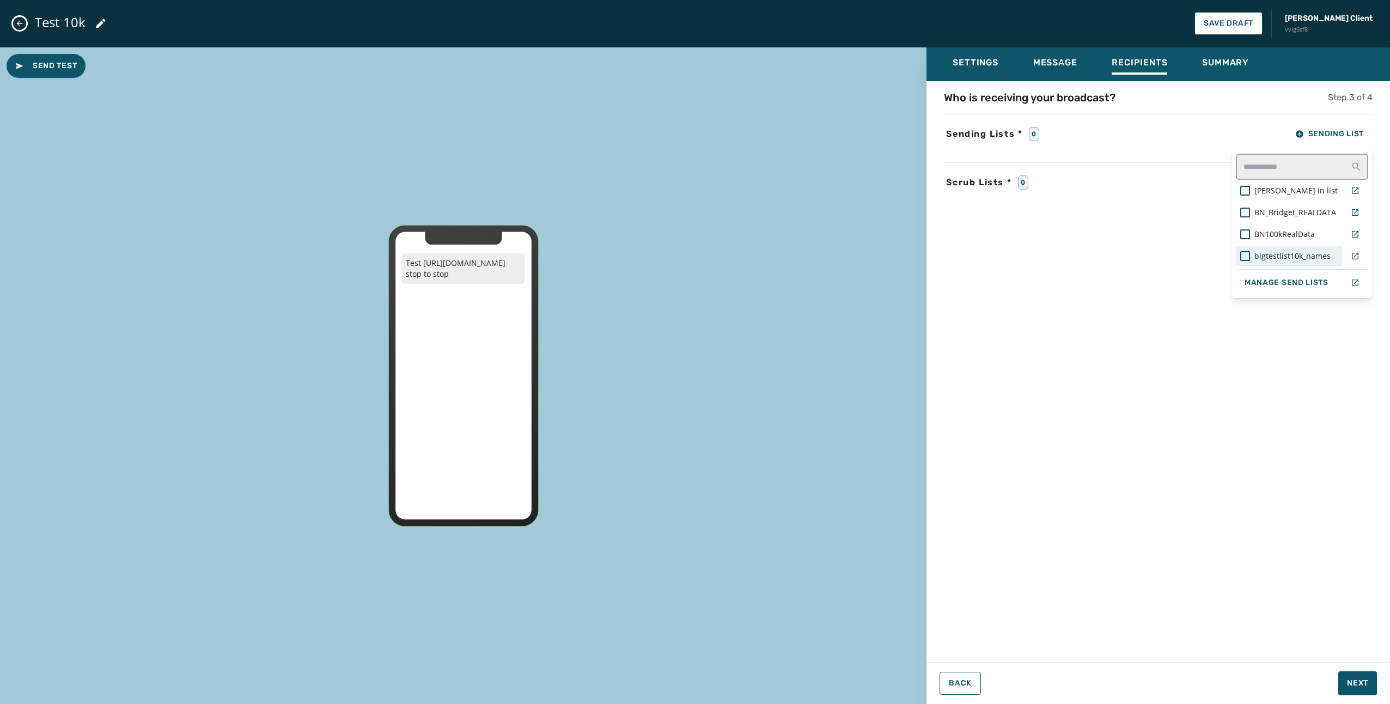
click at [1263, 256] on span "bigtestlist10k_names" at bounding box center [1292, 256] width 76 height 11
click at [1366, 684] on div "Settings Message Recipients Summary Who is receiving your broadcast? Step 3 of …" at bounding box center [1157, 371] width 463 height 648
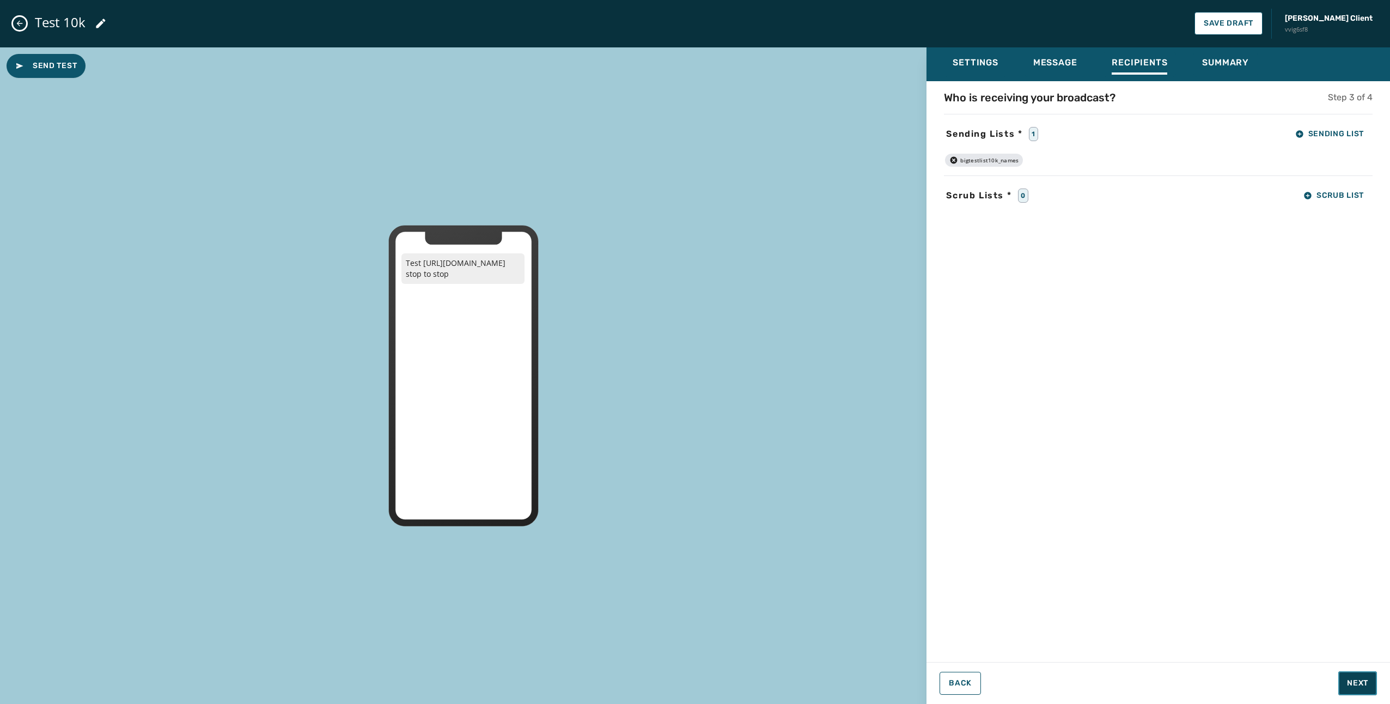
click at [1352, 688] on button "Next" at bounding box center [1357, 683] width 39 height 24
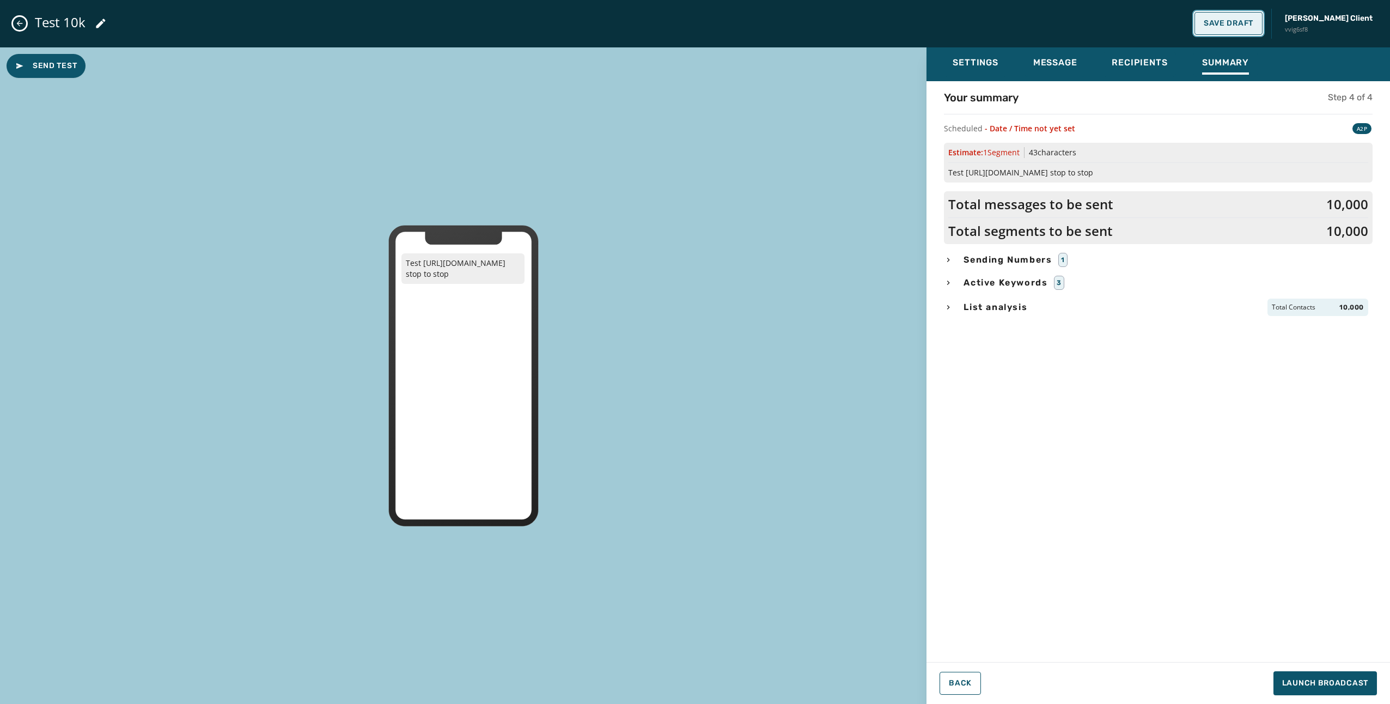
click at [1253, 22] on span "Save Draft" at bounding box center [1229, 23] width 50 height 9
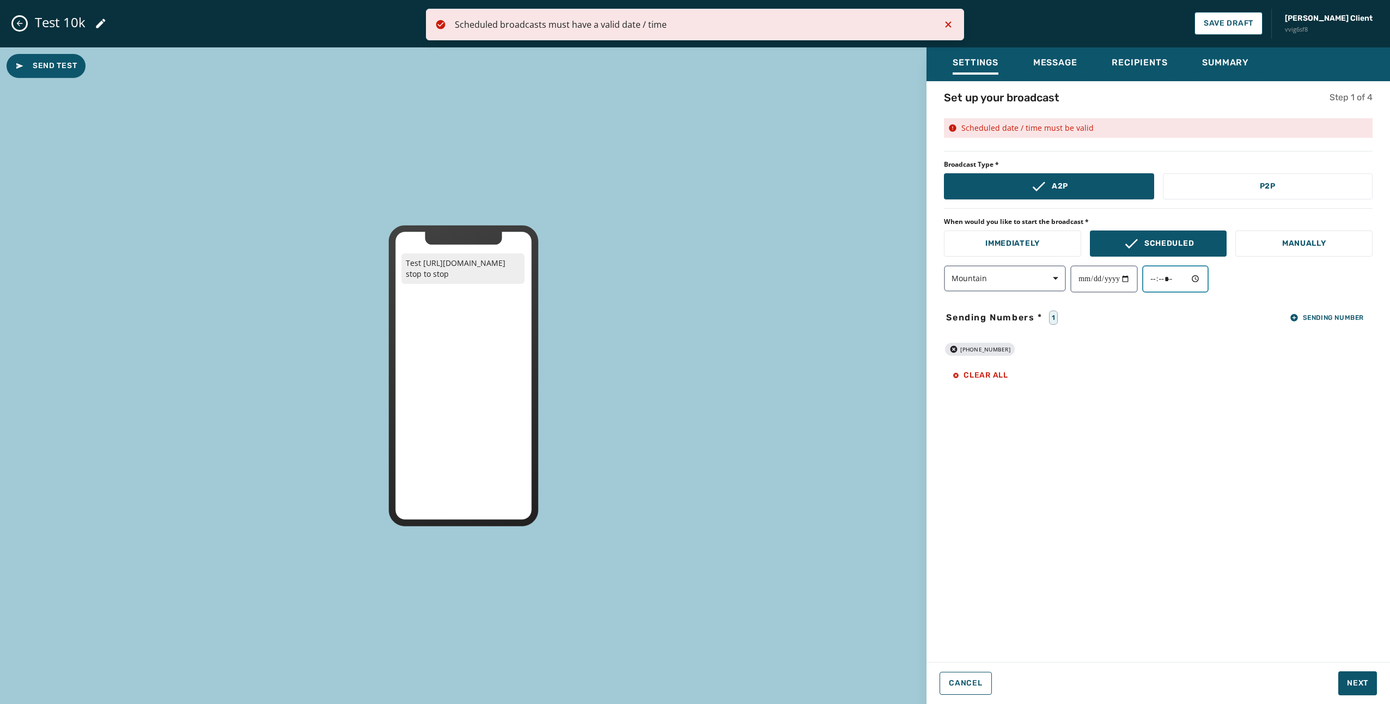
click at [1156, 272] on input "time" at bounding box center [1175, 278] width 66 height 27
click at [1206, 279] on input "time" at bounding box center [1175, 278] width 66 height 27
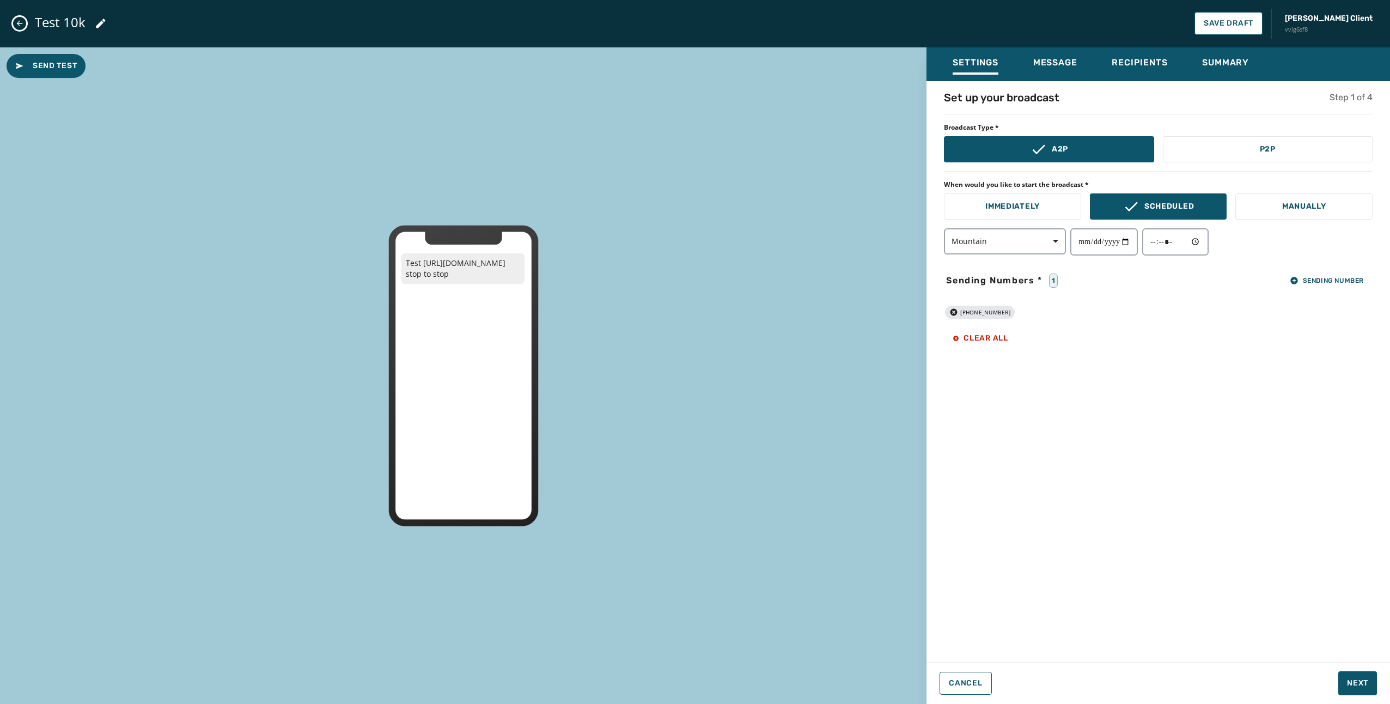
type input "*****"
click at [1318, 409] on div "**********" at bounding box center [1157, 368] width 463 height 557
click at [1253, 26] on span "Save Draft" at bounding box center [1229, 23] width 50 height 9
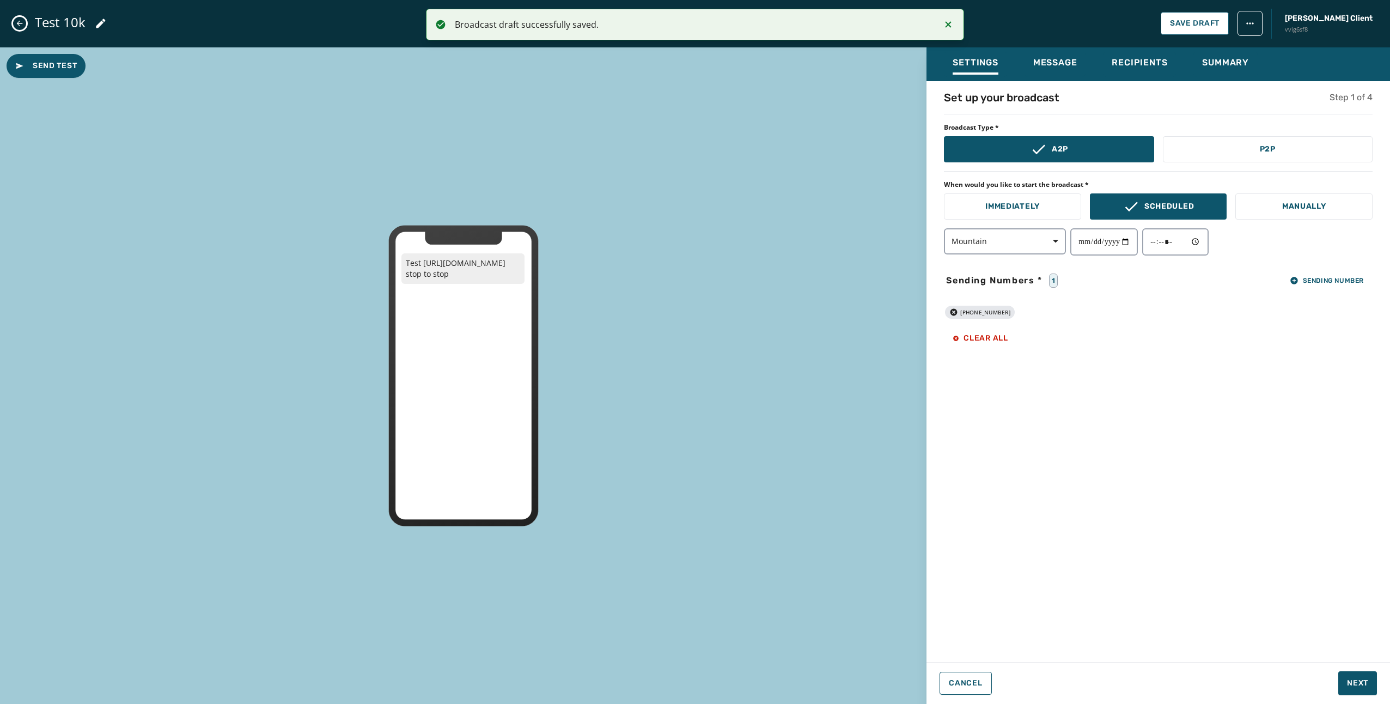
click at [19, 25] on icon "Close admin drawer" at bounding box center [19, 23] width 9 height 9
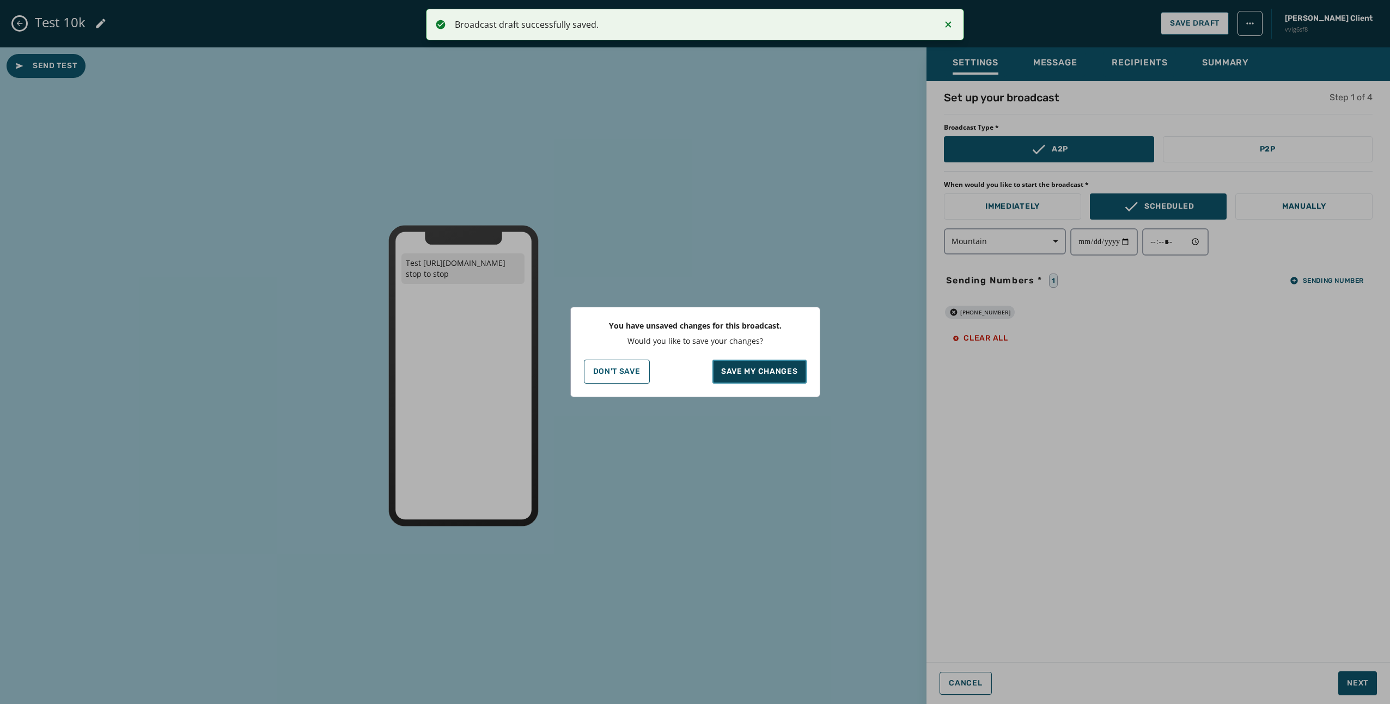
click at [755, 378] on button "Save my changes" at bounding box center [759, 371] width 94 height 24
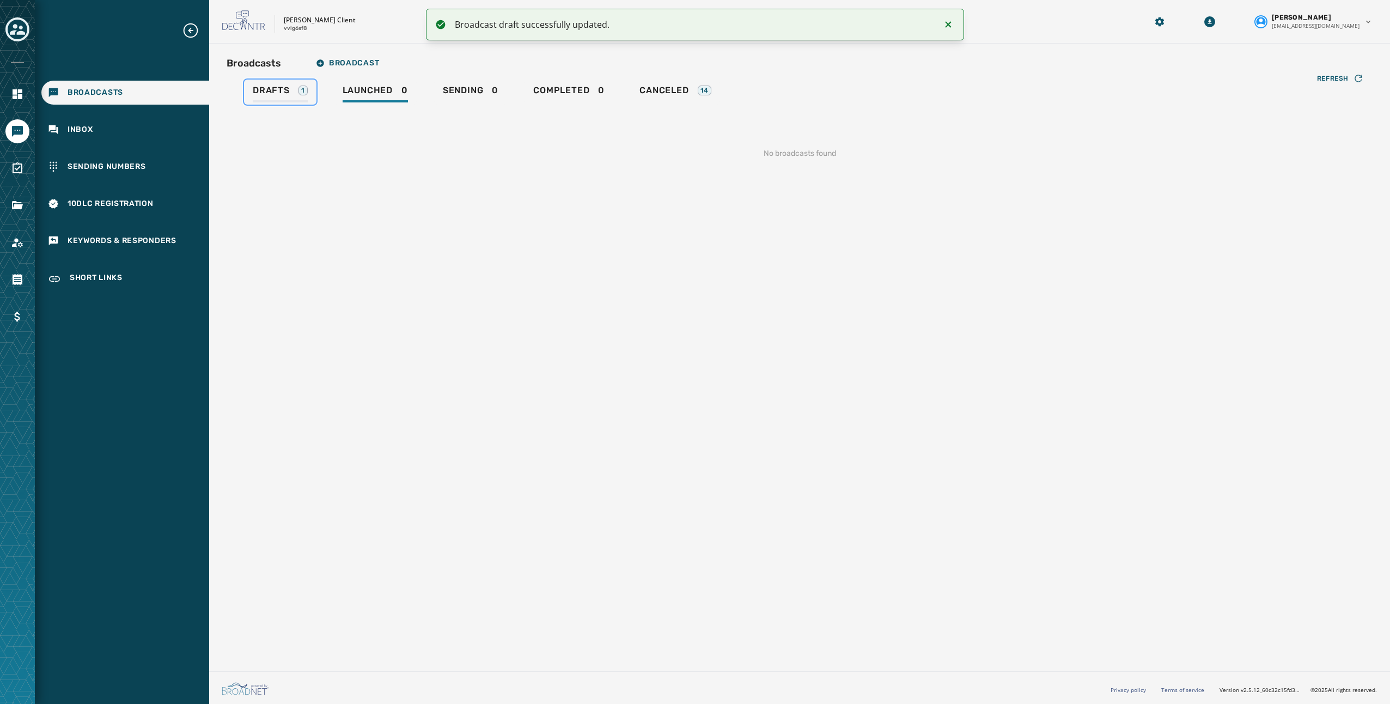
click at [267, 91] on span "Drafts" at bounding box center [271, 90] width 37 height 11
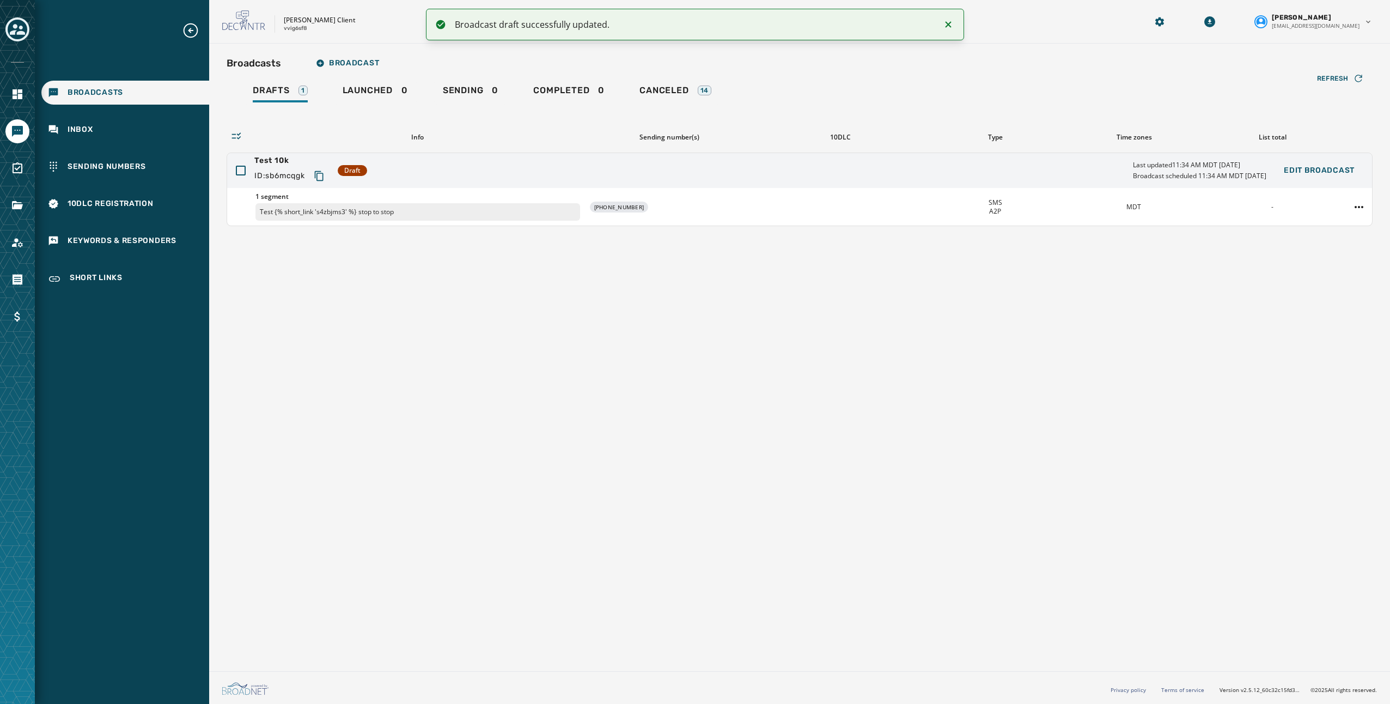
click at [27, 22] on div at bounding box center [17, 29] width 24 height 25
click at [286, 28] on p "vvig6sf8" at bounding box center [295, 29] width 23 height 8
copy p "vvig6sf8"
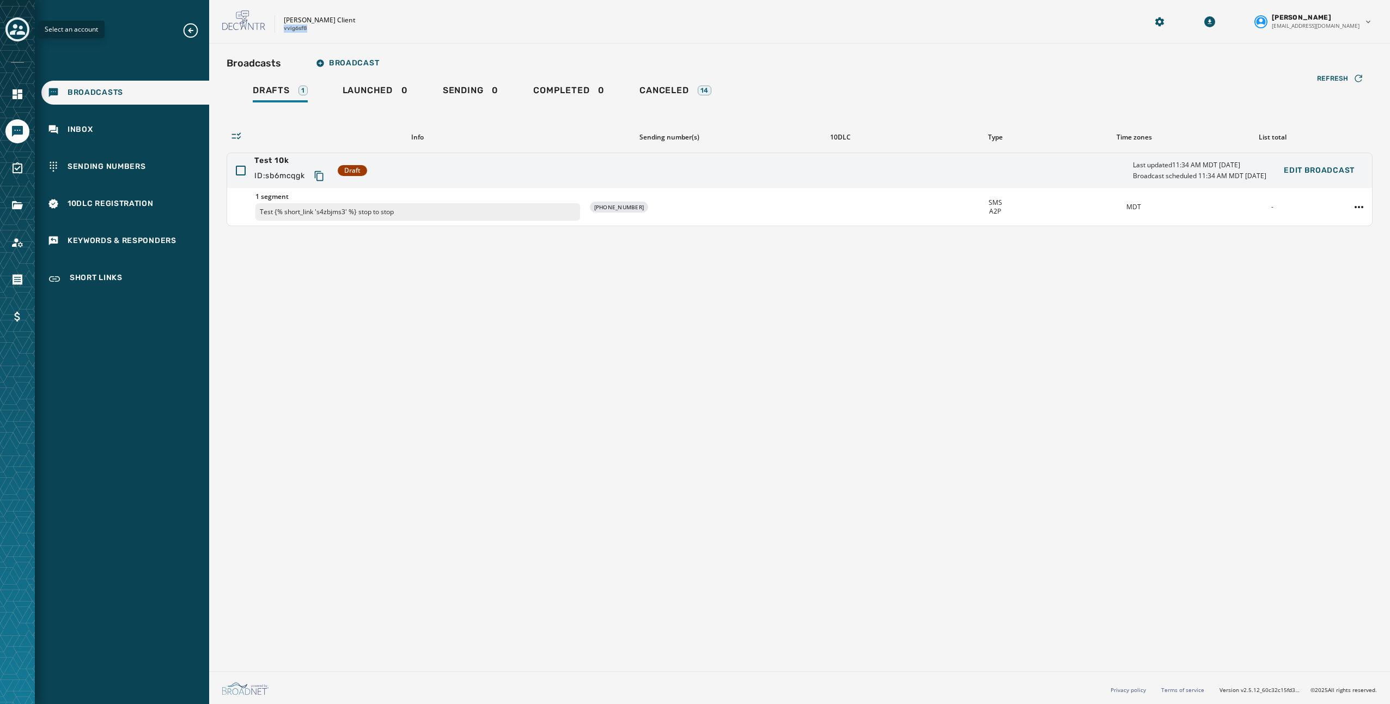
click at [14, 28] on icon "Toggle account select drawer" at bounding box center [17, 29] width 15 height 11
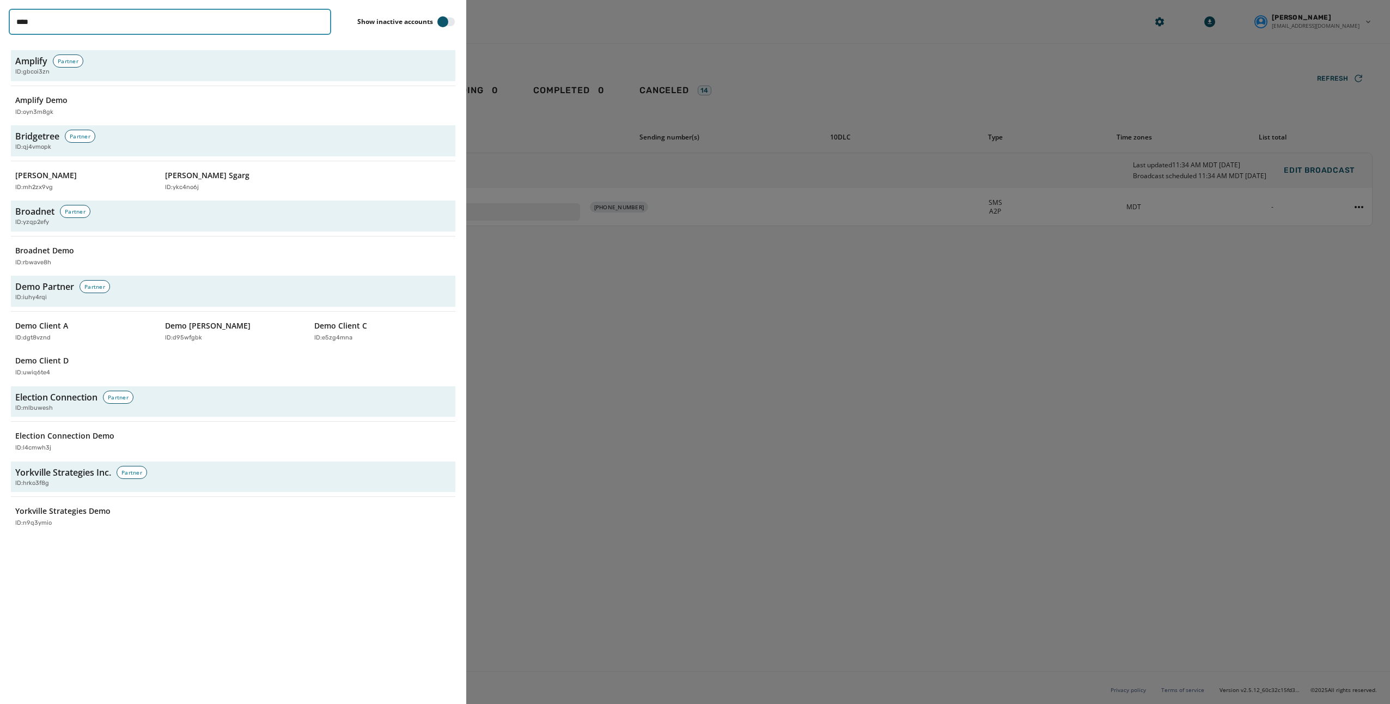
click at [135, 27] on input "****" at bounding box center [170, 22] width 322 height 26
click at [72, 259] on div "ID: rbwave8h" at bounding box center [78, 262] width 126 height 9
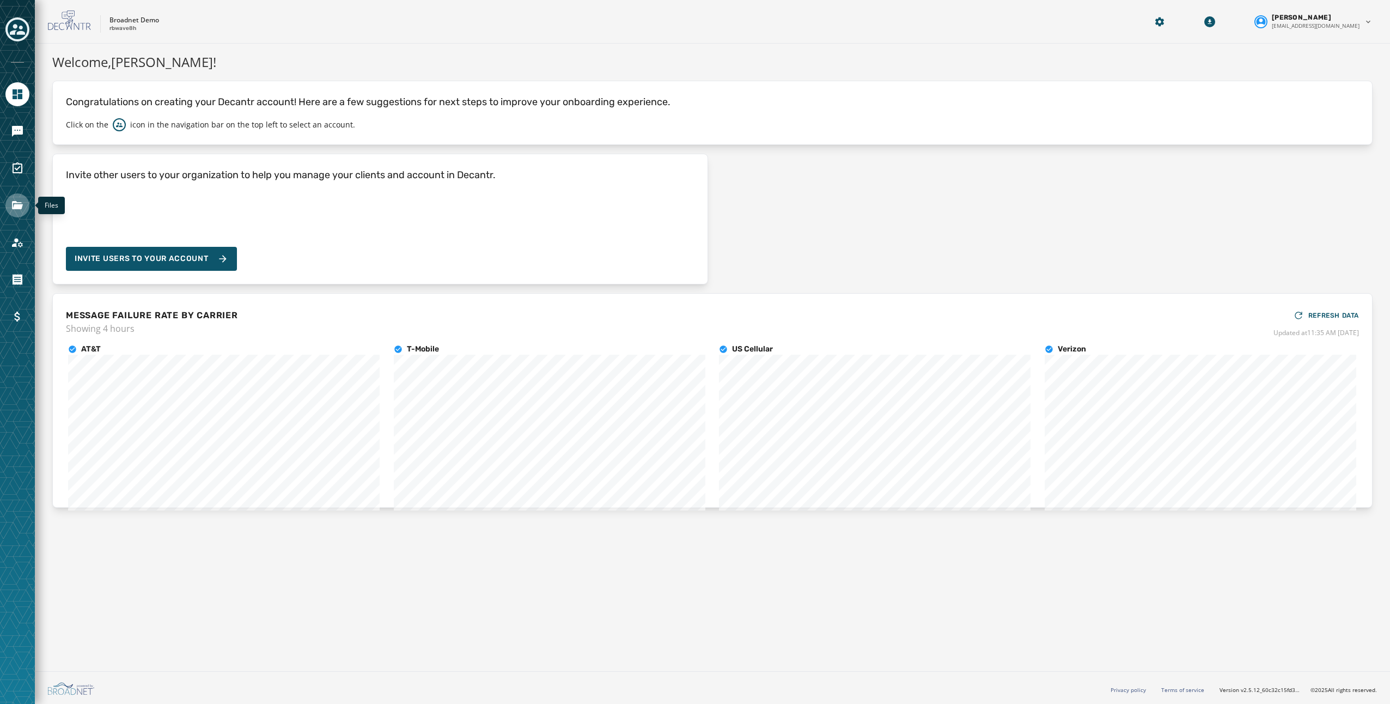
click at [22, 212] on link "Navigate to Files" at bounding box center [17, 205] width 24 height 24
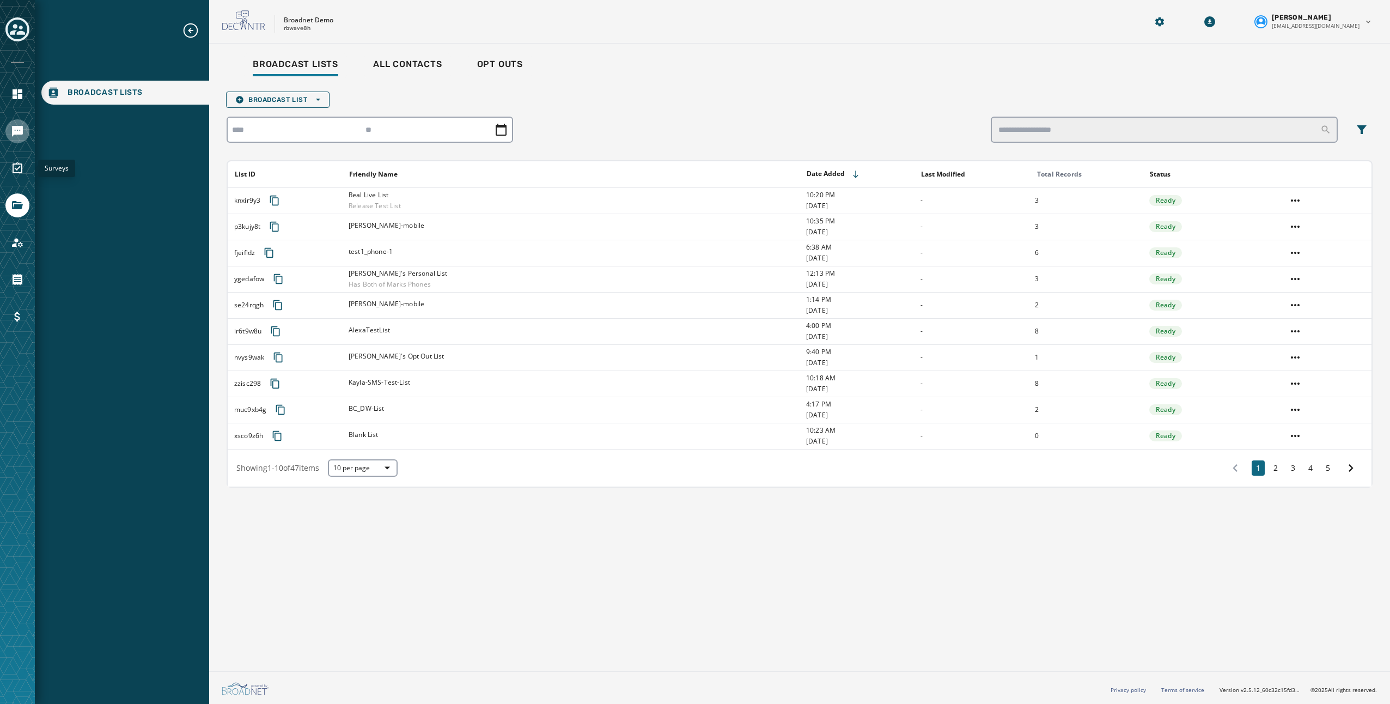
click at [19, 137] on icon "Navigate to Messaging" at bounding box center [17, 131] width 13 height 13
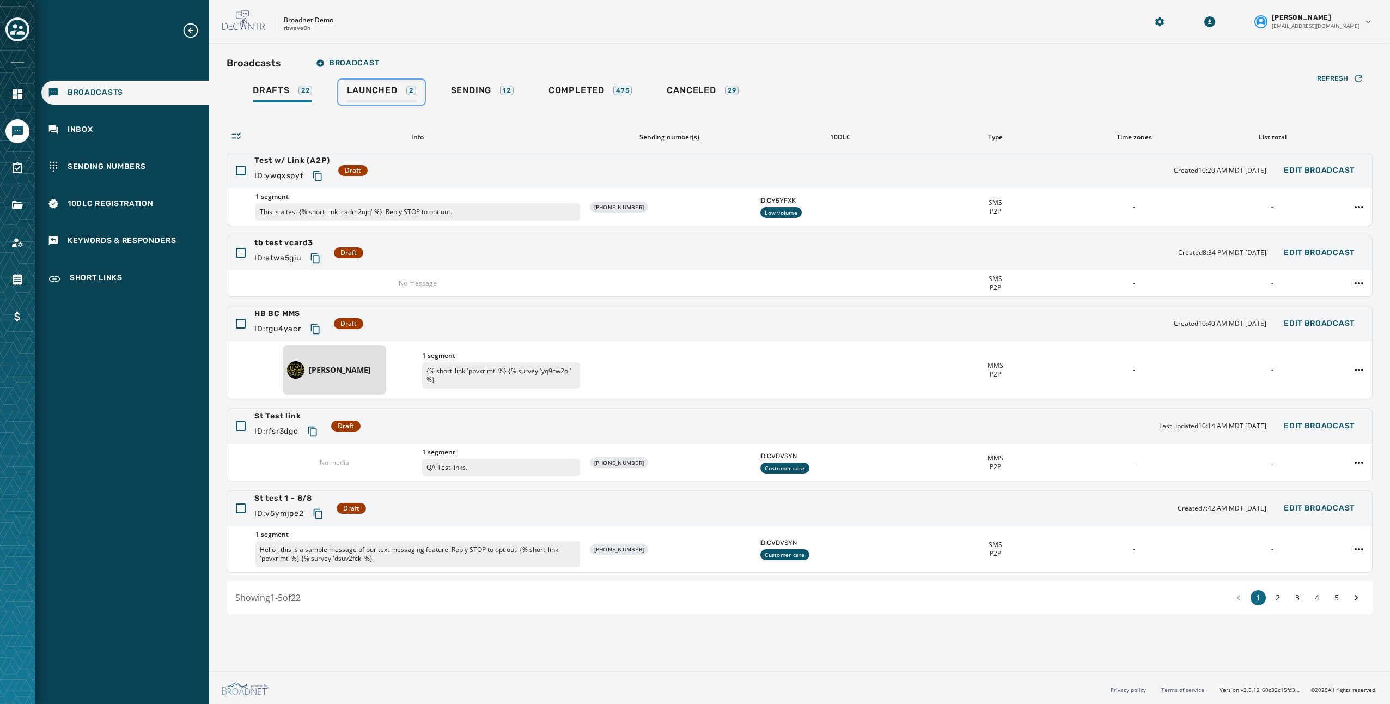
click at [377, 99] on div "Launched 2" at bounding box center [381, 93] width 69 height 17
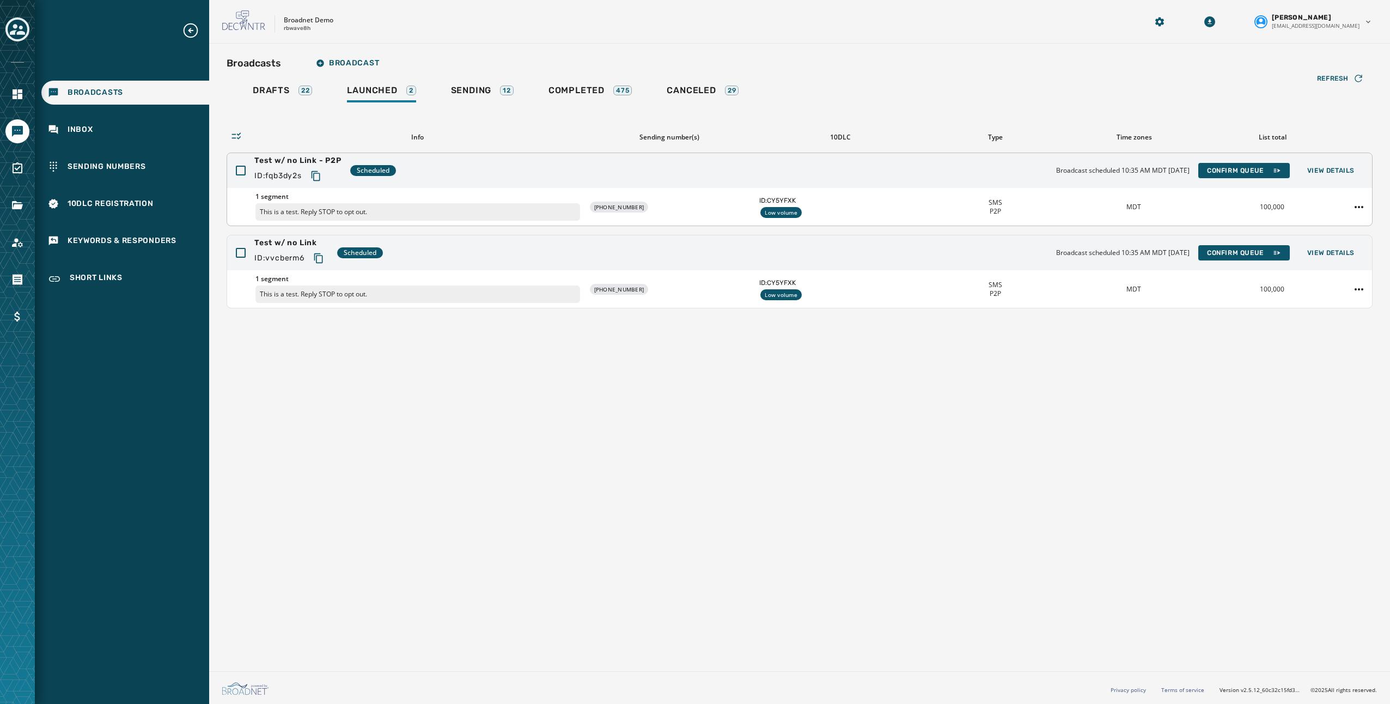
click at [775, 172] on div "Test w/ no Link - P2P ID: fqb3dy2s Scheduled Broadcast scheduled 10:35 AM MDT […" at bounding box center [799, 170] width 1145 height 35
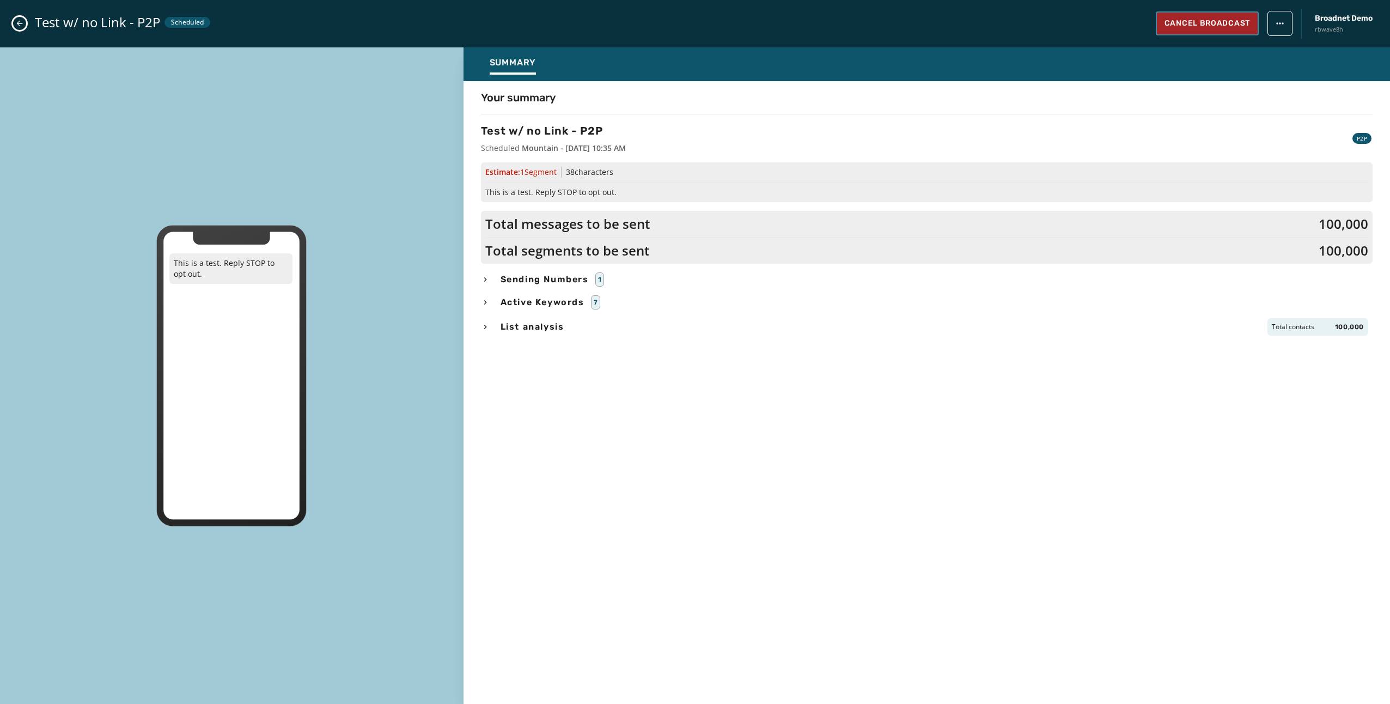
click at [1195, 27] on span "Cancel Broadcast" at bounding box center [1207, 23] width 86 height 11
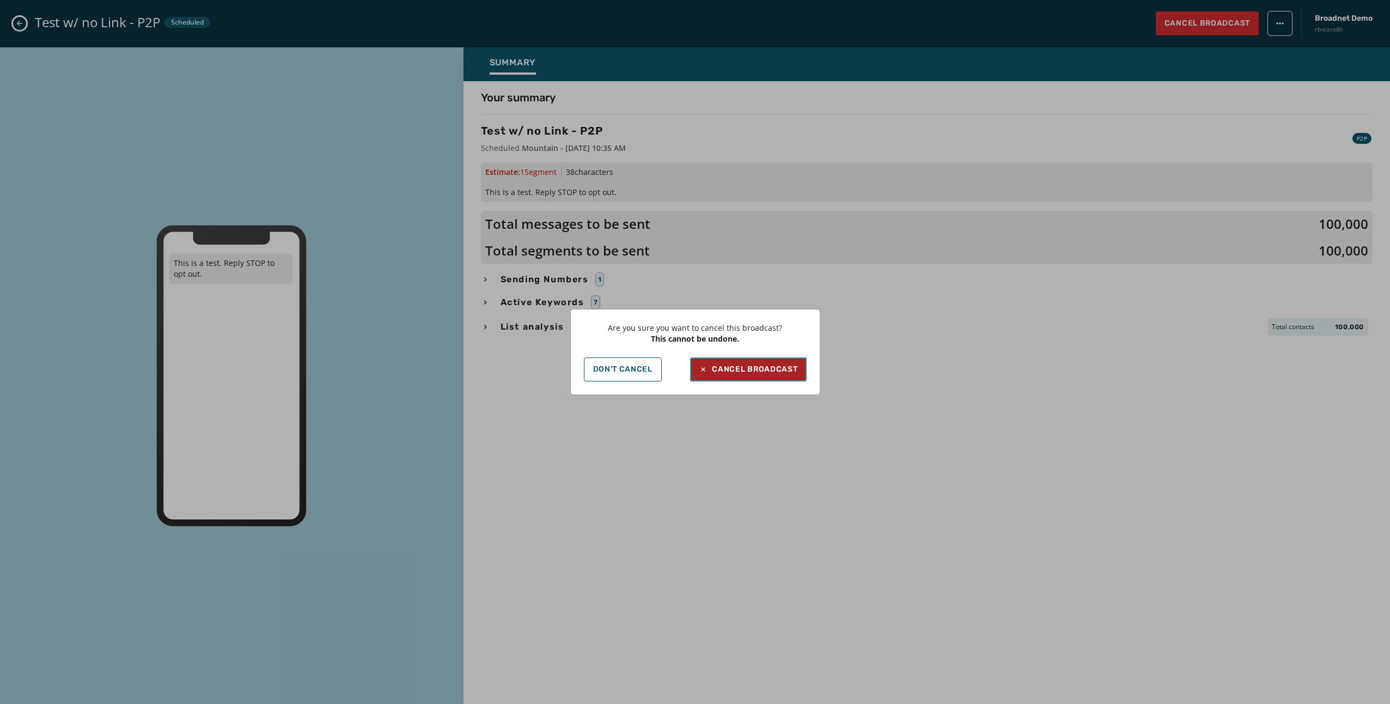
click at [770, 372] on div "Cancel Broadcast" at bounding box center [748, 369] width 99 height 11
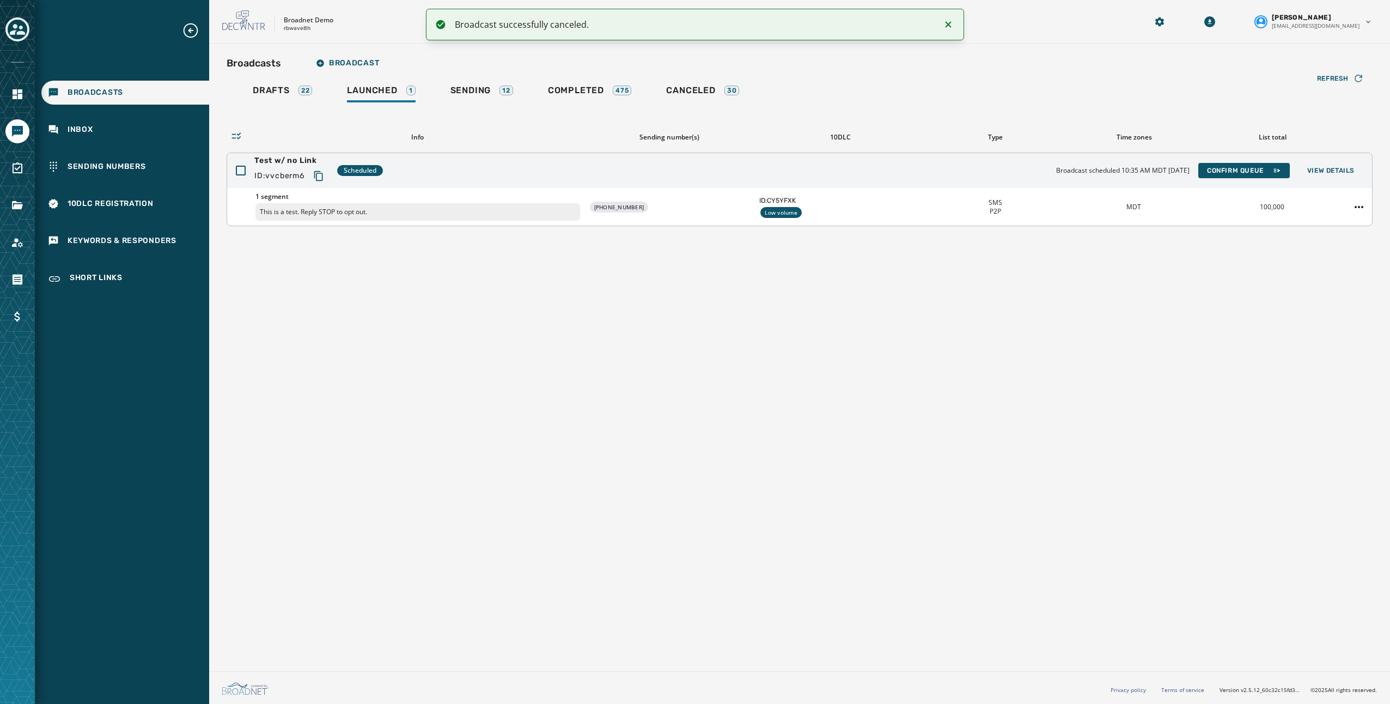
click at [680, 210] on div "[PHONE_NUMBER]" at bounding box center [670, 207] width 162 height 11
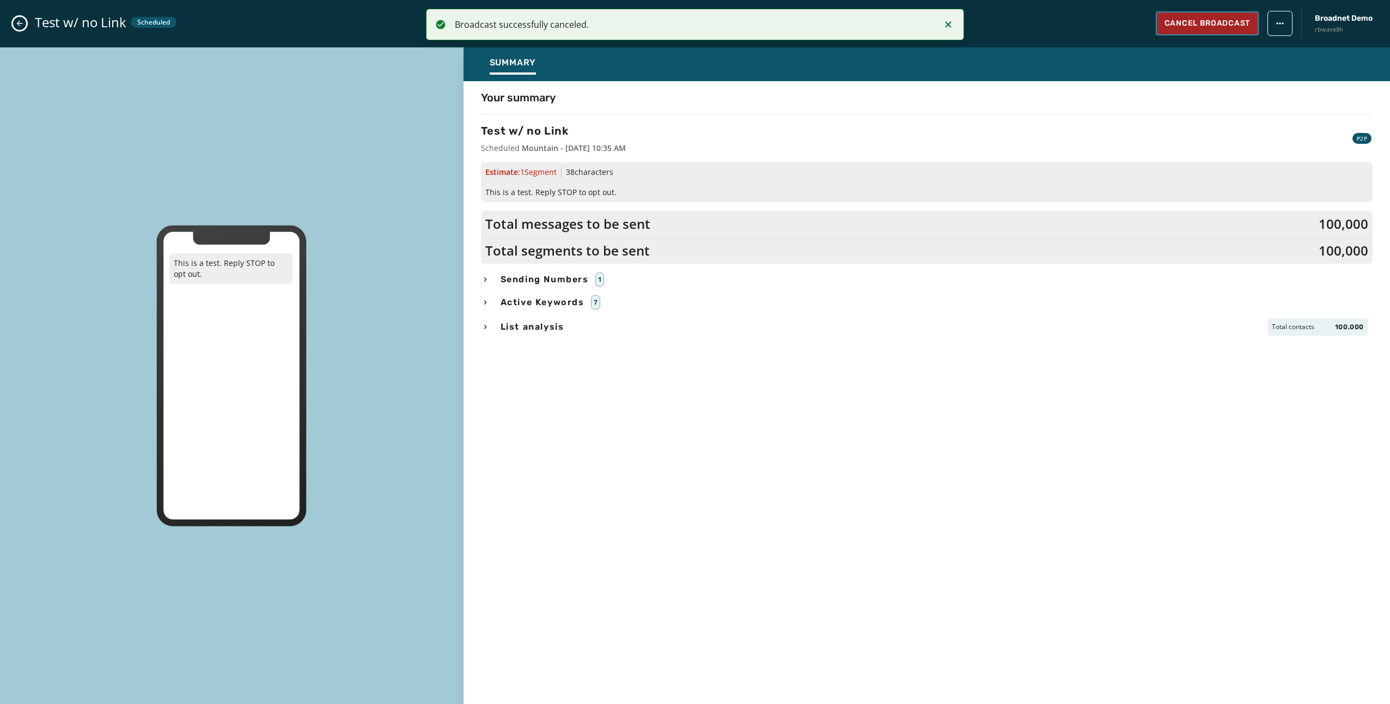
click at [1194, 16] on button "Cancel Broadcast" at bounding box center [1207, 23] width 103 height 24
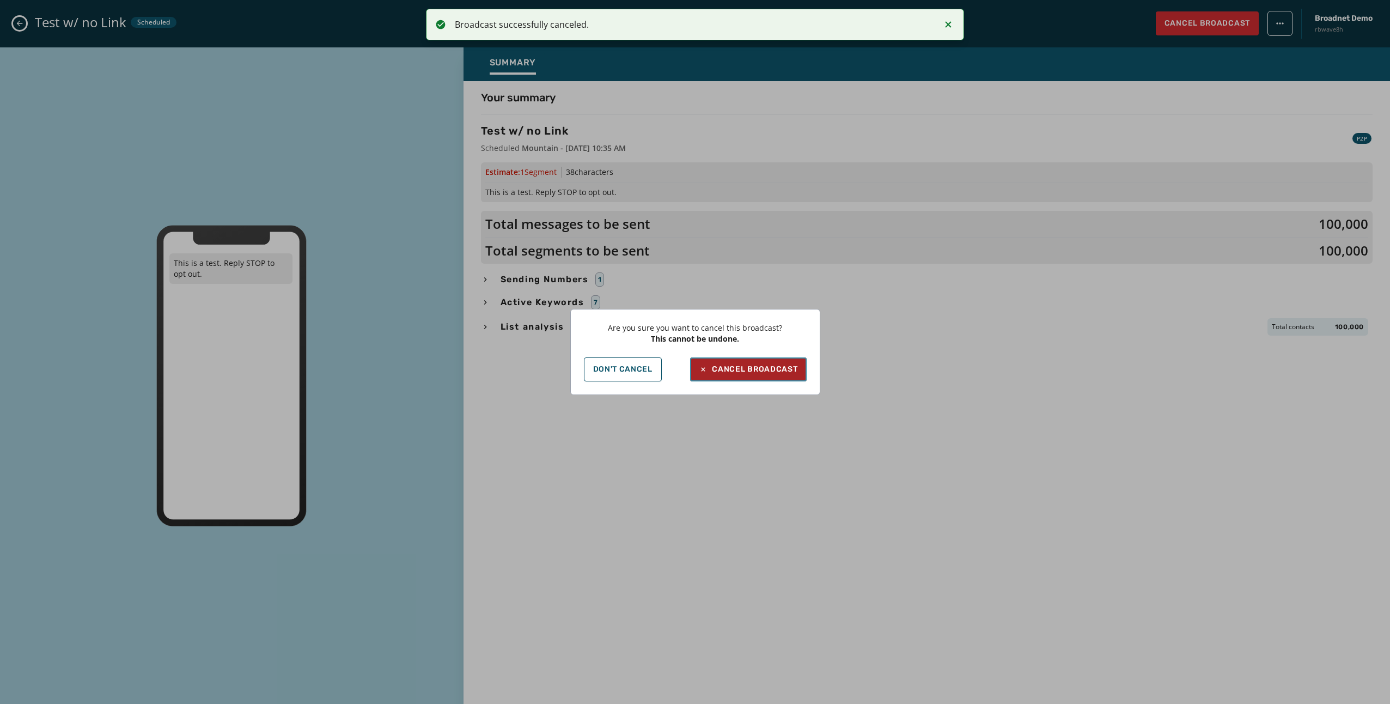
click at [764, 369] on div "Cancel Broadcast" at bounding box center [748, 369] width 99 height 11
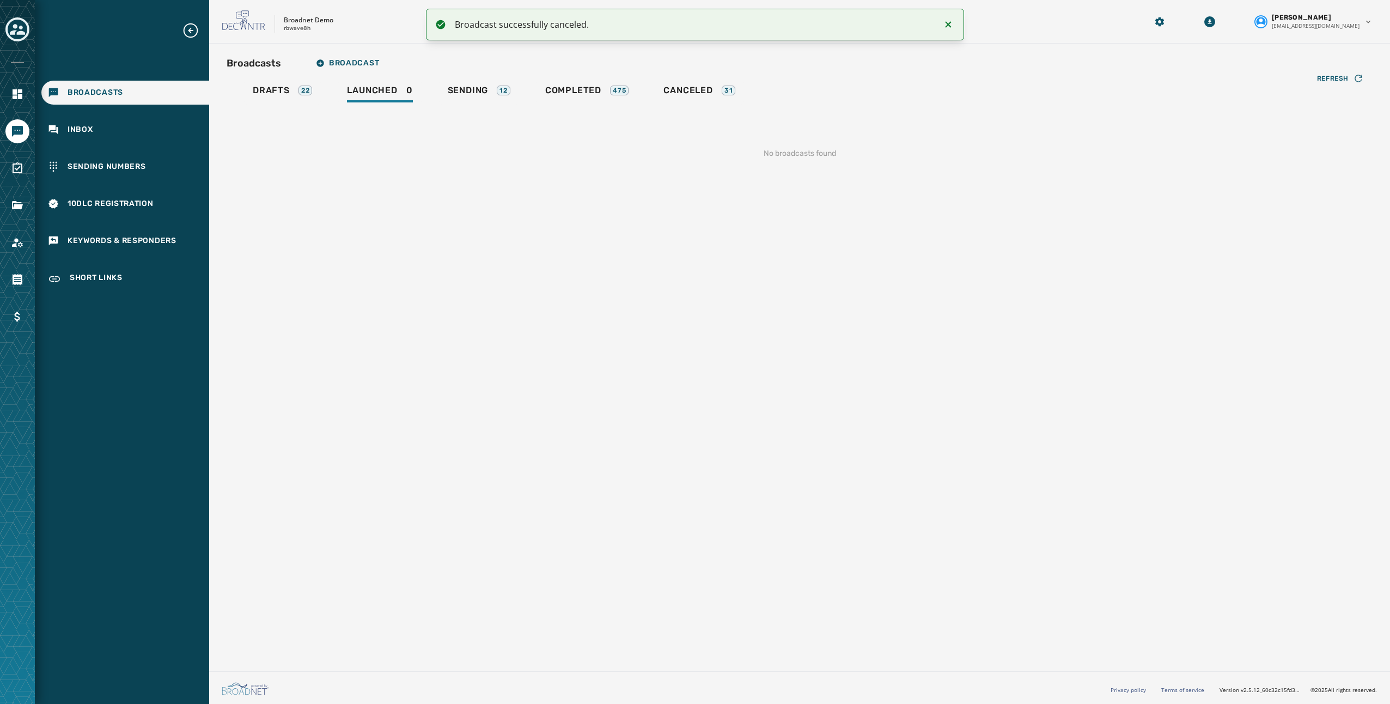
click at [468, 162] on div "No broadcasts found" at bounding box center [800, 154] width 1146 height 46
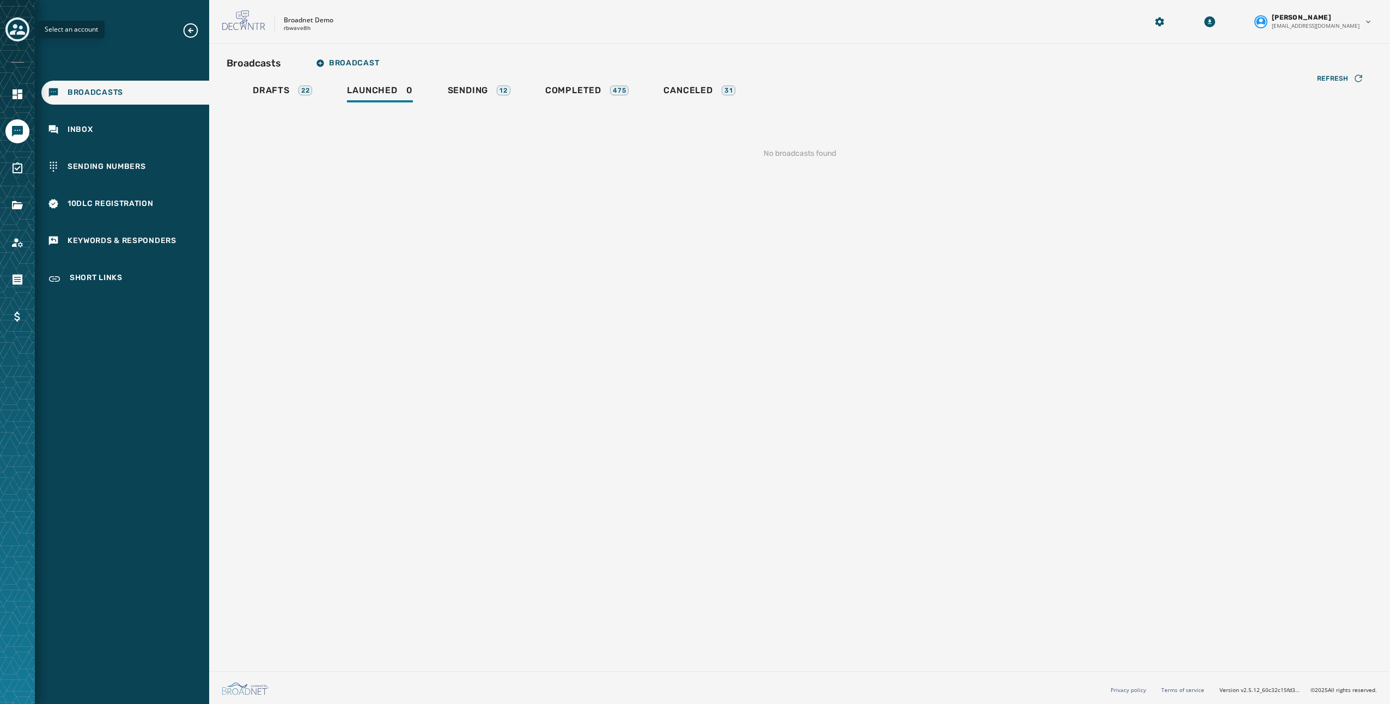
click at [14, 28] on icon "Toggle account select drawer" at bounding box center [17, 29] width 15 height 11
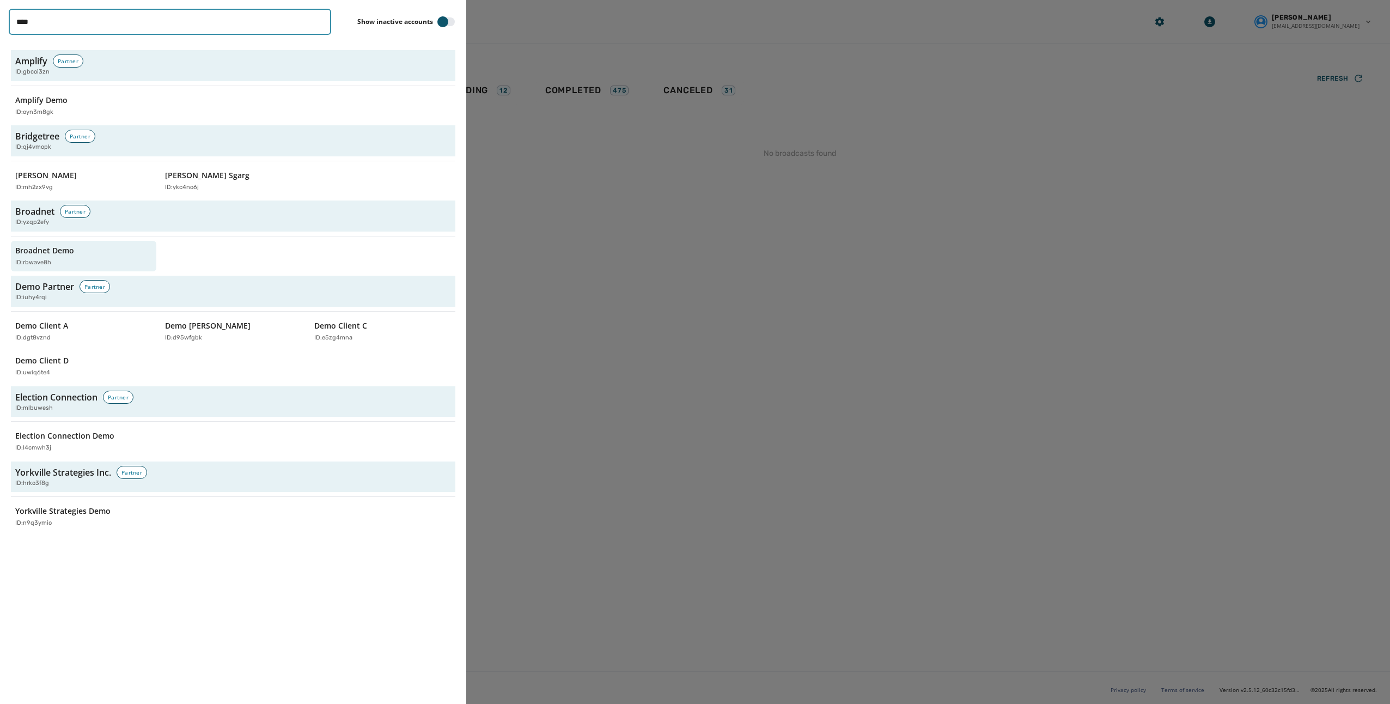
click at [52, 24] on input "****" at bounding box center [170, 22] width 322 height 26
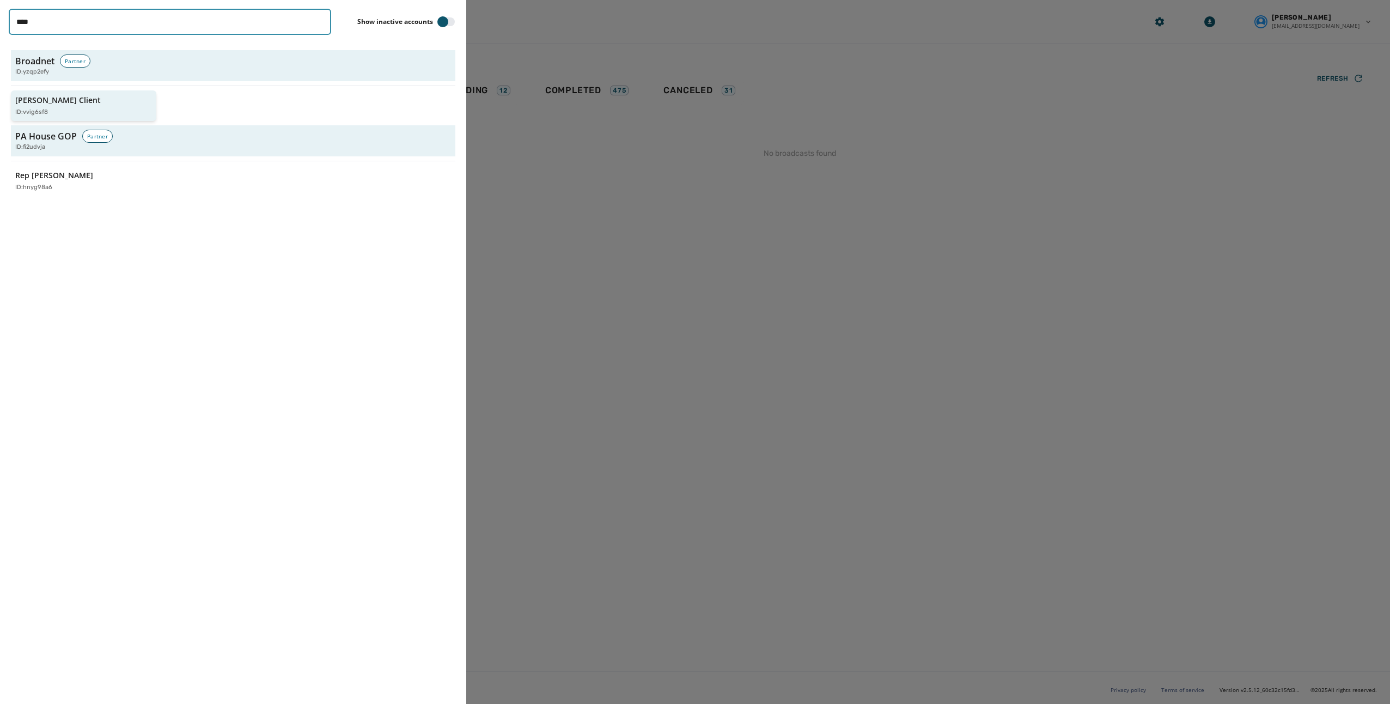
type input "****"
click at [63, 105] on div "[PERSON_NAME] Client ID: vvig6sf8" at bounding box center [78, 106] width 126 height 22
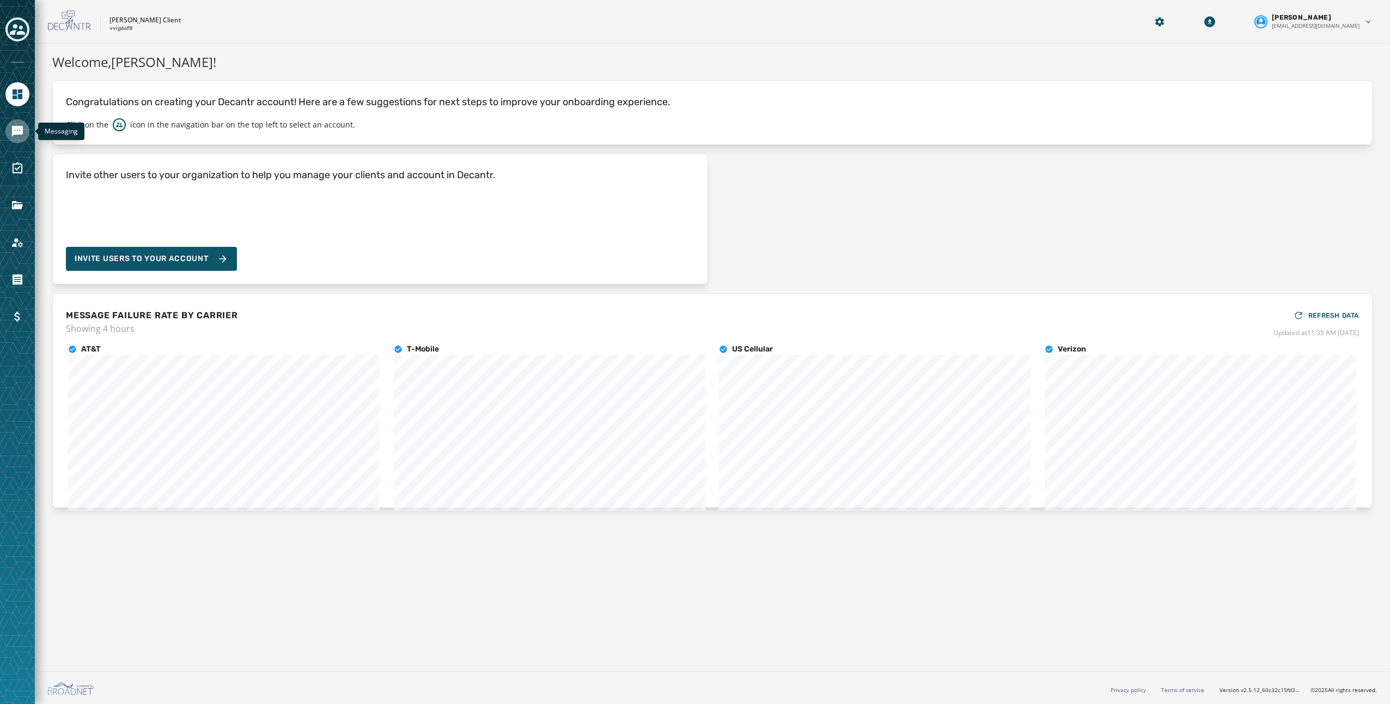
click at [19, 141] on link "Navigate to Messaging" at bounding box center [17, 131] width 24 height 24
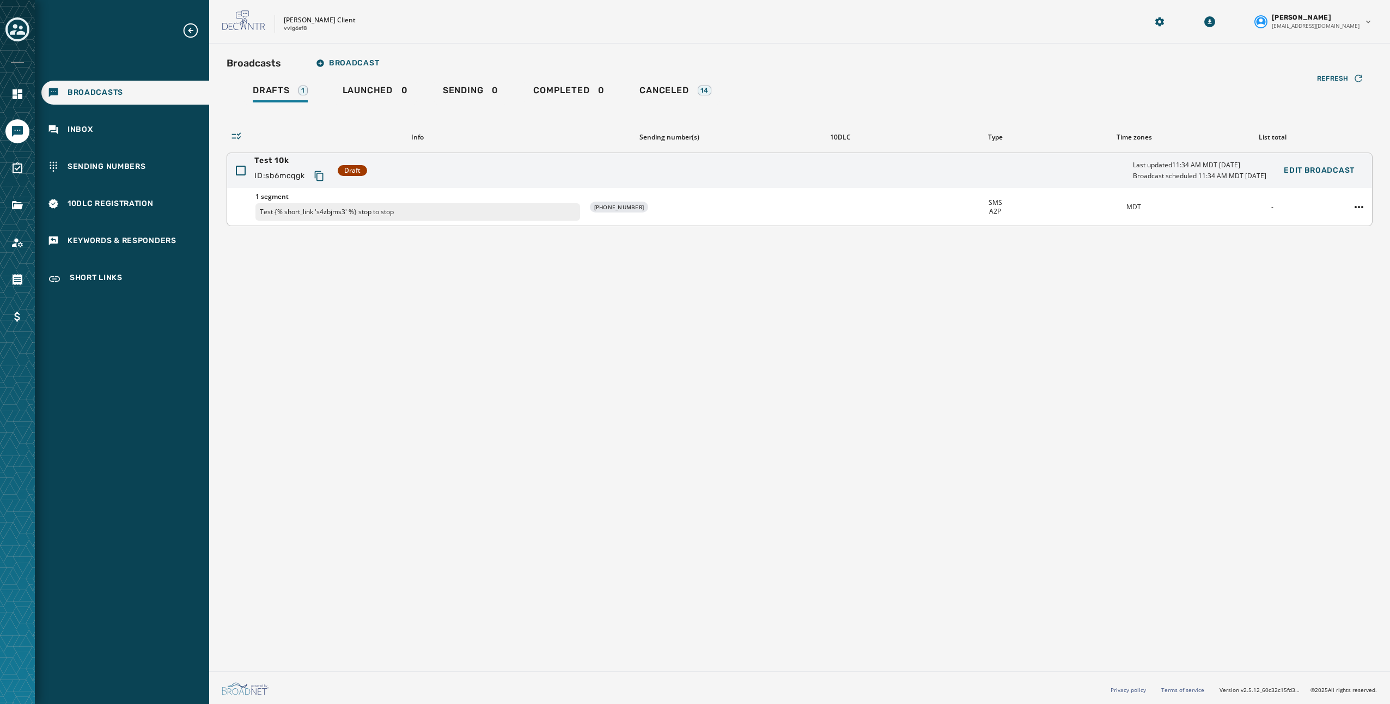
click at [602, 166] on div "Test 10k ID: sb6mcqgk Draft Last updated 11:34 AM MDT [DATE] Broadcast schedule…" at bounding box center [799, 170] width 1145 height 35
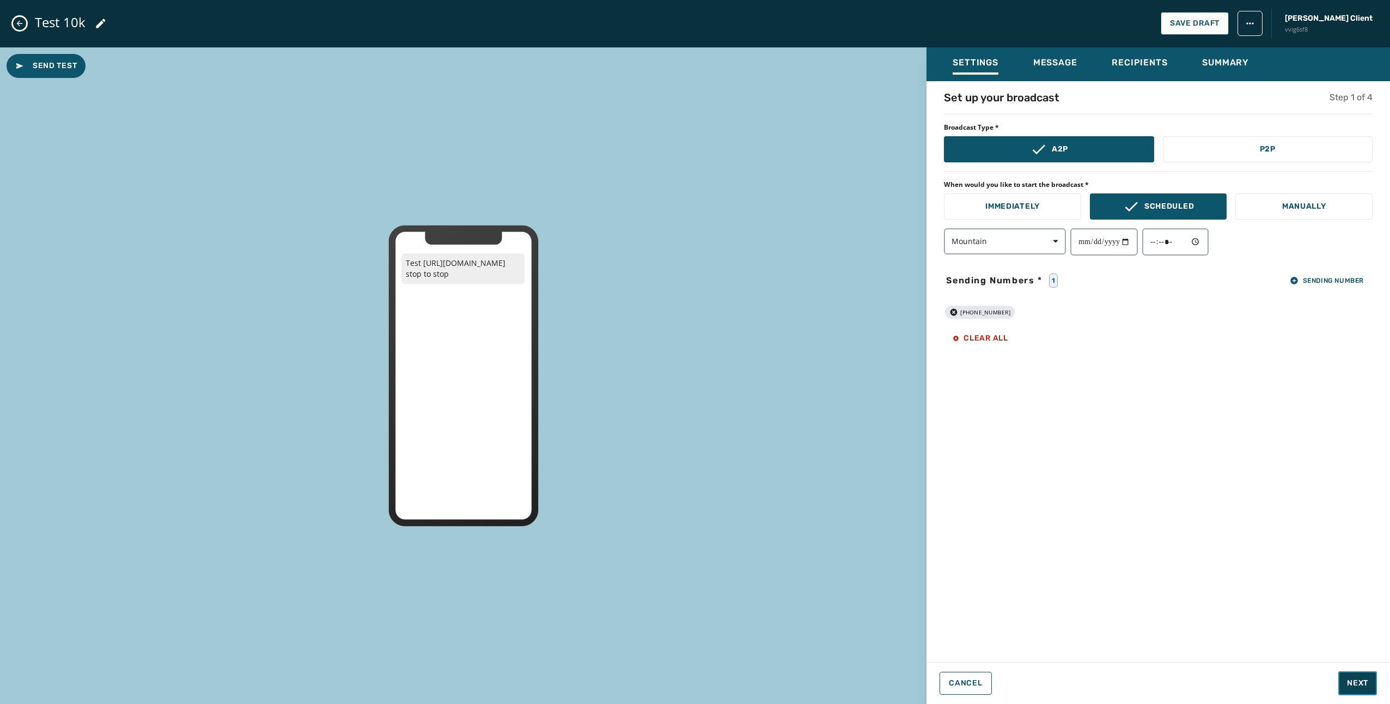
click at [1366, 679] on span "Next" at bounding box center [1357, 682] width 21 height 11
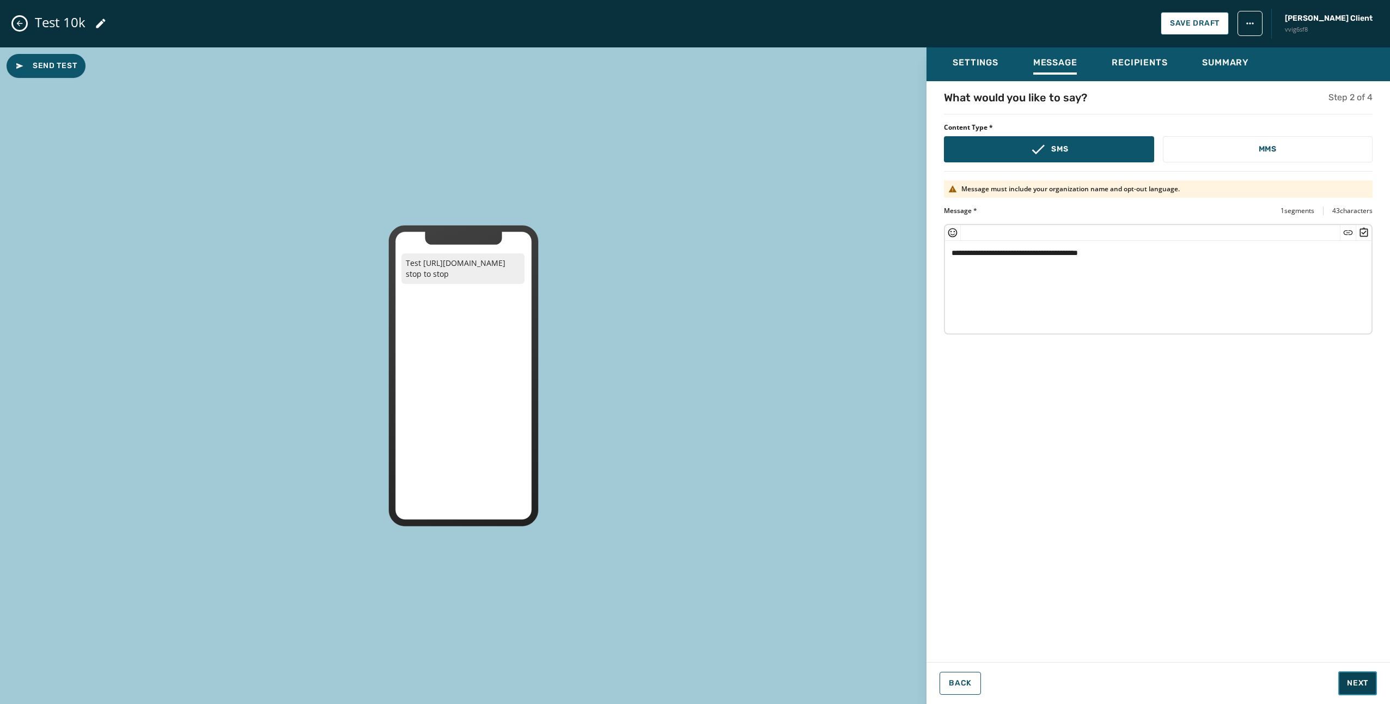
click at [1364, 686] on span "Next" at bounding box center [1357, 682] width 21 height 11
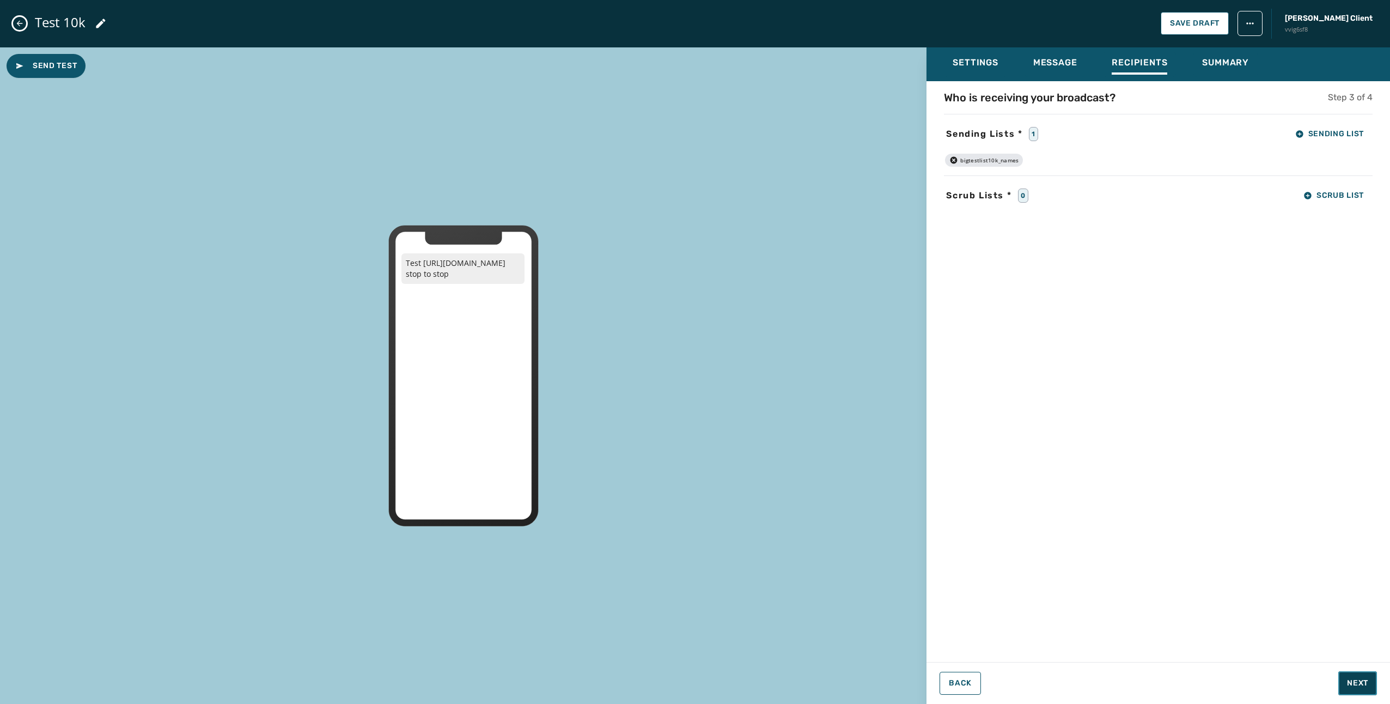
click at [1364, 686] on span "Next" at bounding box center [1357, 682] width 21 height 11
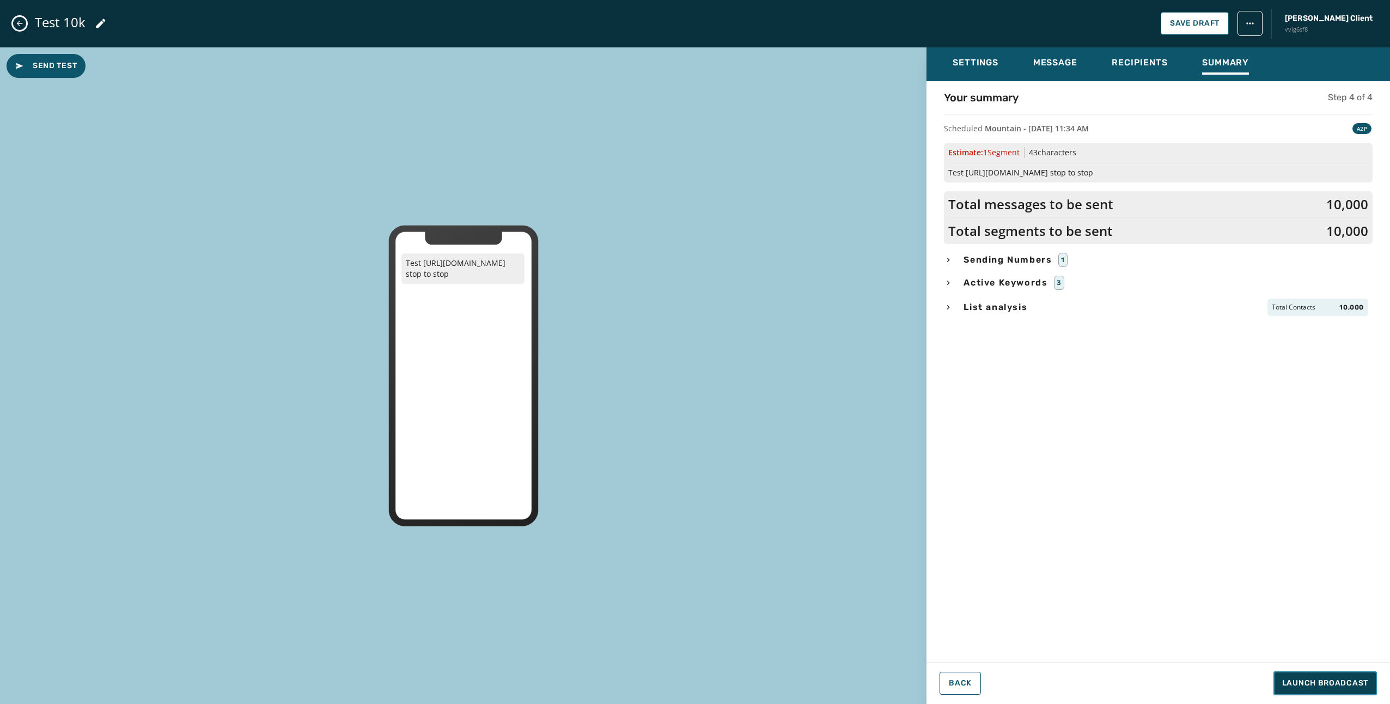
click at [1307, 686] on span "Launch Broadcast" at bounding box center [1325, 682] width 86 height 11
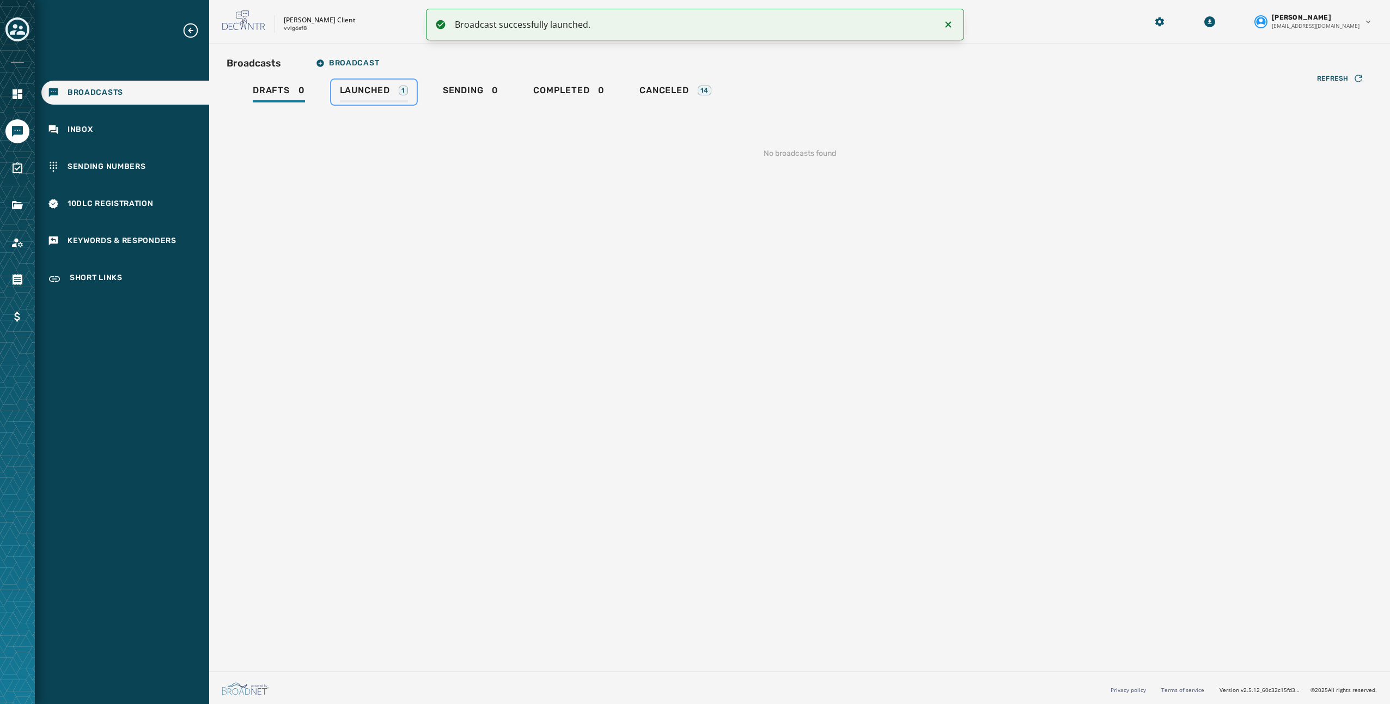
click at [389, 86] on span "Launched" at bounding box center [365, 90] width 50 height 11
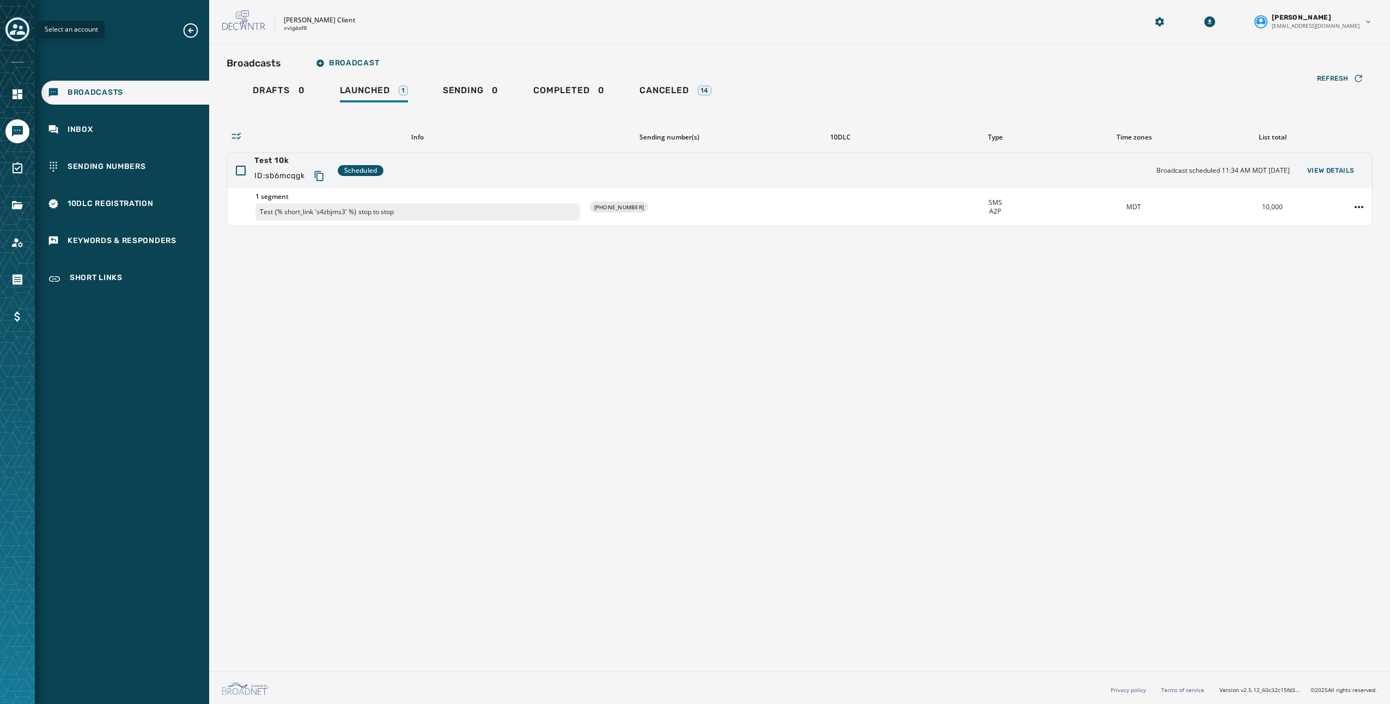
click at [11, 29] on icon "Toggle account select drawer" at bounding box center [17, 29] width 15 height 15
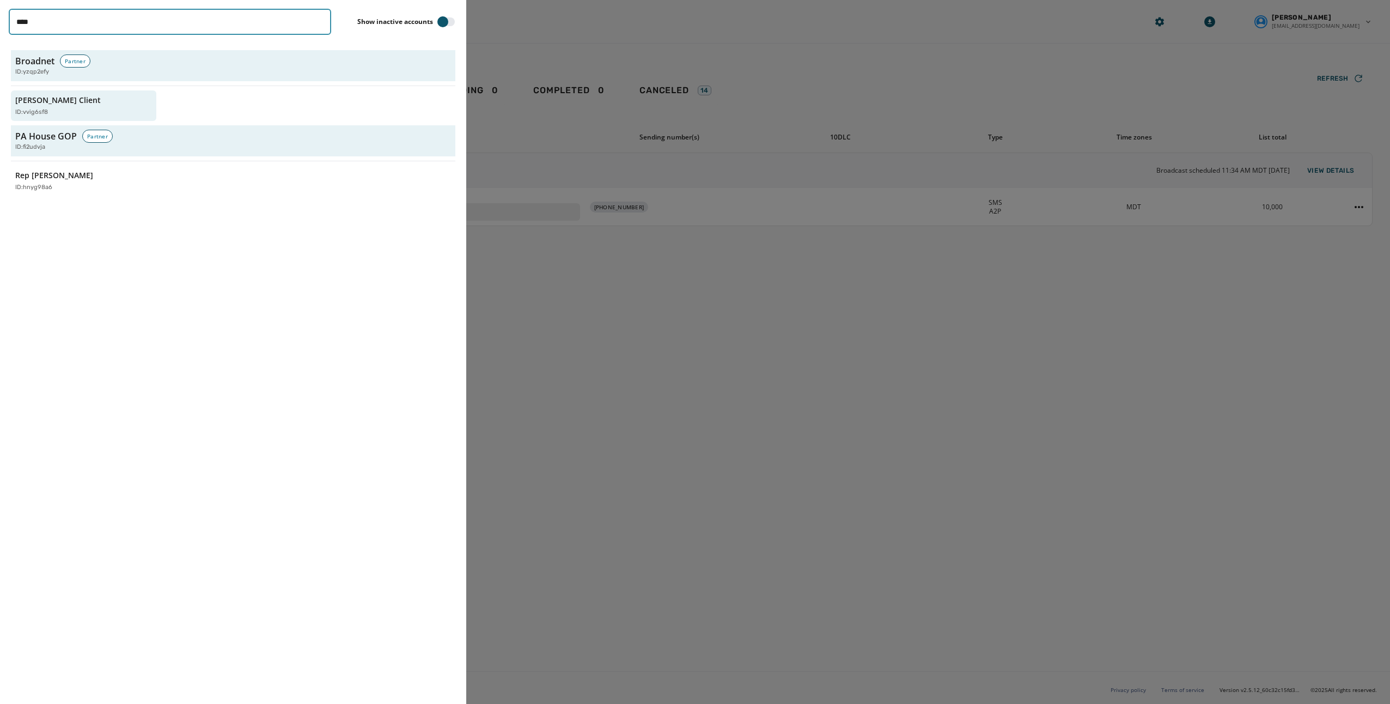
click at [63, 27] on input "****" at bounding box center [170, 22] width 322 height 26
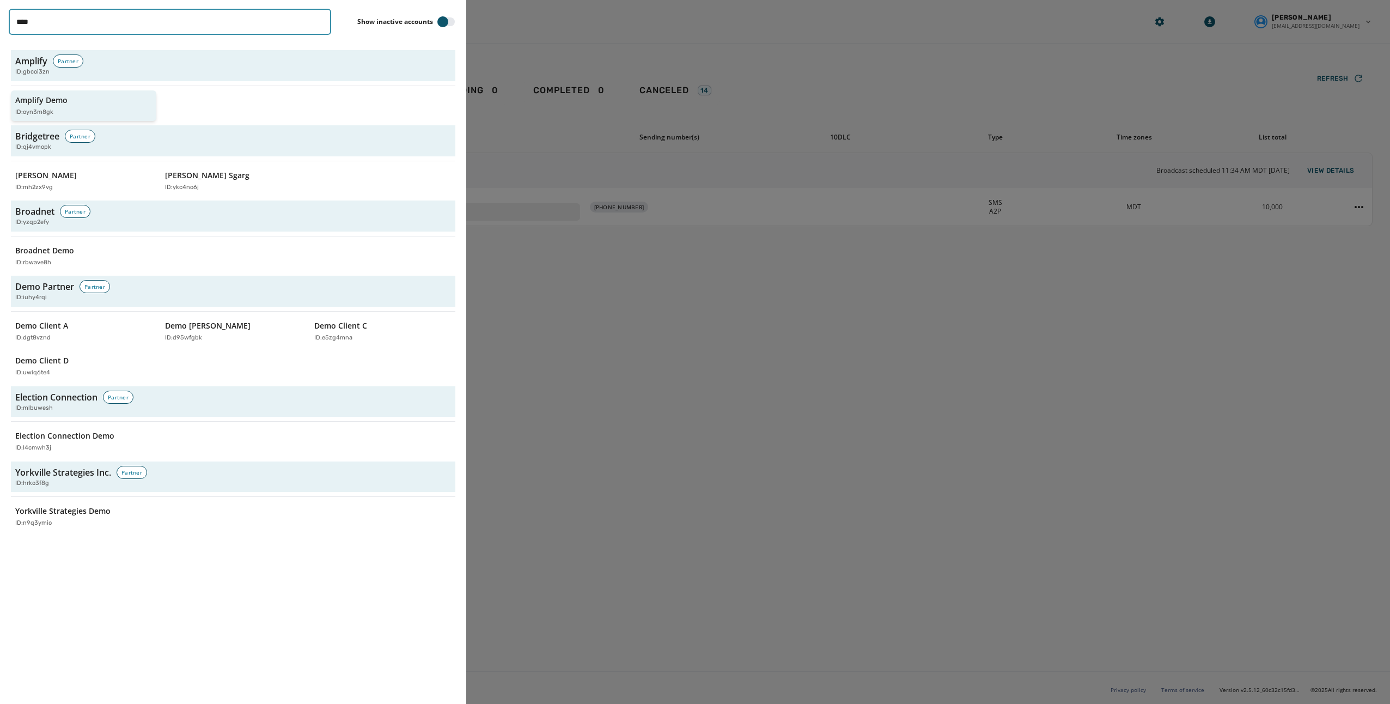
type input "****"
click at [47, 95] on p "Amplify Demo" at bounding box center [41, 100] width 52 height 11
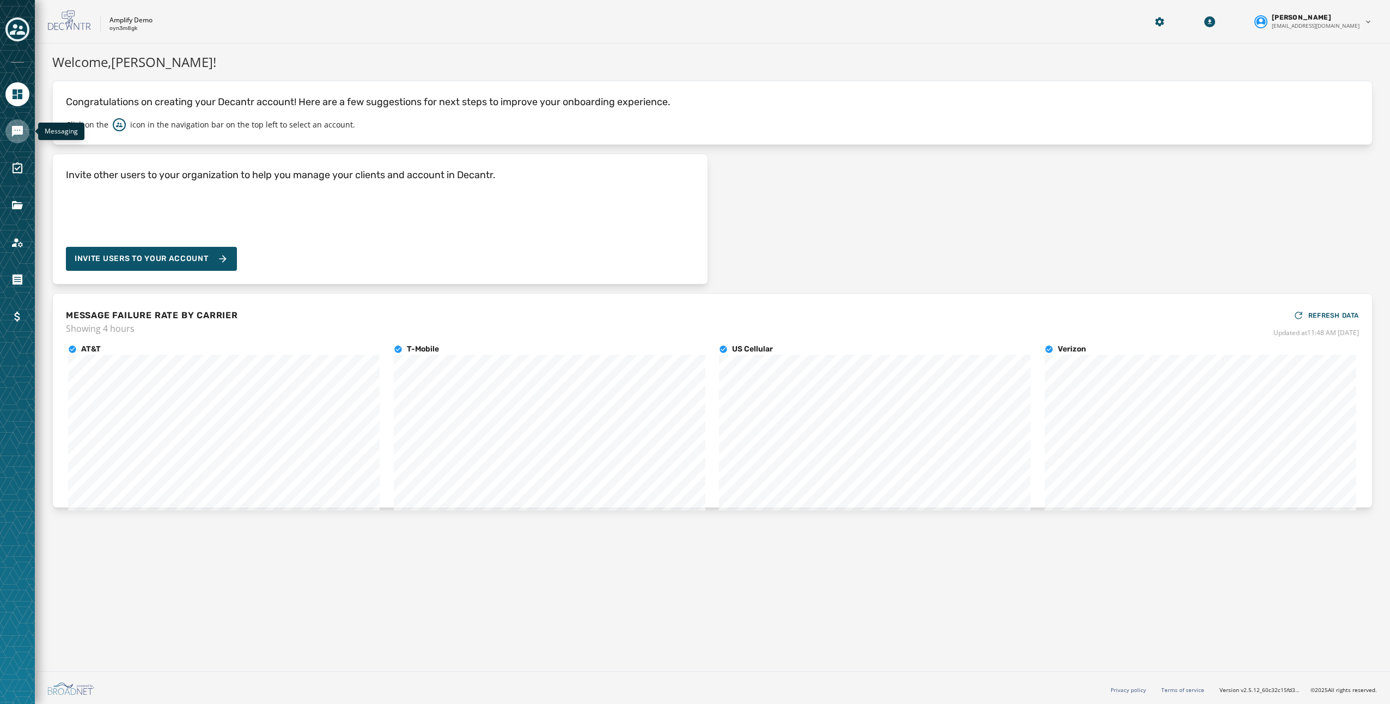
click at [19, 135] on icon "Navigate to Messaging" at bounding box center [17, 131] width 13 height 13
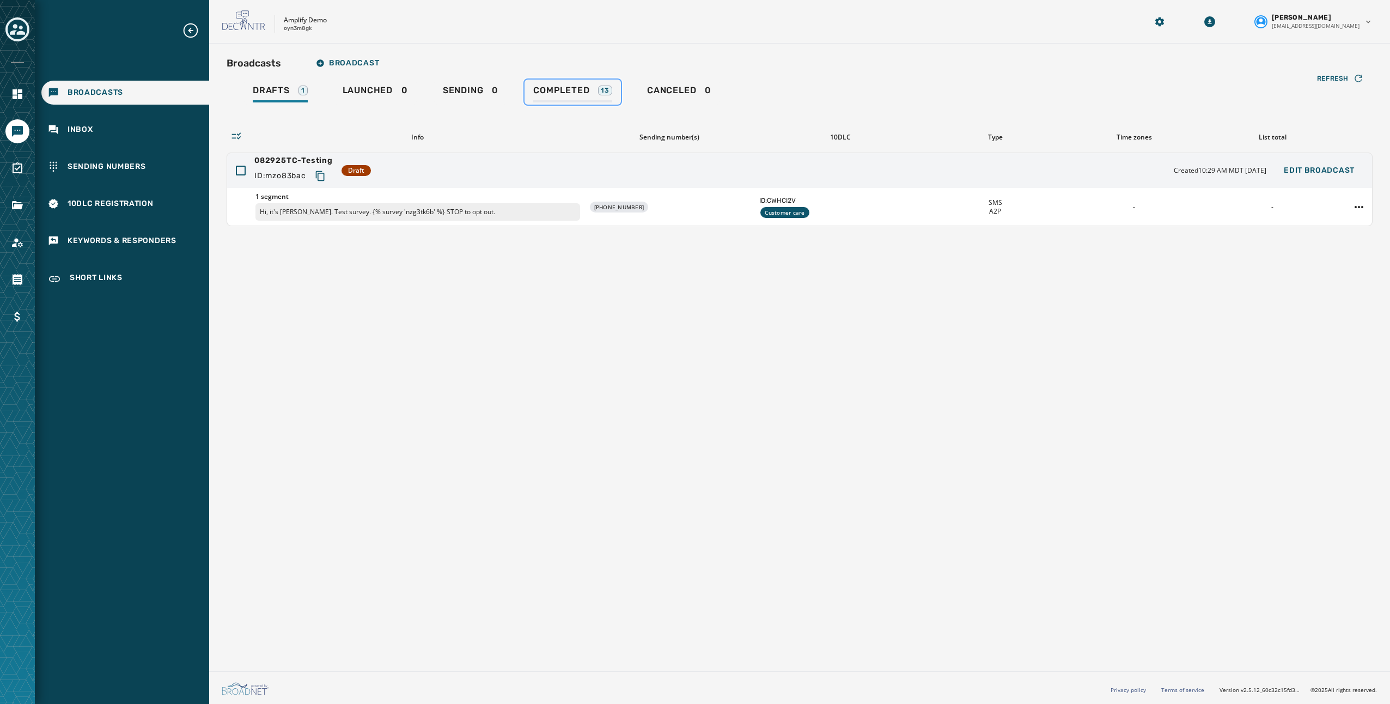
click at [549, 90] on span "Completed" at bounding box center [561, 90] width 56 height 11
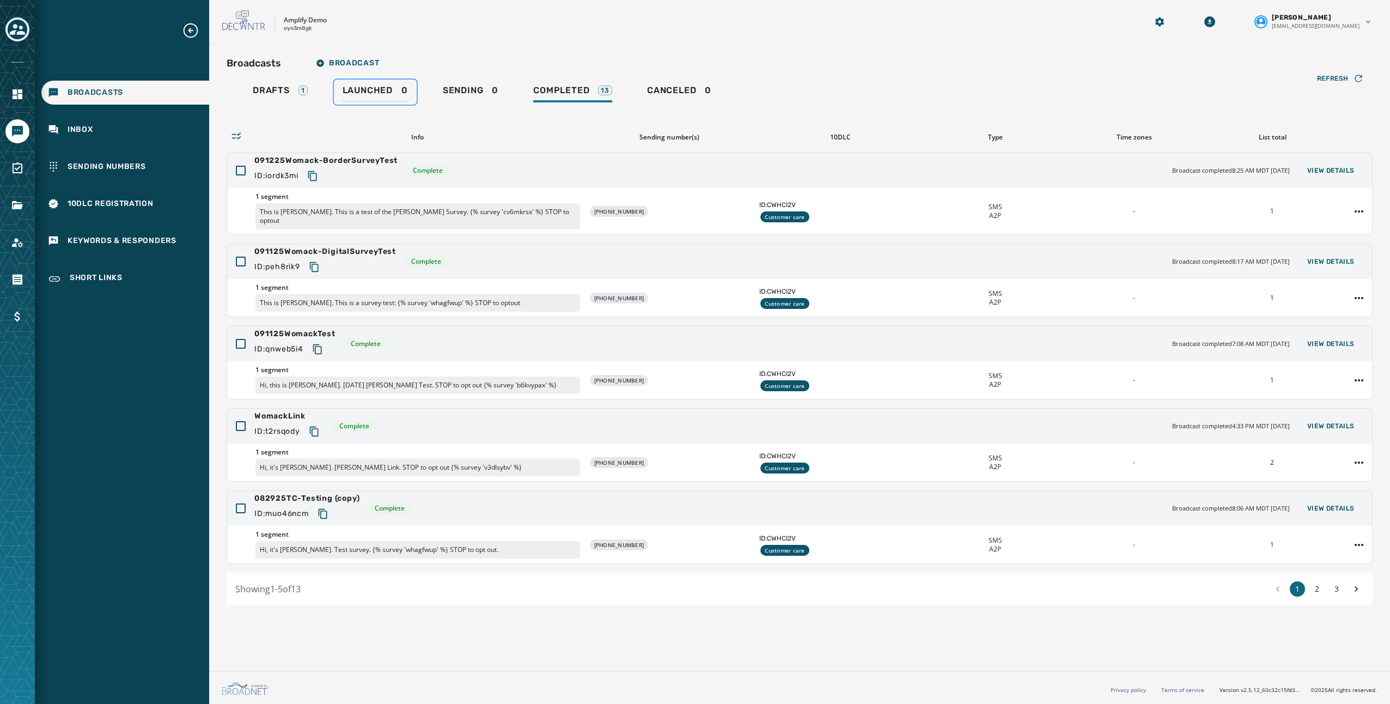
click at [352, 94] on span "Launched" at bounding box center [368, 90] width 50 height 11
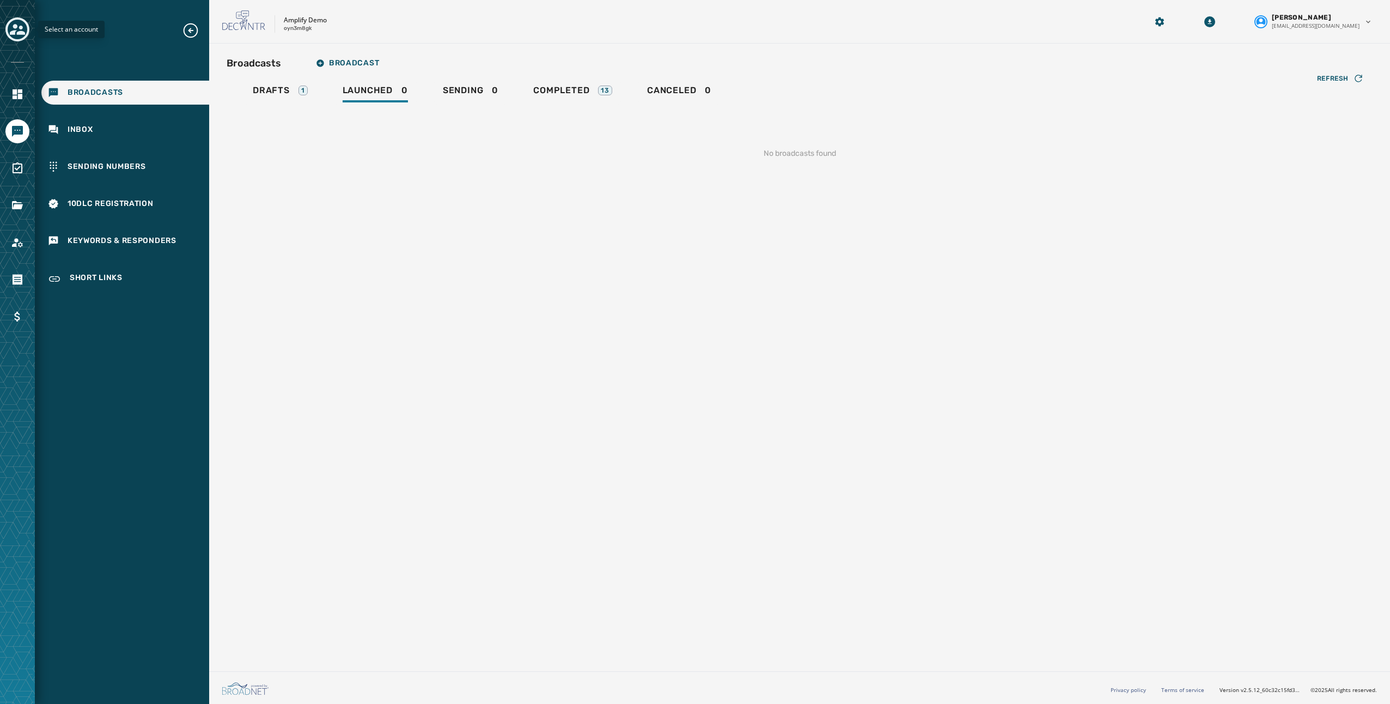
click at [22, 35] on icon "Toggle account select drawer" at bounding box center [17, 29] width 15 height 15
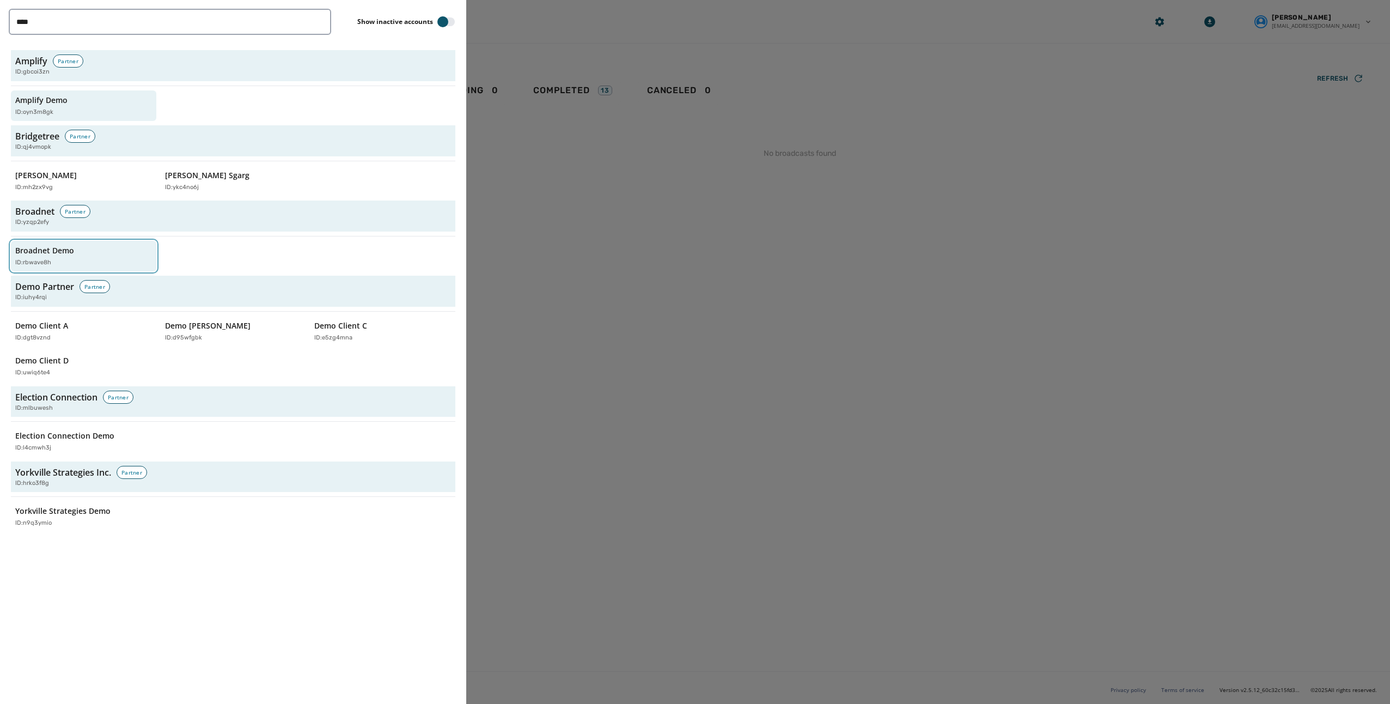
click at [82, 252] on div "Broadnet Demo ID: rbwave8h" at bounding box center [78, 256] width 126 height 22
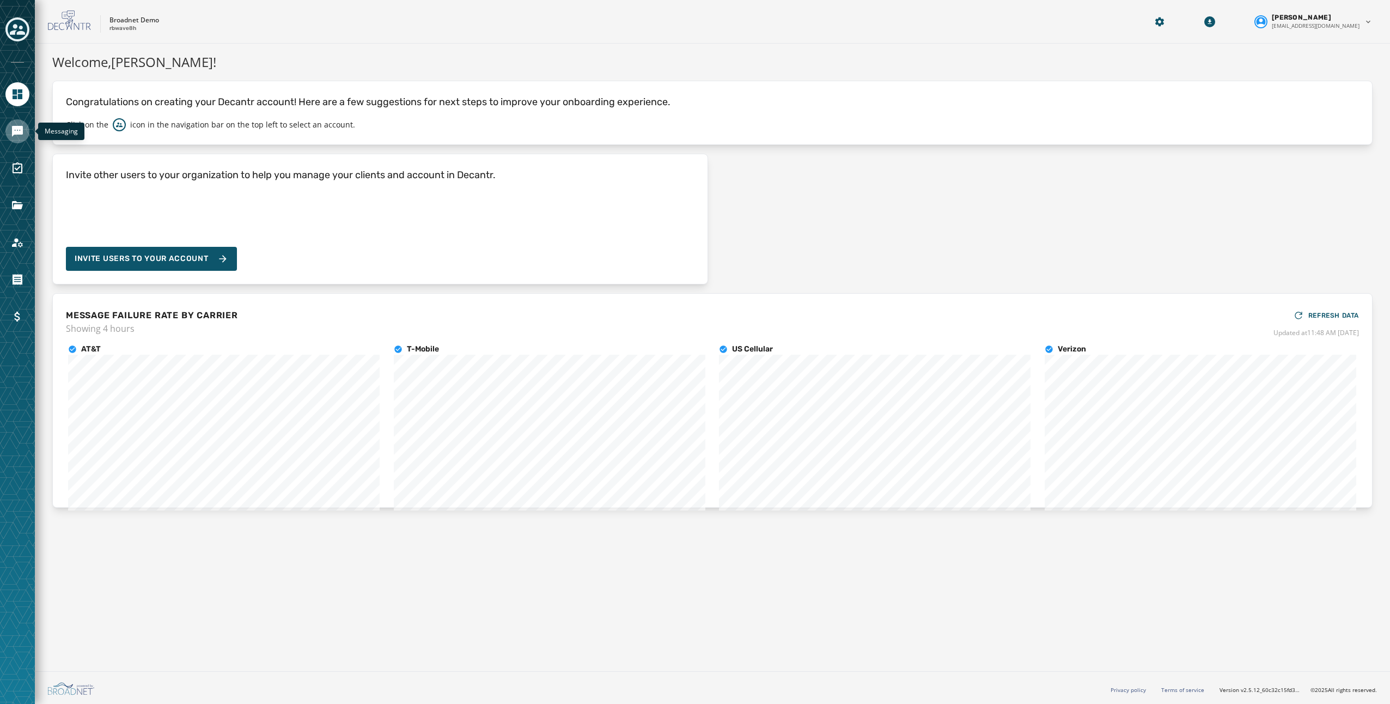
click at [22, 122] on link "Navigate to Messaging" at bounding box center [17, 131] width 24 height 24
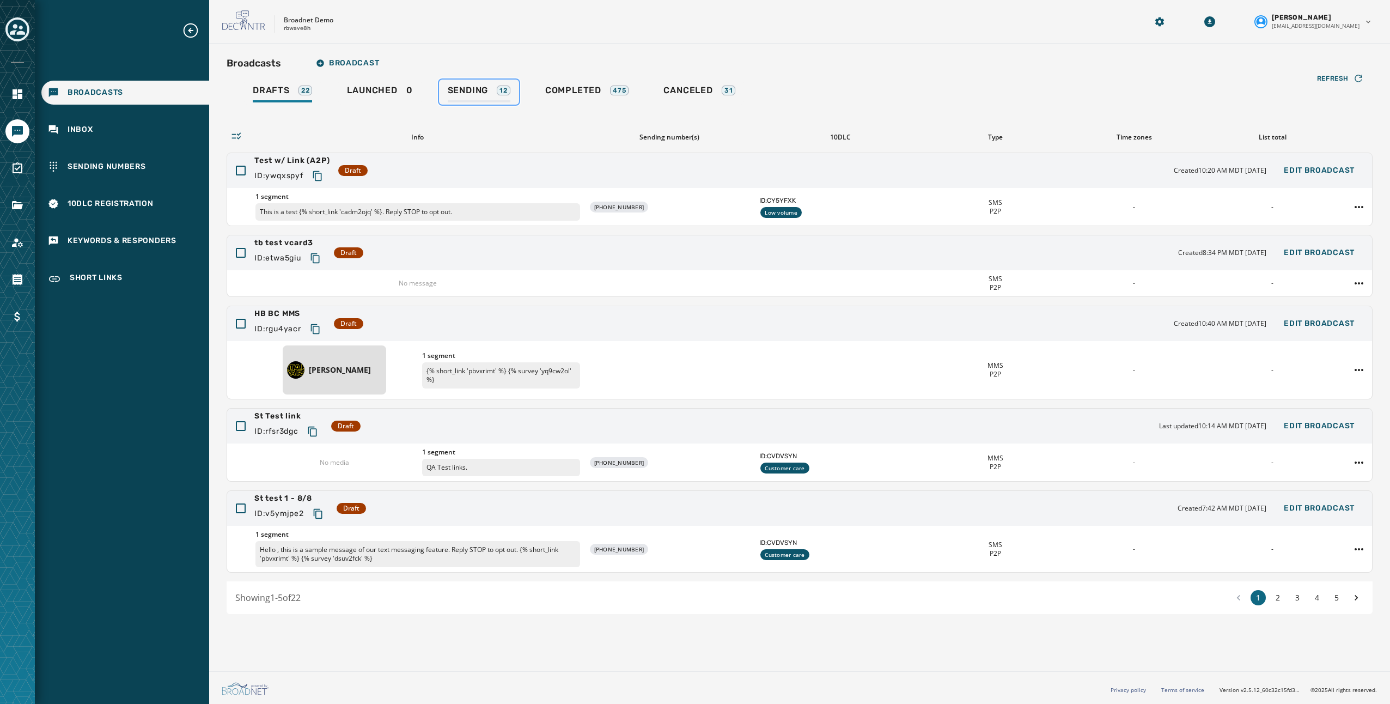
click at [448, 97] on div "Sending 12" at bounding box center [479, 93] width 63 height 17
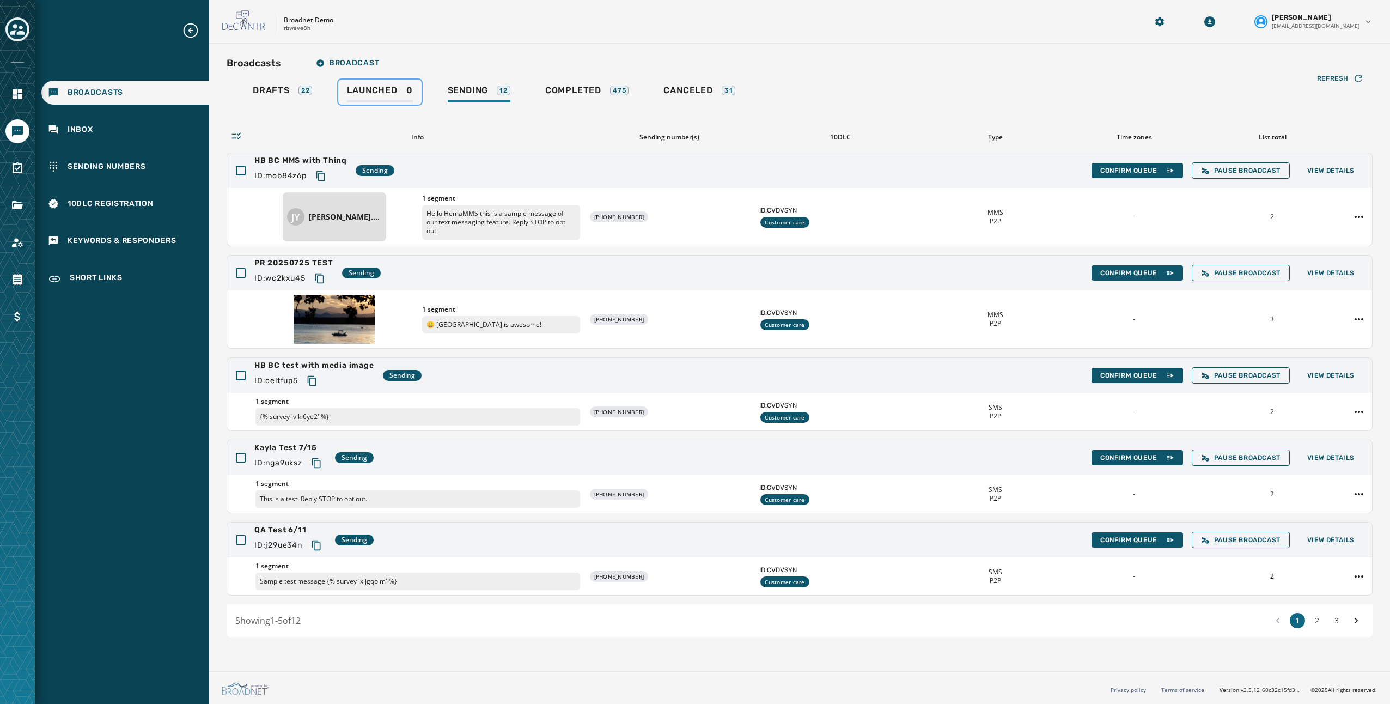
click at [363, 91] on span "Launched" at bounding box center [372, 90] width 50 height 11
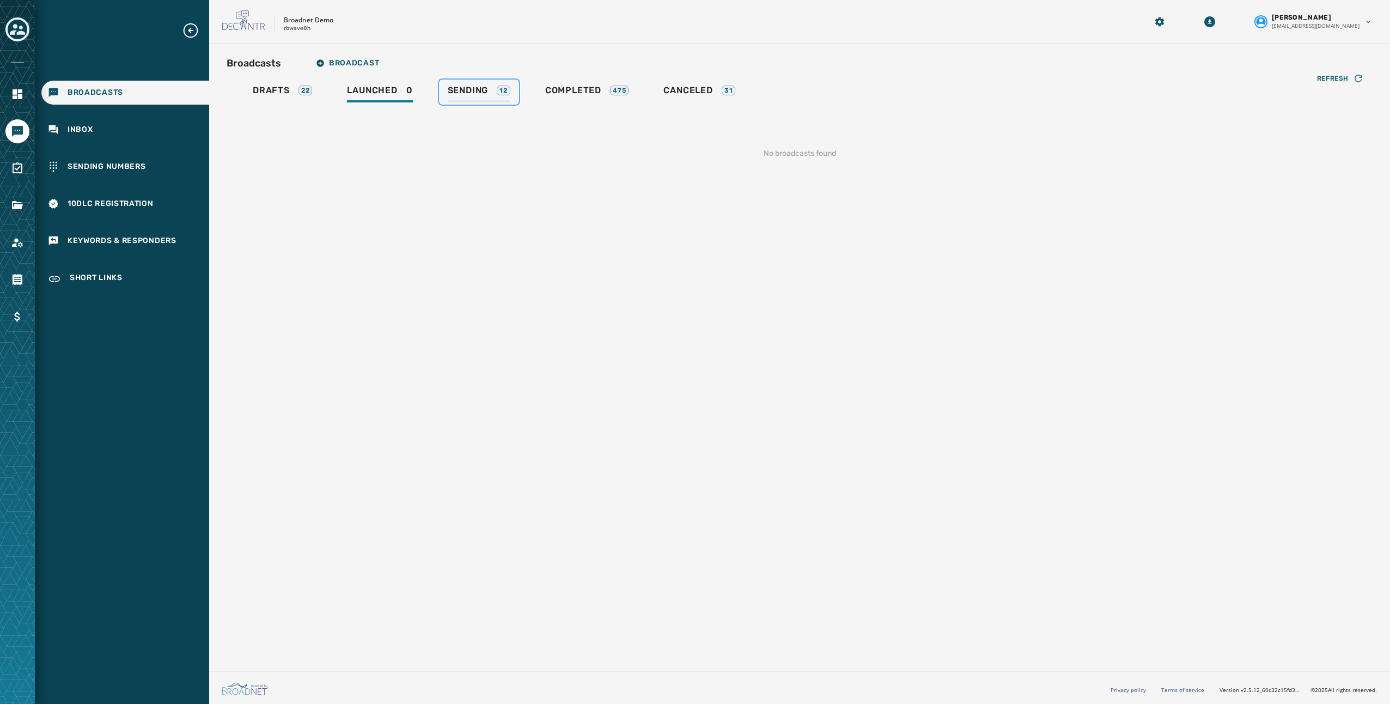
click at [453, 90] on span "Sending" at bounding box center [468, 90] width 41 height 11
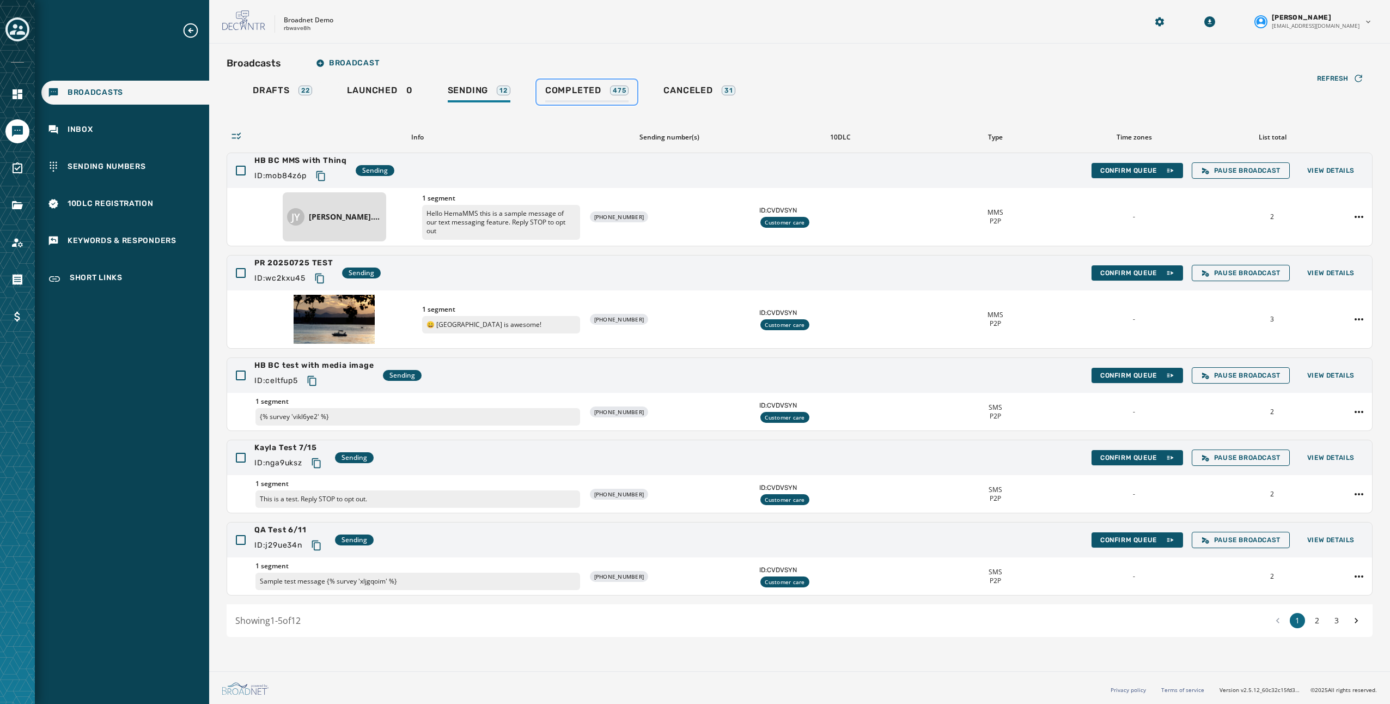
click at [561, 95] on span "Completed" at bounding box center [573, 90] width 56 height 11
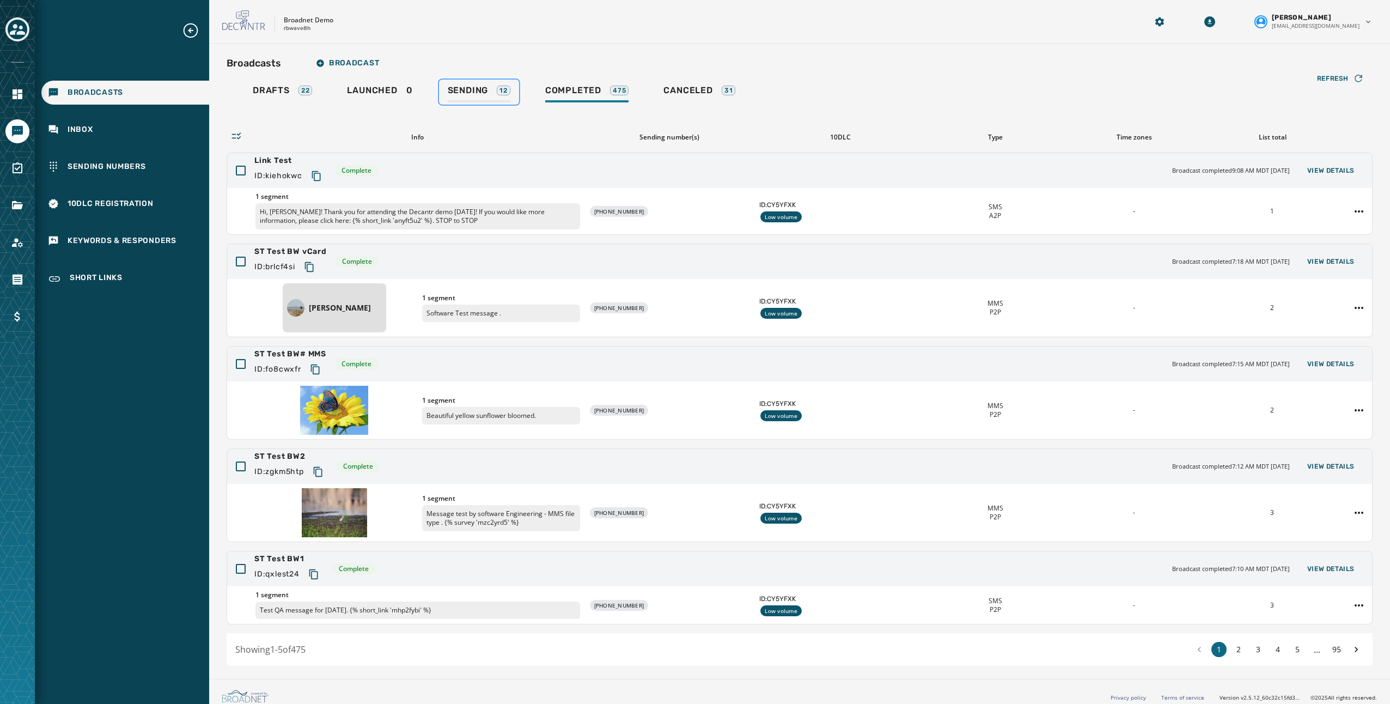
click at [485, 88] on span "Sending" at bounding box center [468, 90] width 41 height 11
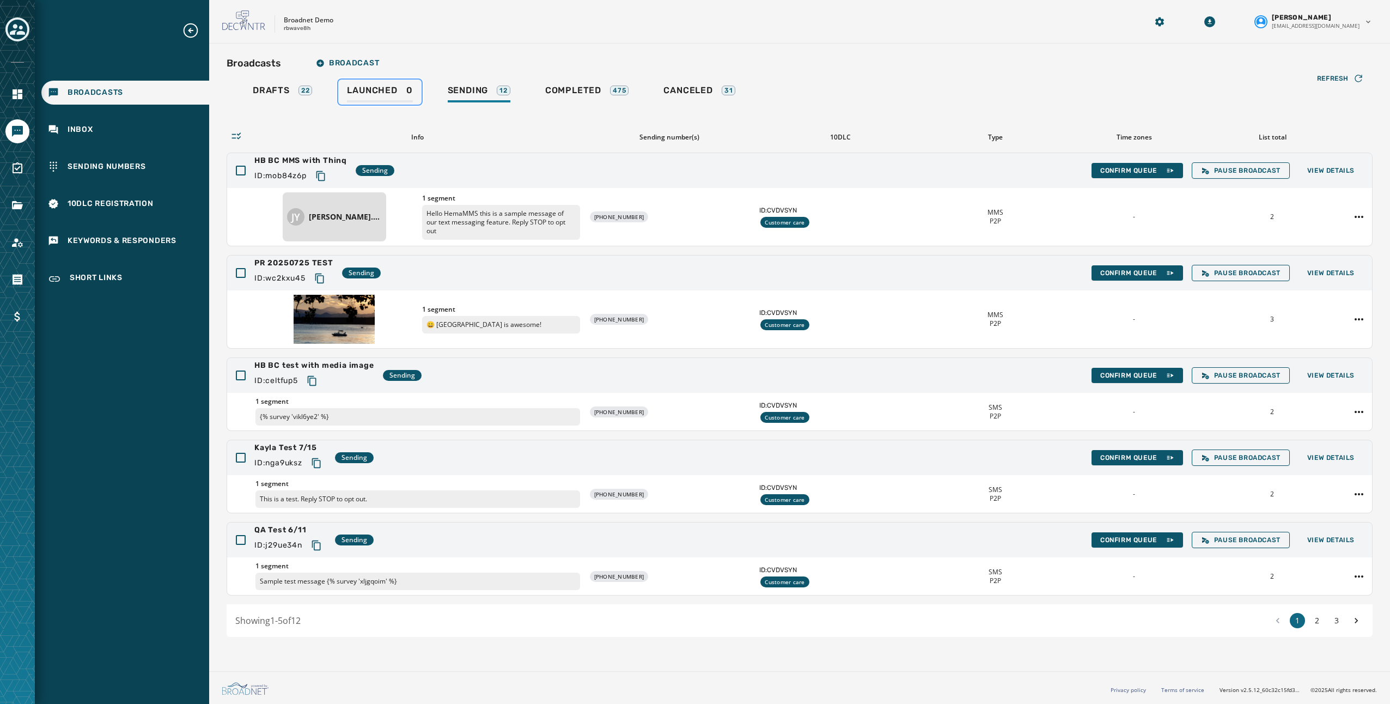
click at [402, 89] on div "Launched 0" at bounding box center [379, 93] width 65 height 17
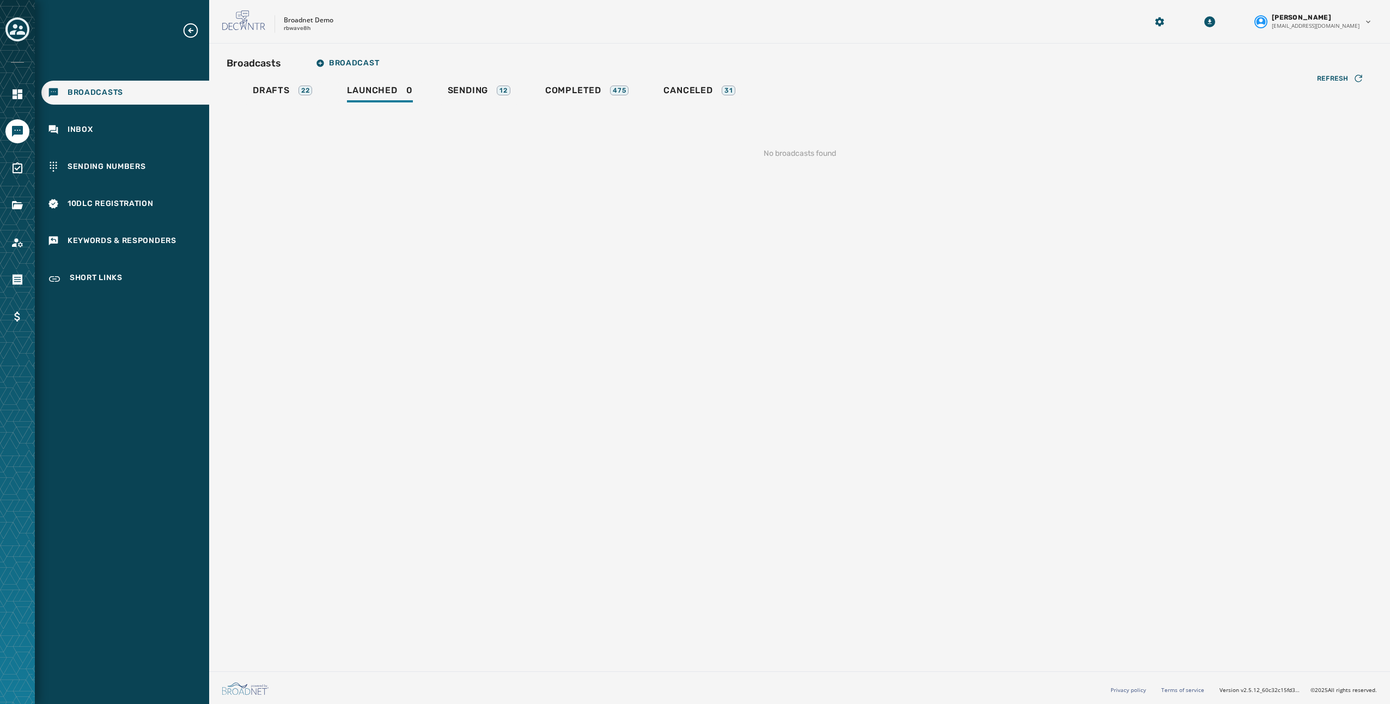
click at [326, 97] on div "Drafts 22 Launched 0 Sending 12 Completed 475 Canceled 31" at bounding box center [800, 92] width 1146 height 25
click at [281, 95] on span "Drafts" at bounding box center [271, 90] width 37 height 11
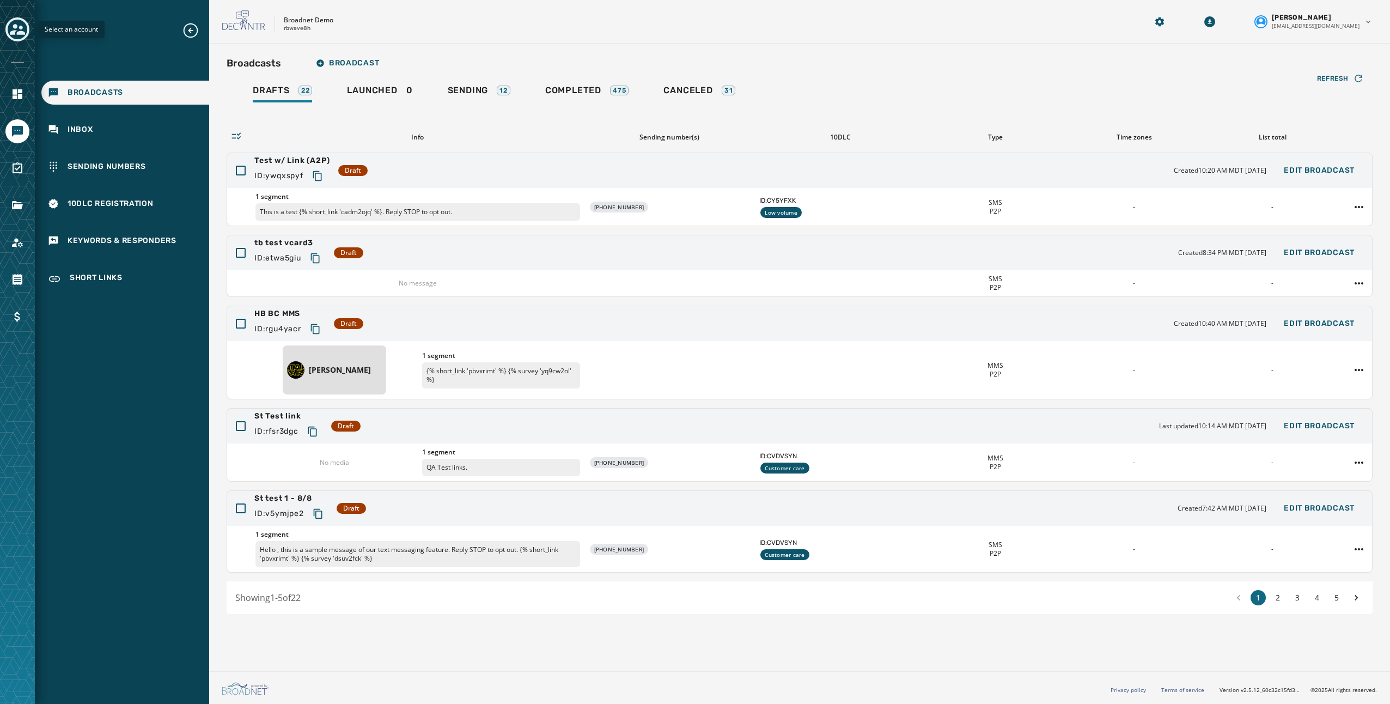
click at [24, 27] on icon "Toggle account select drawer" at bounding box center [17, 29] width 15 height 15
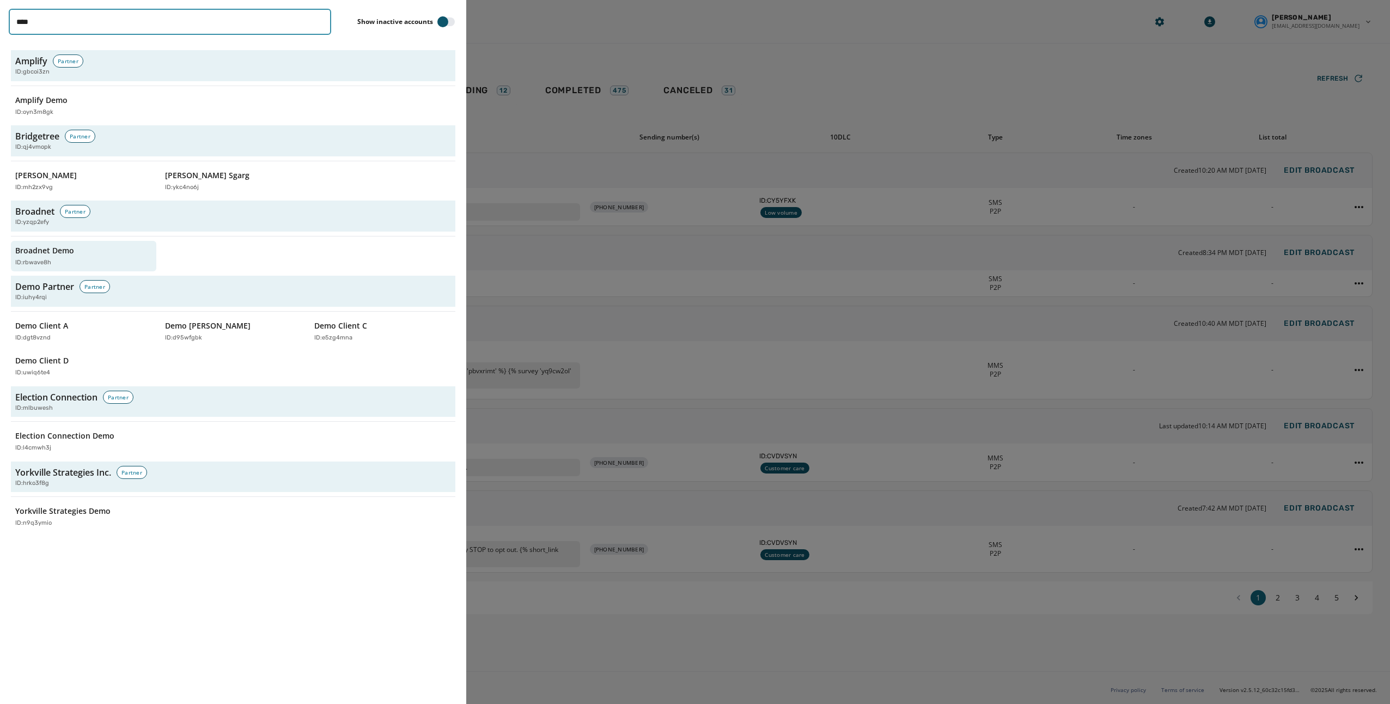
click at [74, 24] on input "****" at bounding box center [170, 22] width 322 height 26
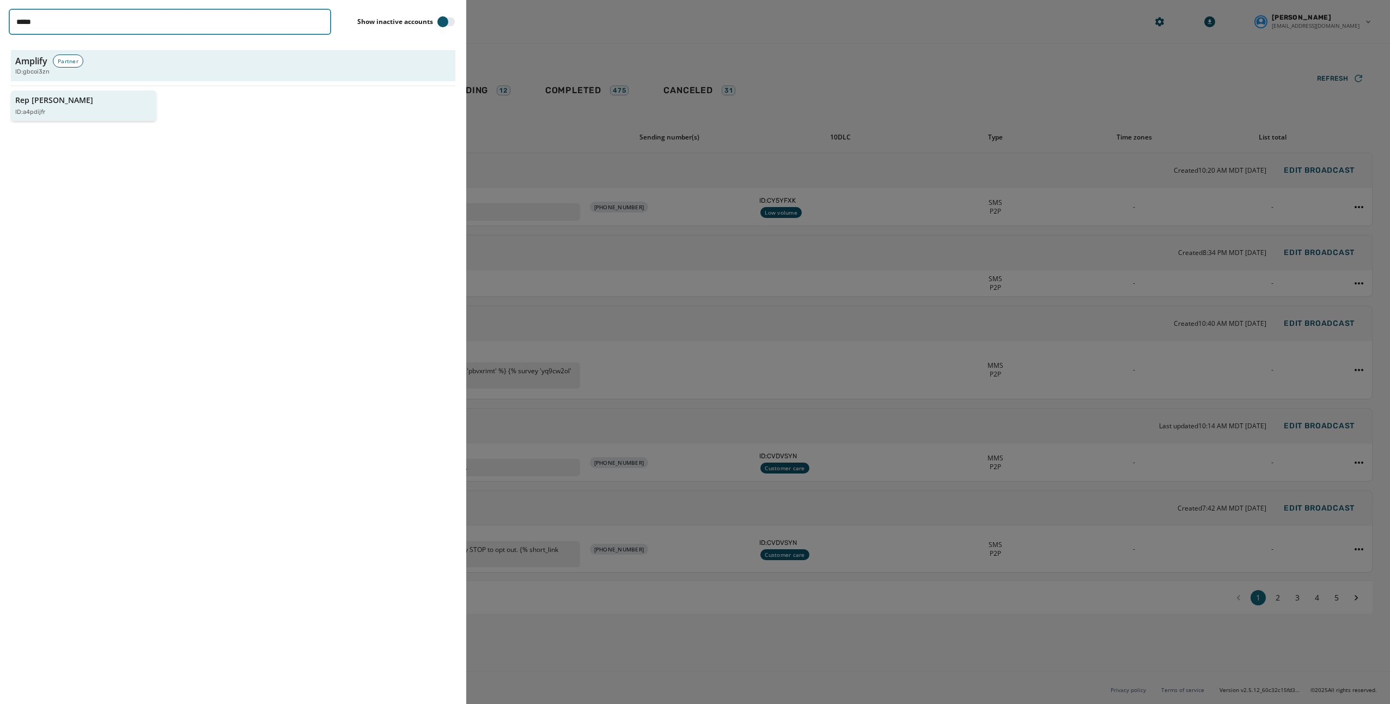
type input "*****"
click at [86, 111] on div "ID: a4pdijfr" at bounding box center [78, 112] width 126 height 9
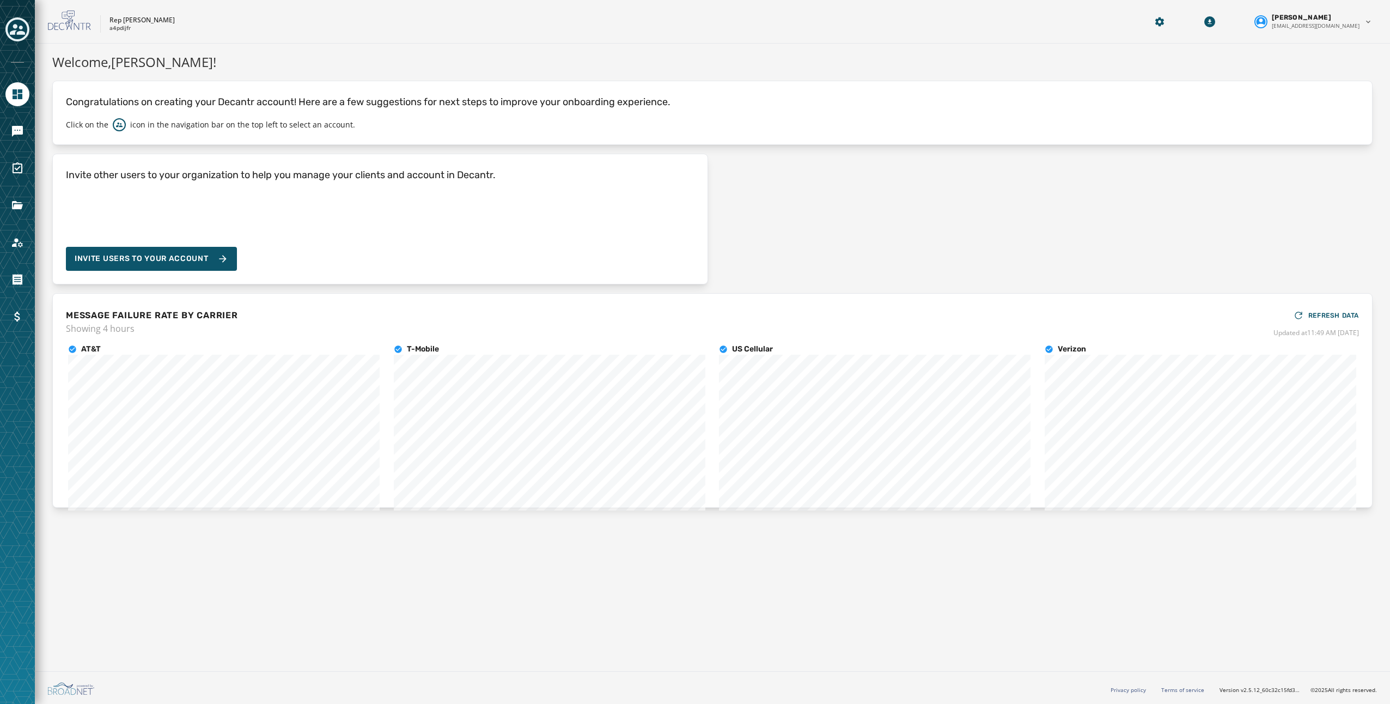
click at [30, 166] on div at bounding box center [17, 352] width 35 height 704
click at [20, 139] on link "Navigate to Messaging" at bounding box center [17, 131] width 24 height 24
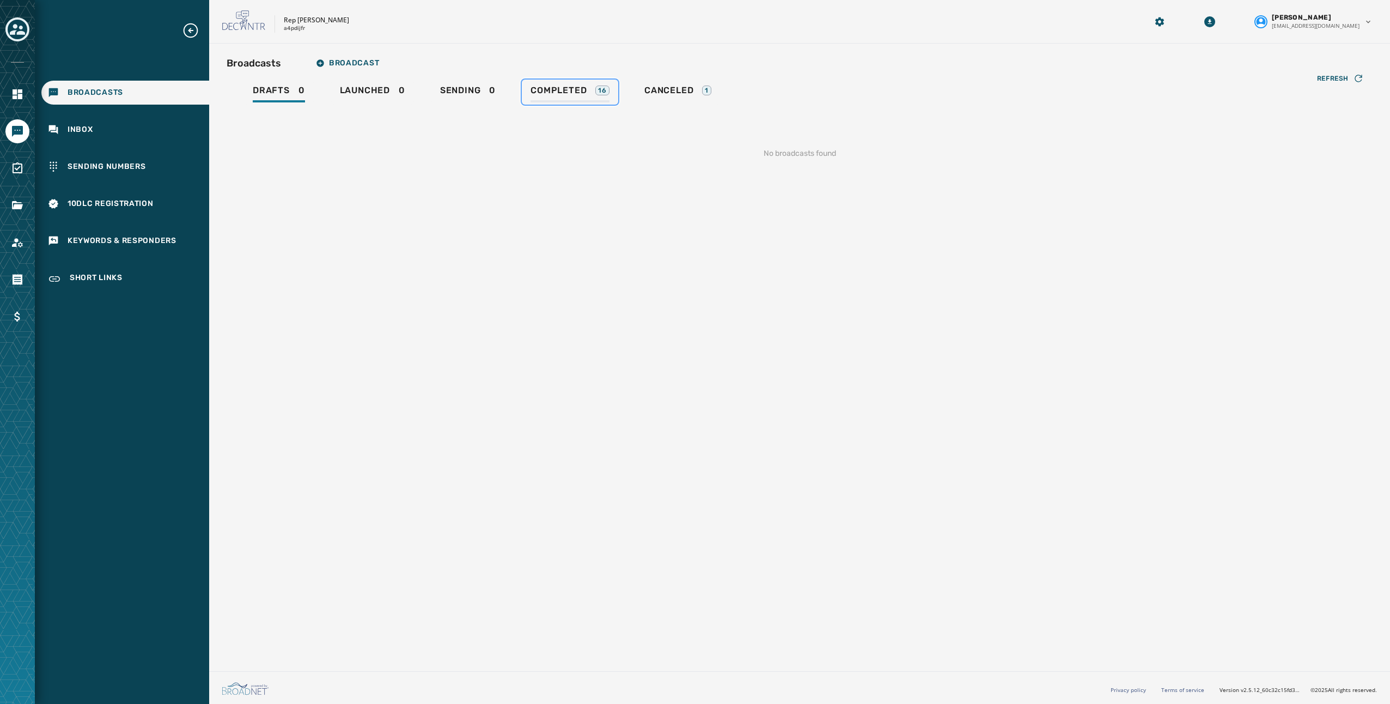
click at [605, 95] on div "Completed 16" at bounding box center [569, 93] width 79 height 17
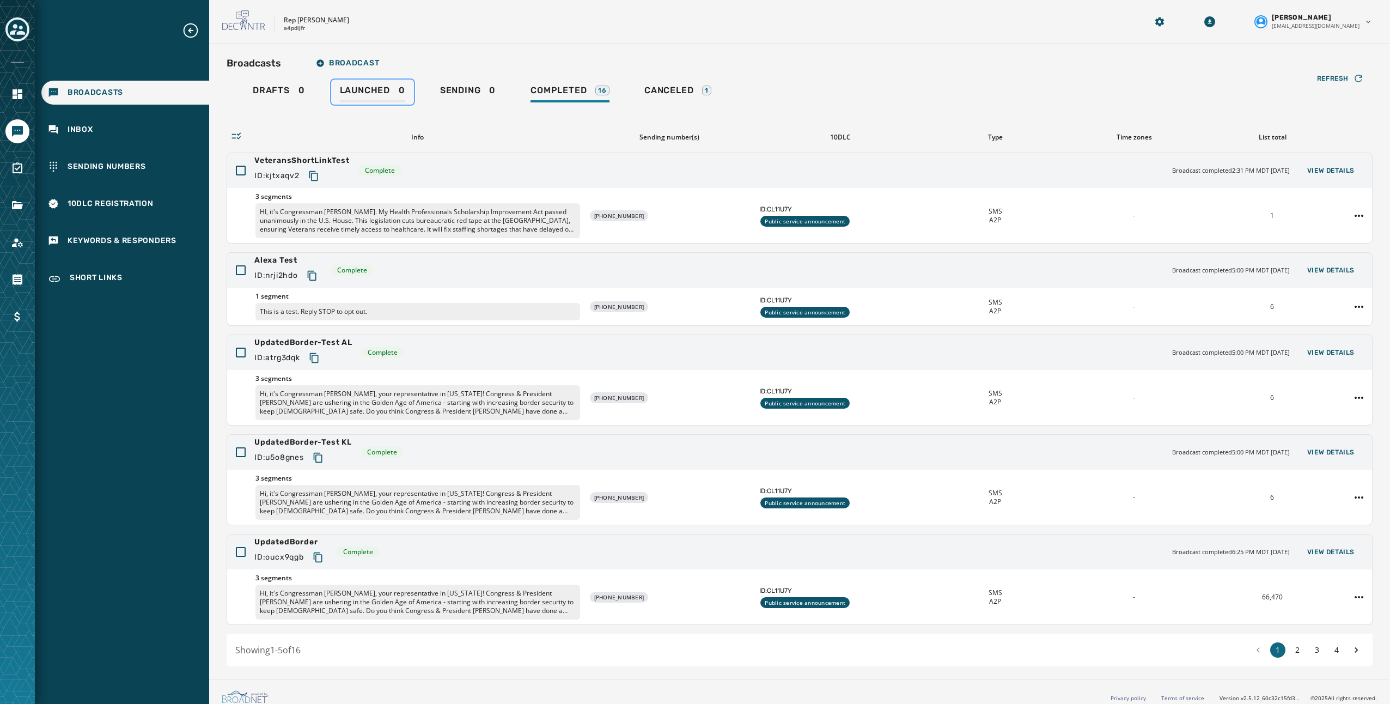
click at [377, 97] on div "Launched 0" at bounding box center [372, 93] width 65 height 17
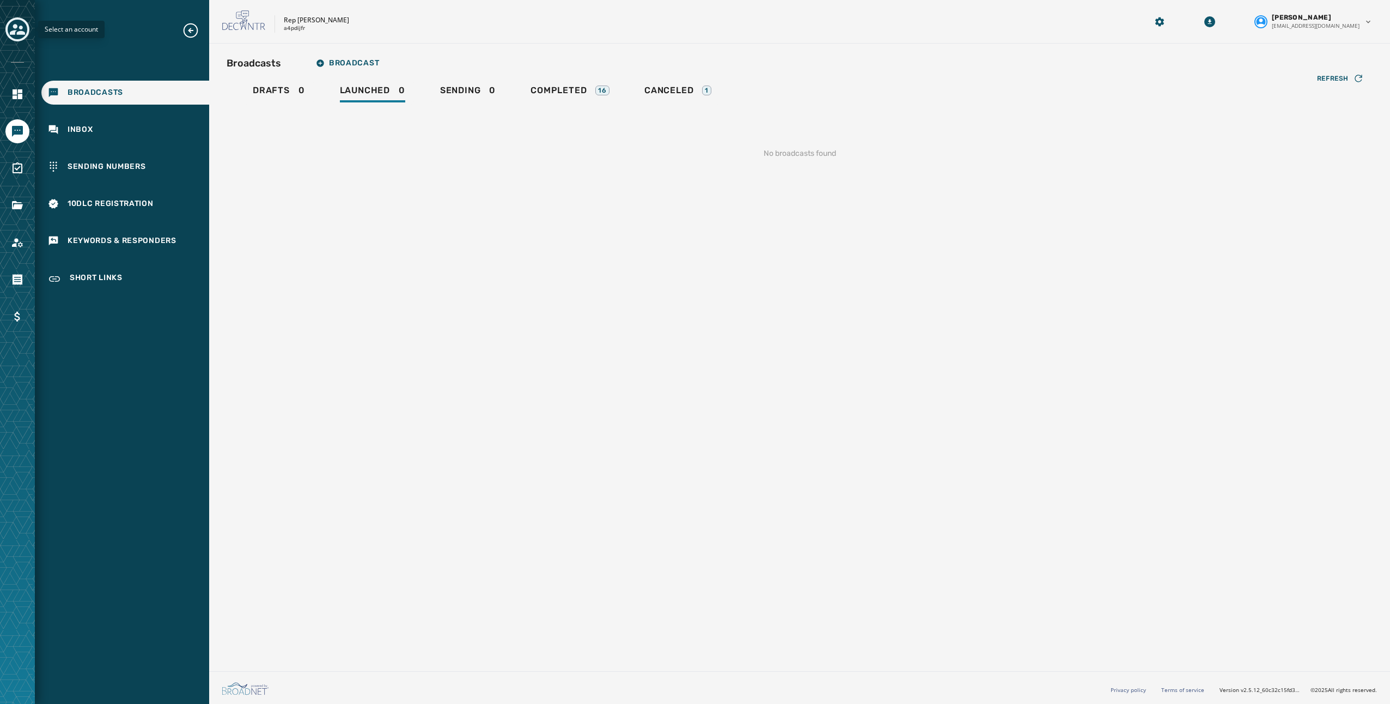
click at [14, 32] on icon "Toggle account select drawer" at bounding box center [17, 29] width 15 height 11
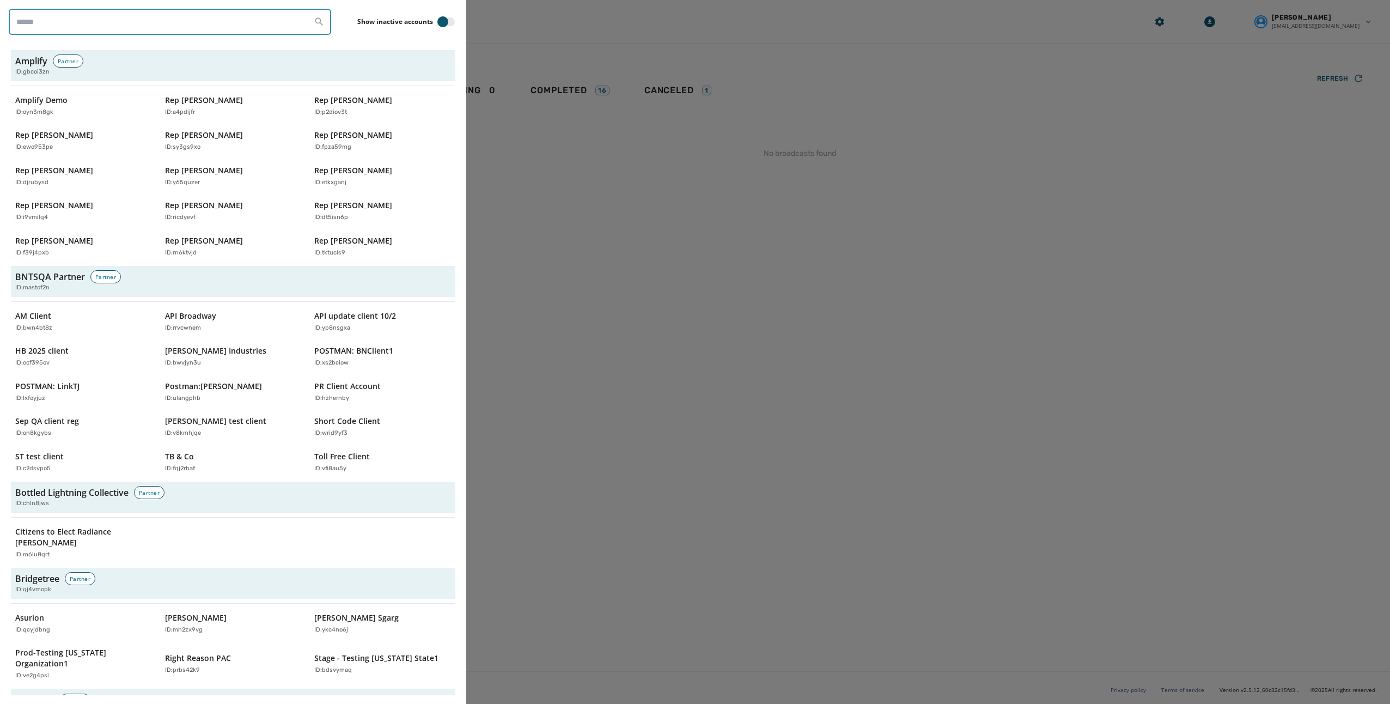
click at [42, 26] on input "search" at bounding box center [170, 22] width 322 height 26
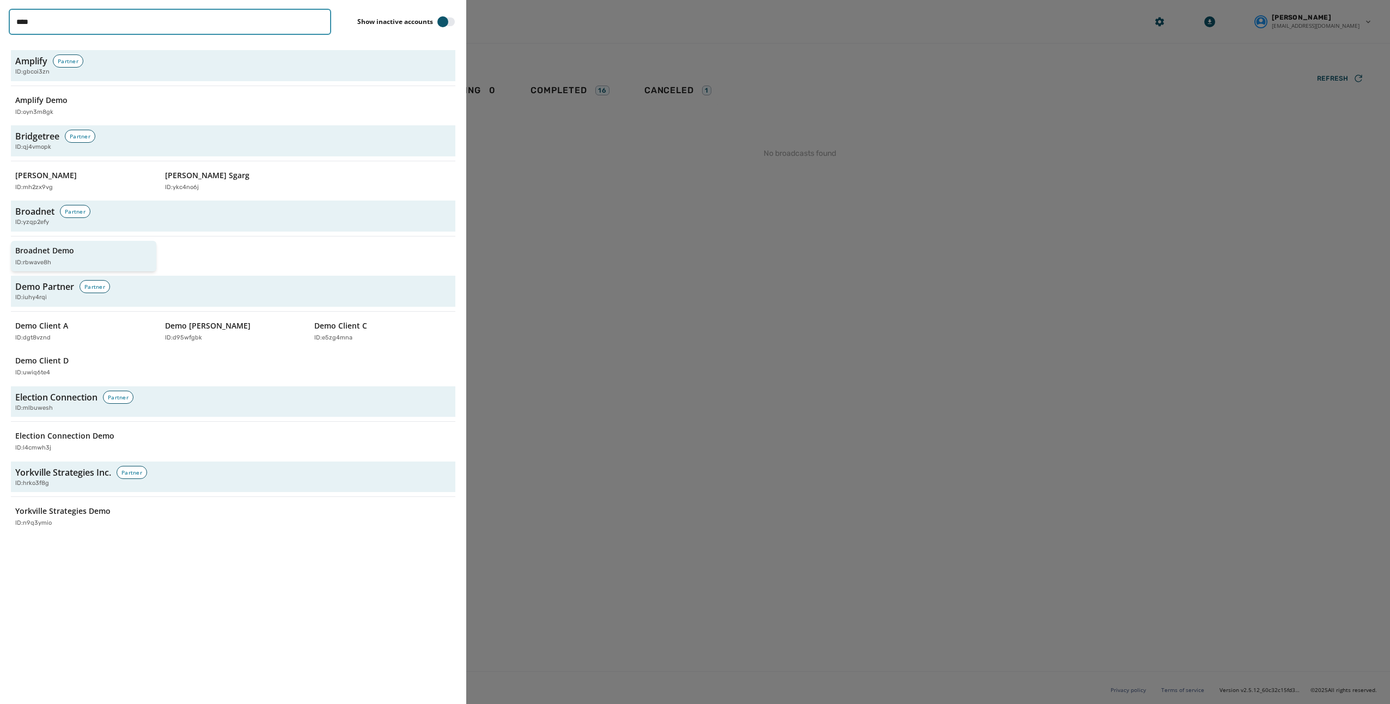
type input "****"
click at [94, 253] on div "Broadnet Demo ID: rbwave8h" at bounding box center [78, 256] width 126 height 22
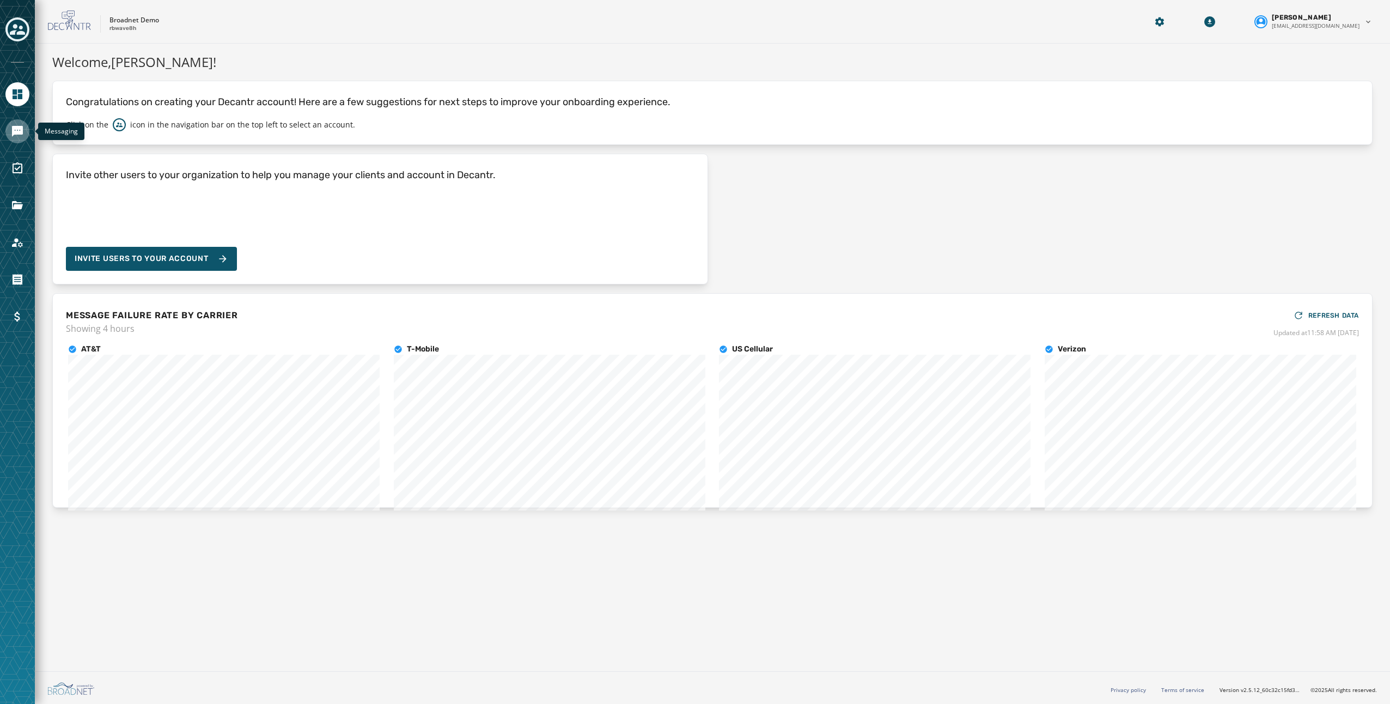
click at [9, 126] on link "Navigate to Messaging" at bounding box center [17, 131] width 24 height 24
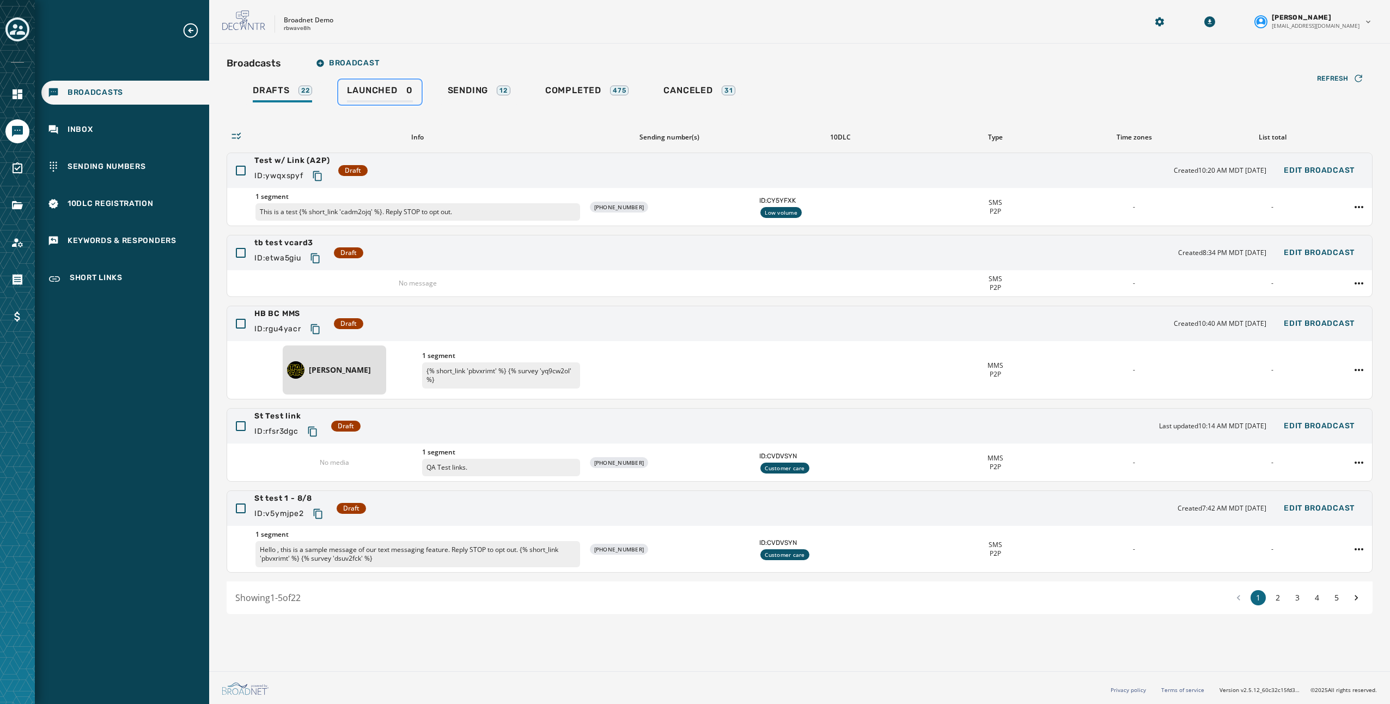
click at [349, 94] on span "Launched" at bounding box center [372, 90] width 50 height 11
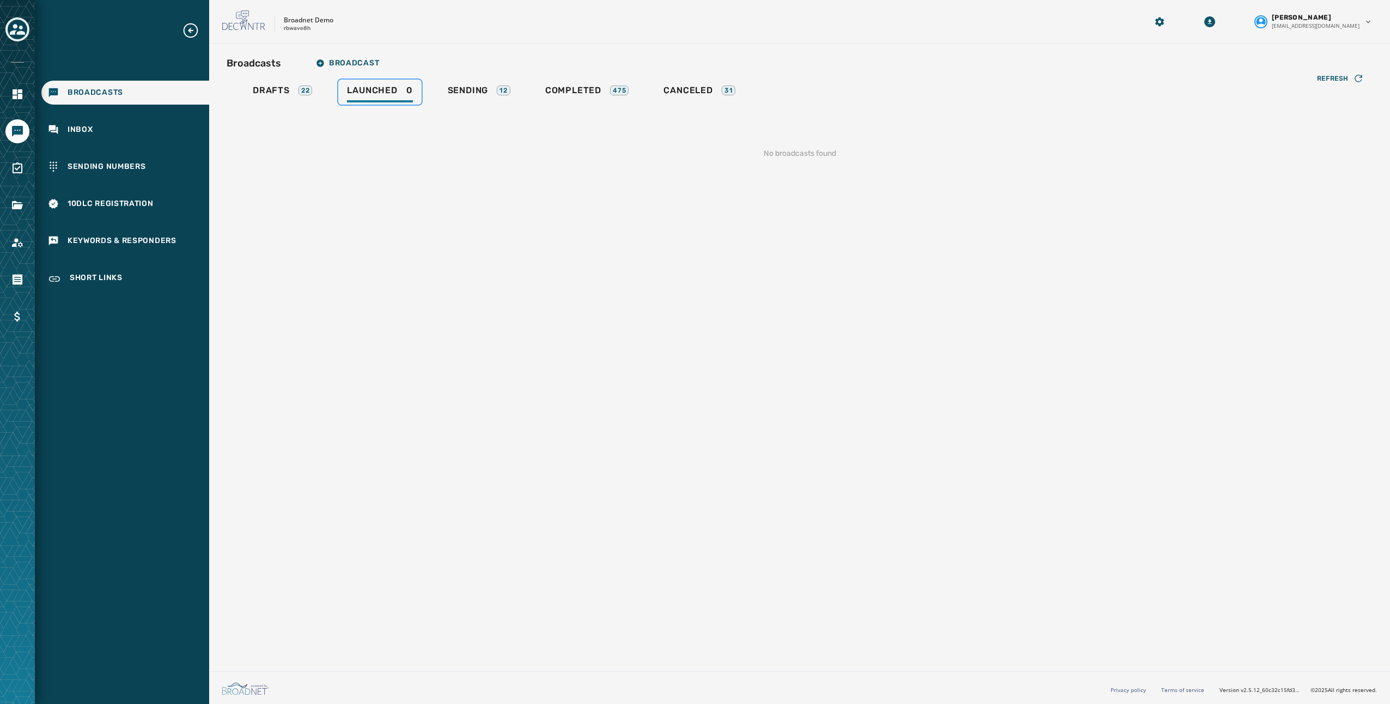
click at [386, 94] on span "Launched" at bounding box center [372, 90] width 50 height 11
click at [93, 133] on div "Inbox" at bounding box center [125, 130] width 168 height 24
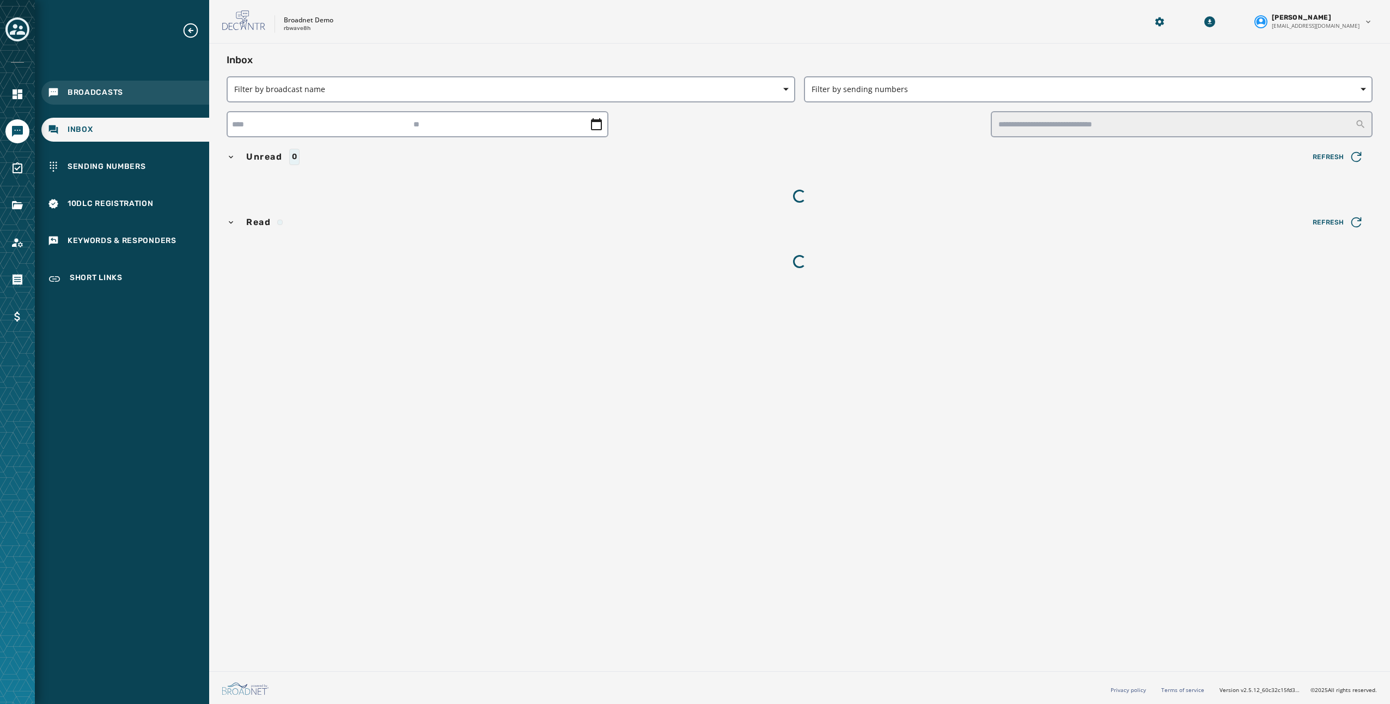
click at [142, 96] on div "Broadcasts" at bounding box center [125, 93] width 168 height 24
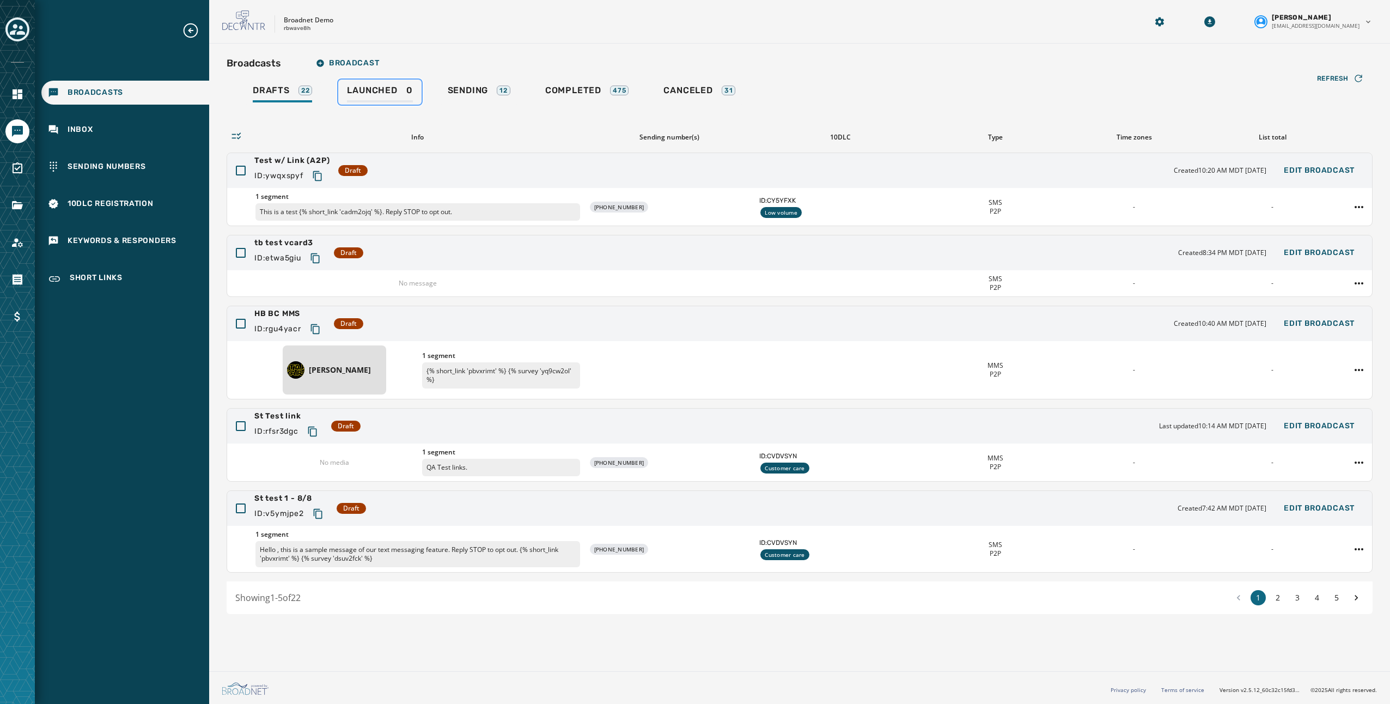
click at [375, 94] on span "Launched" at bounding box center [372, 90] width 50 height 11
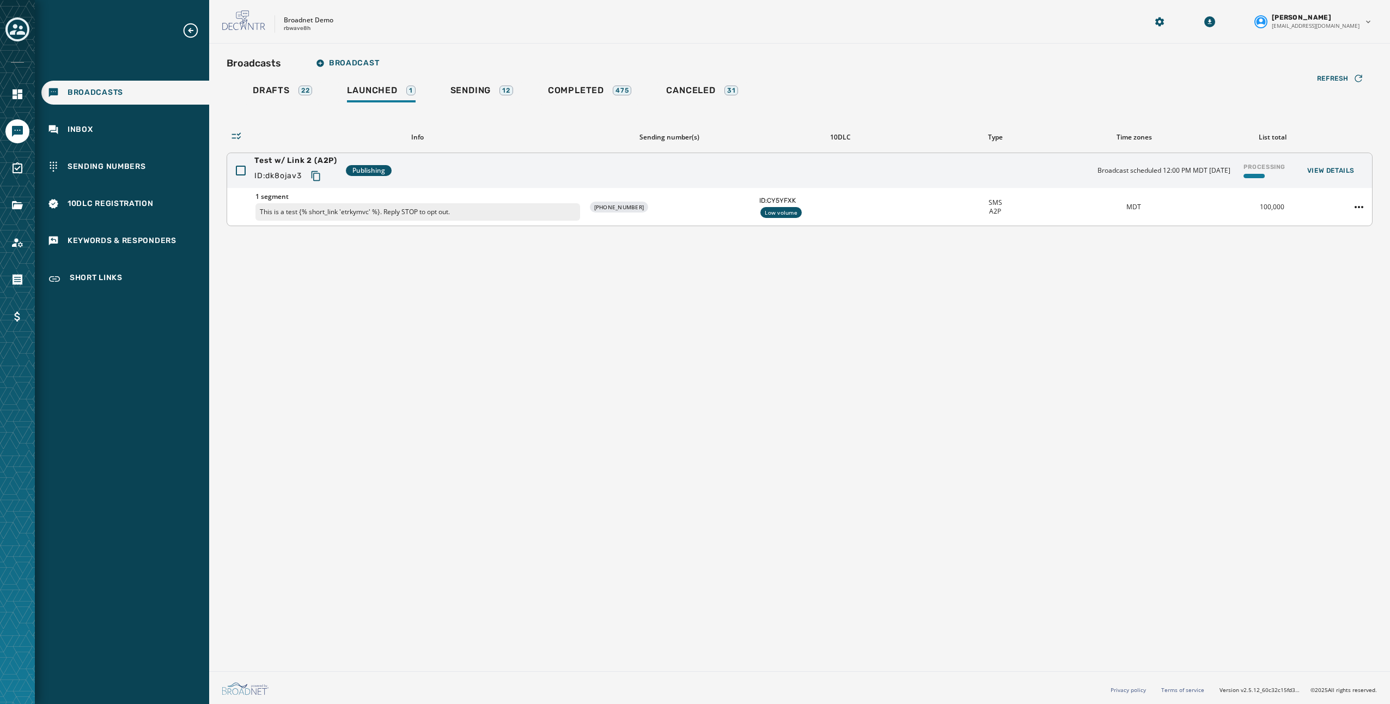
click at [686, 215] on div "1 segment This is a test {% short_link 'etrkymvc' %}. Reply STOP to opt out. +1…" at bounding box center [799, 207] width 1145 height 38
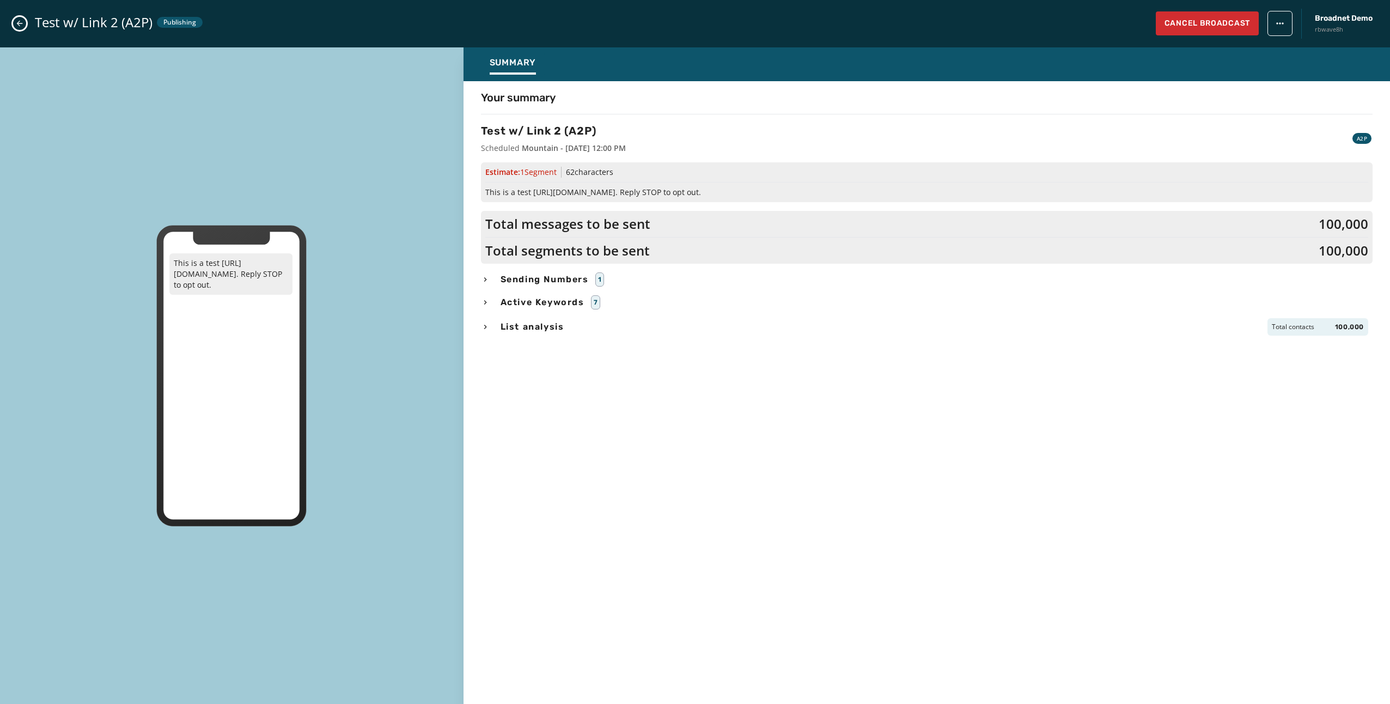
click at [19, 25] on icon "Close admin drawer" at bounding box center [20, 24] width 6 height 6
